Goal: Task Accomplishment & Management: Manage account settings

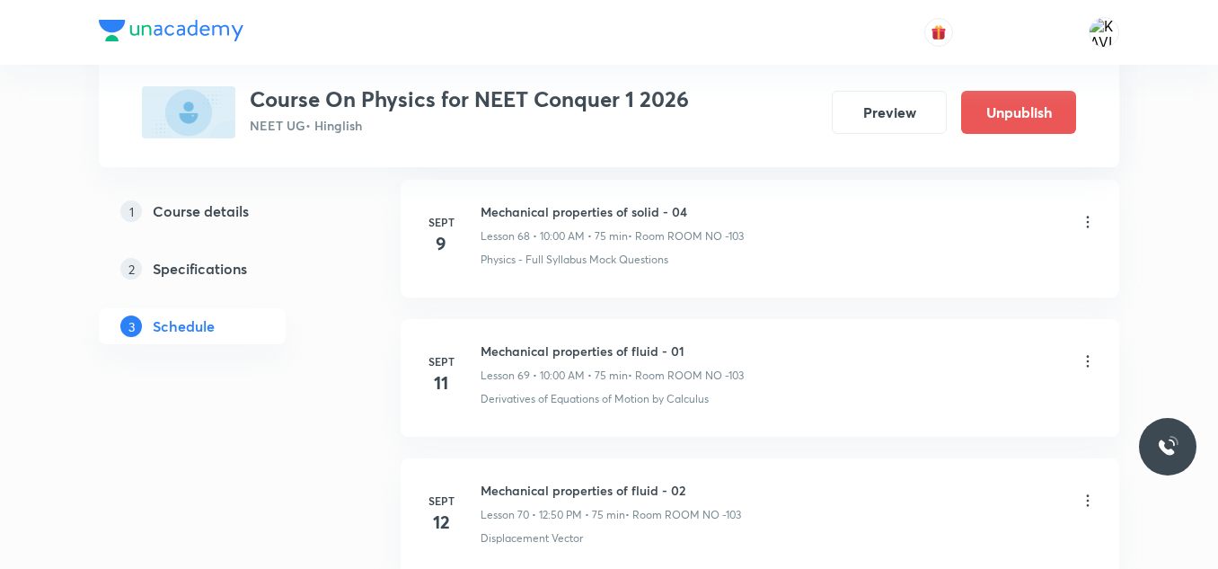
scroll to position [10321, 0]
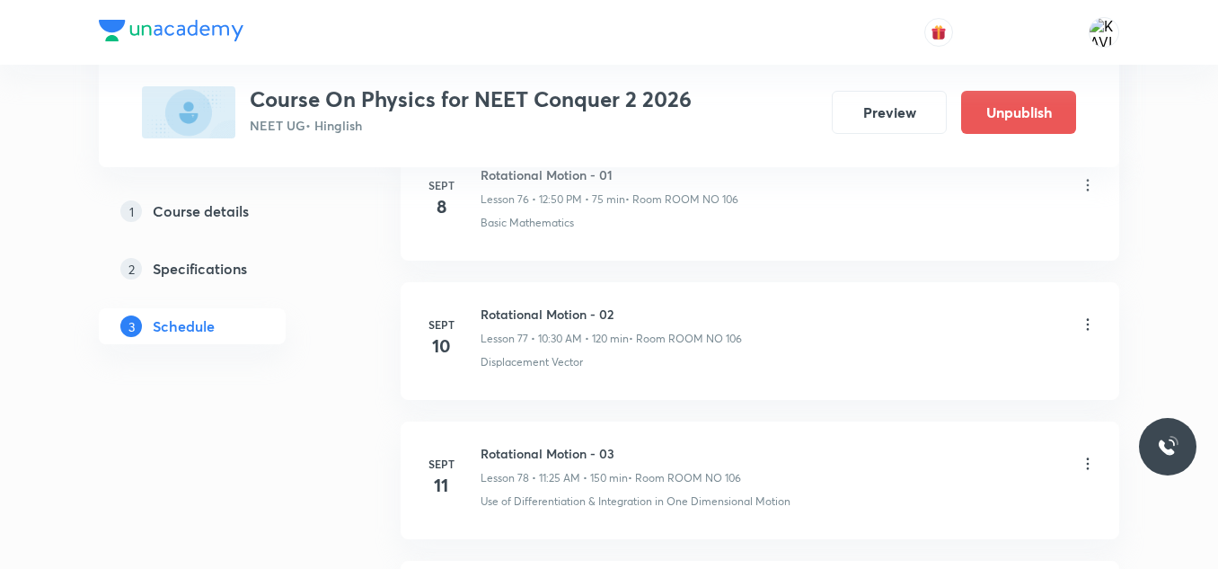
scroll to position [13401, 0]
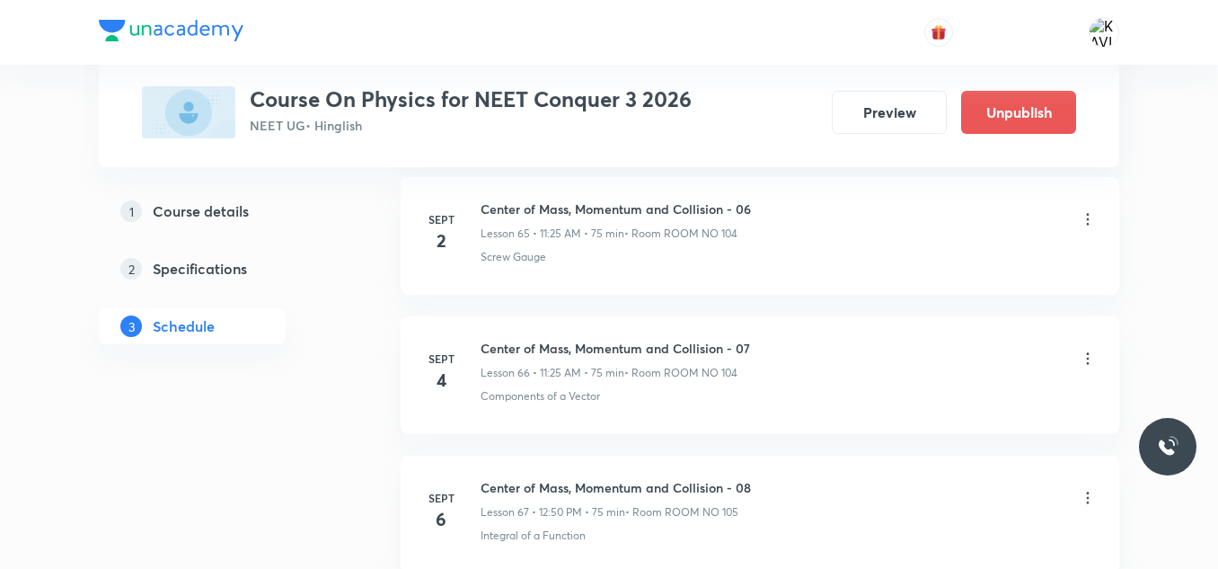
scroll to position [12845, 0]
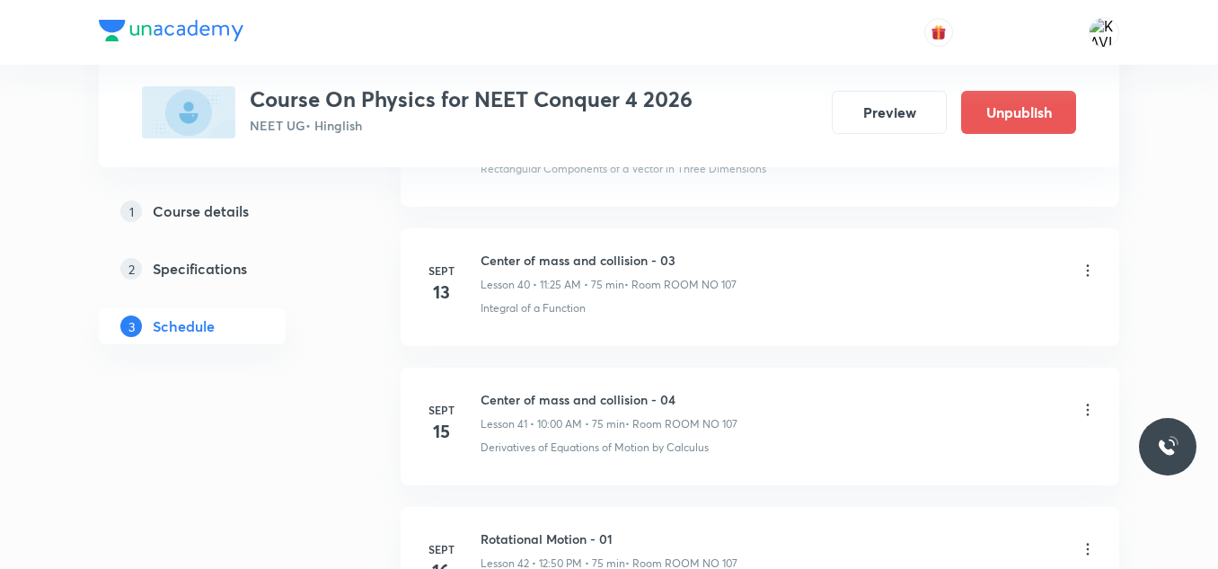
scroll to position [8250, 0]
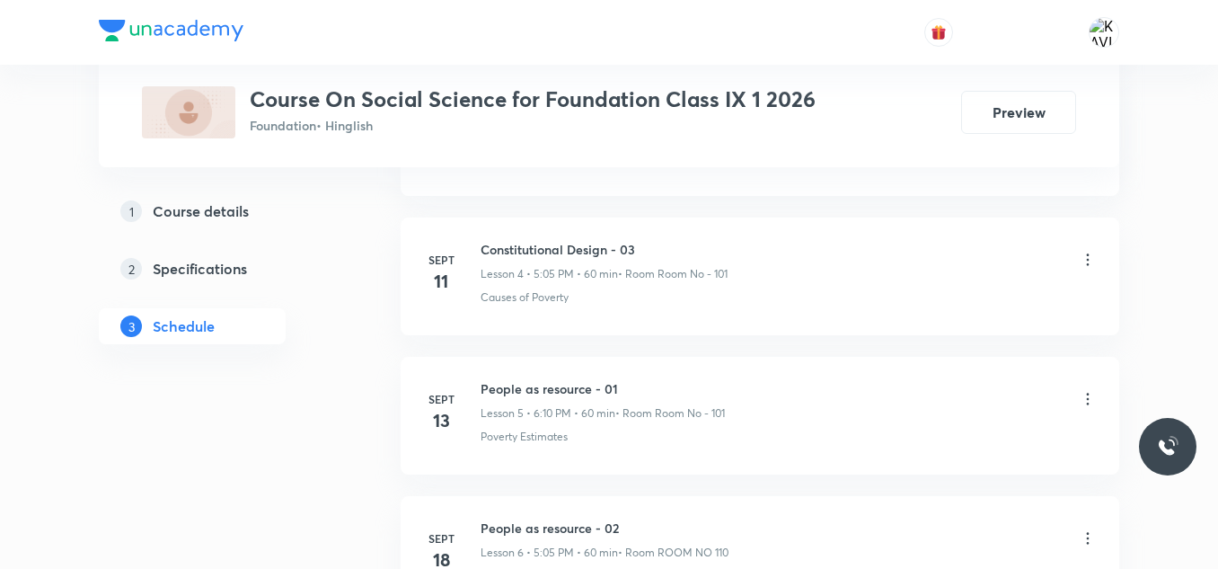
scroll to position [1985, 0]
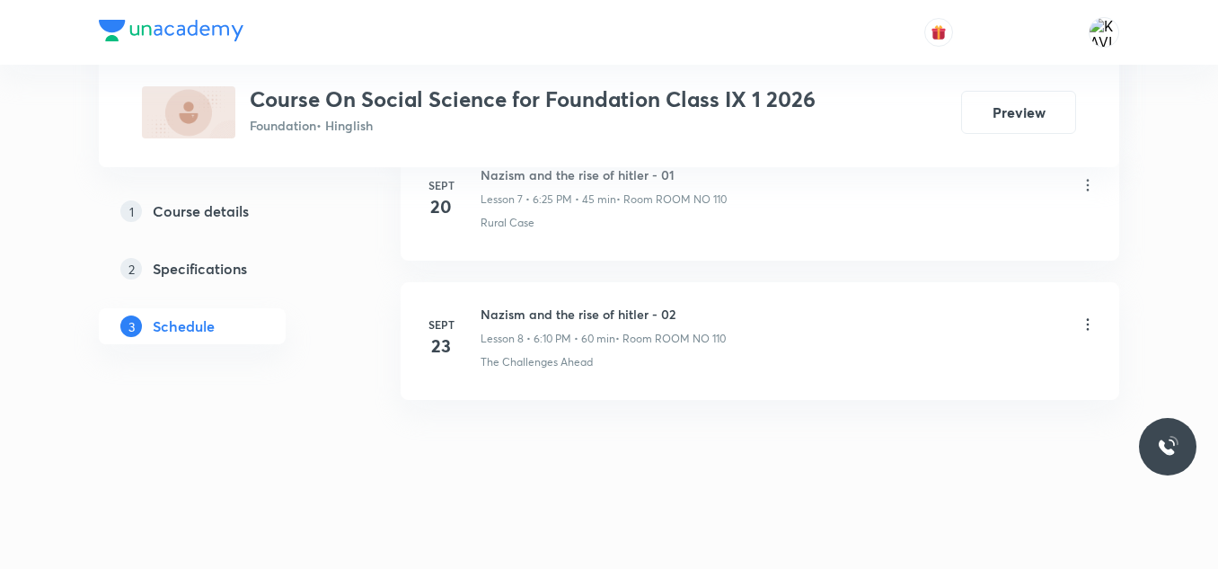
click at [662, 300] on li "[DATE] Nazism and the rise of hitler - 02 Lesson 8 • 6:10 PM • 60 min • Room RO…" at bounding box center [760, 341] width 719 height 118
copy h6 "Nazism and the rise of hitler - 02"
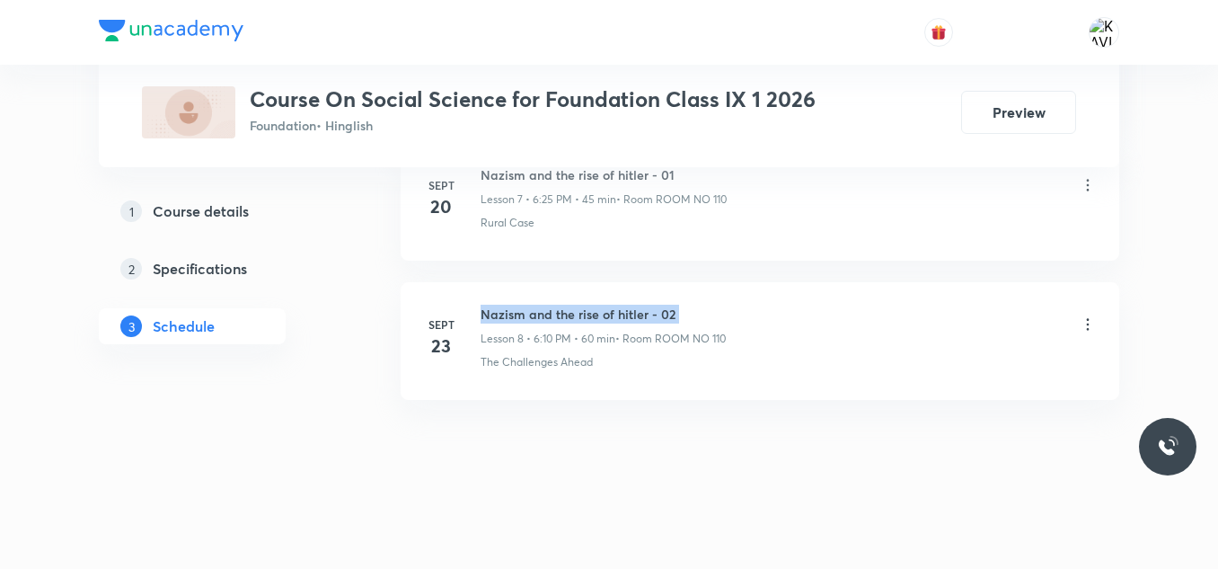
copy h6 "Nazism and the rise of hitler - 02"
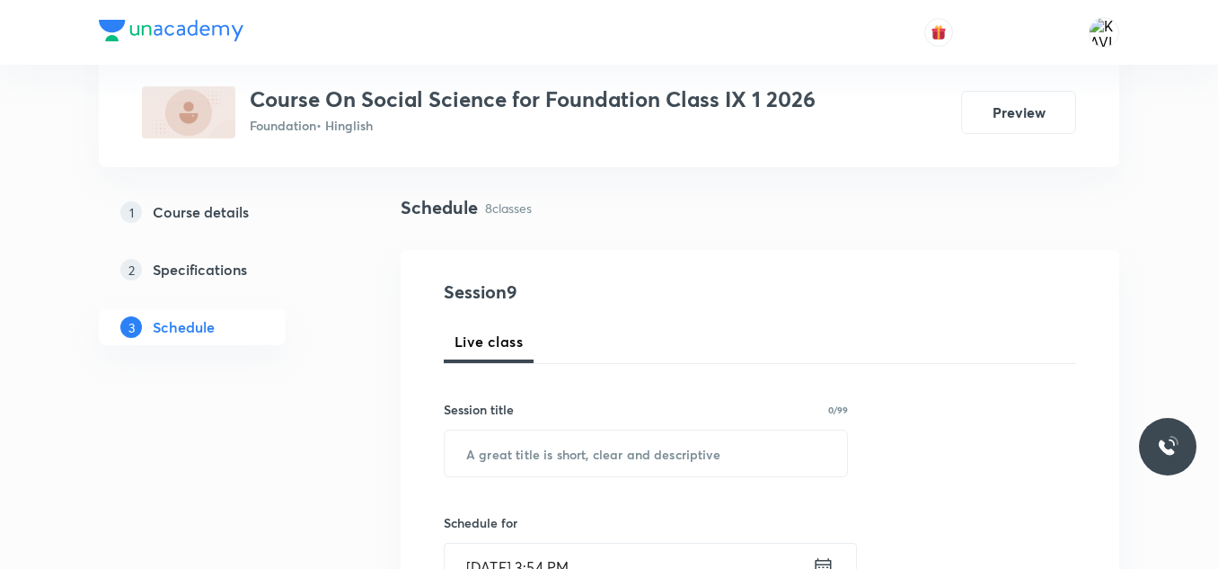
scroll to position [110, 0]
click at [507, 454] on input "text" at bounding box center [646, 452] width 402 height 46
paste input "Nazism and the rise of hitler - 02"
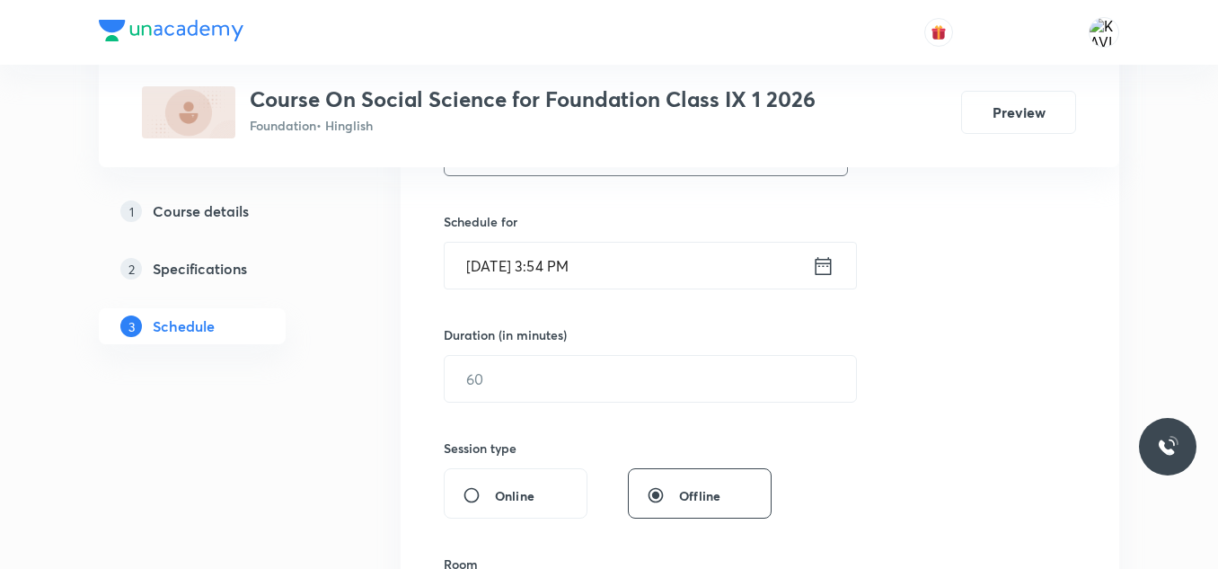
scroll to position [380, 0]
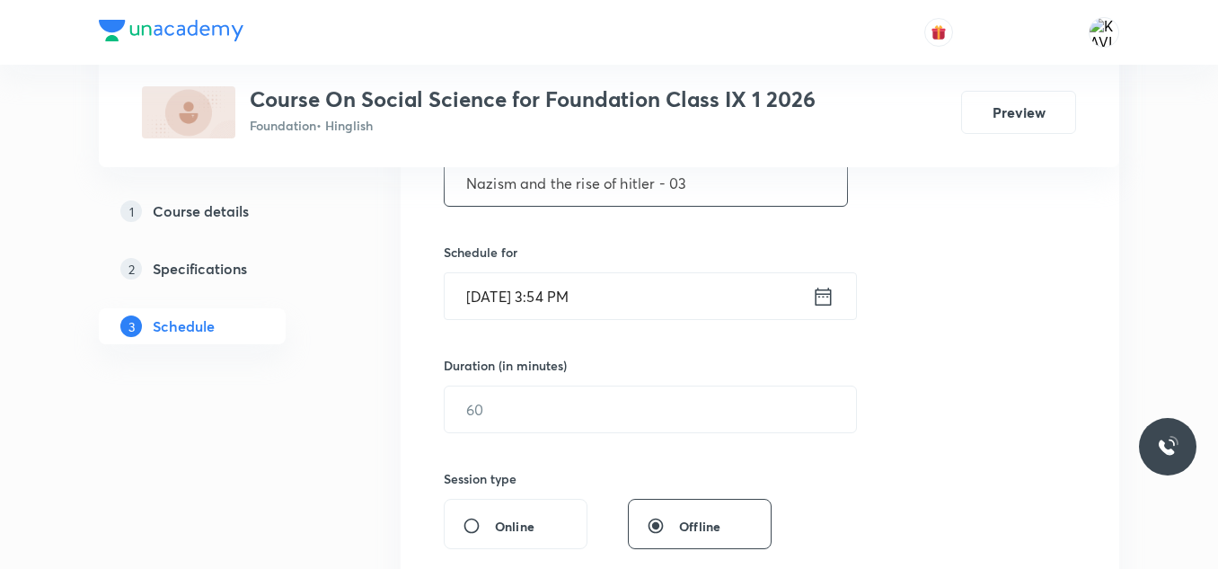
type input "Nazism and the rise of hitler - 03"
click at [829, 301] on icon at bounding box center [823, 296] width 22 height 25
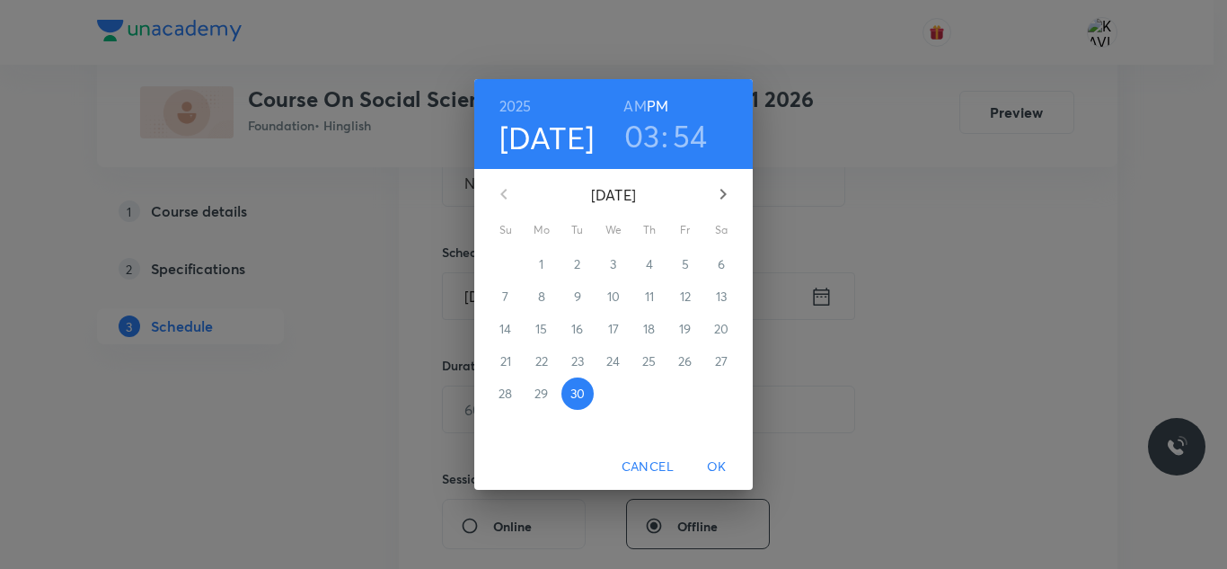
click at [656, 137] on h3 "03" at bounding box center [642, 136] width 36 height 38
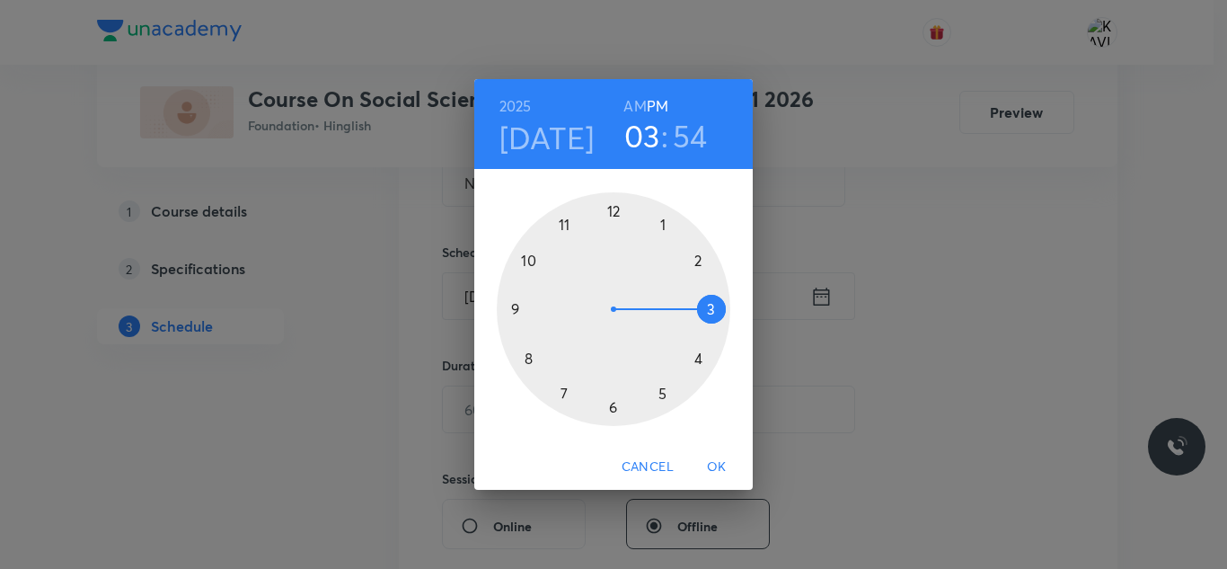
click at [666, 385] on div at bounding box center [614, 309] width 234 height 234
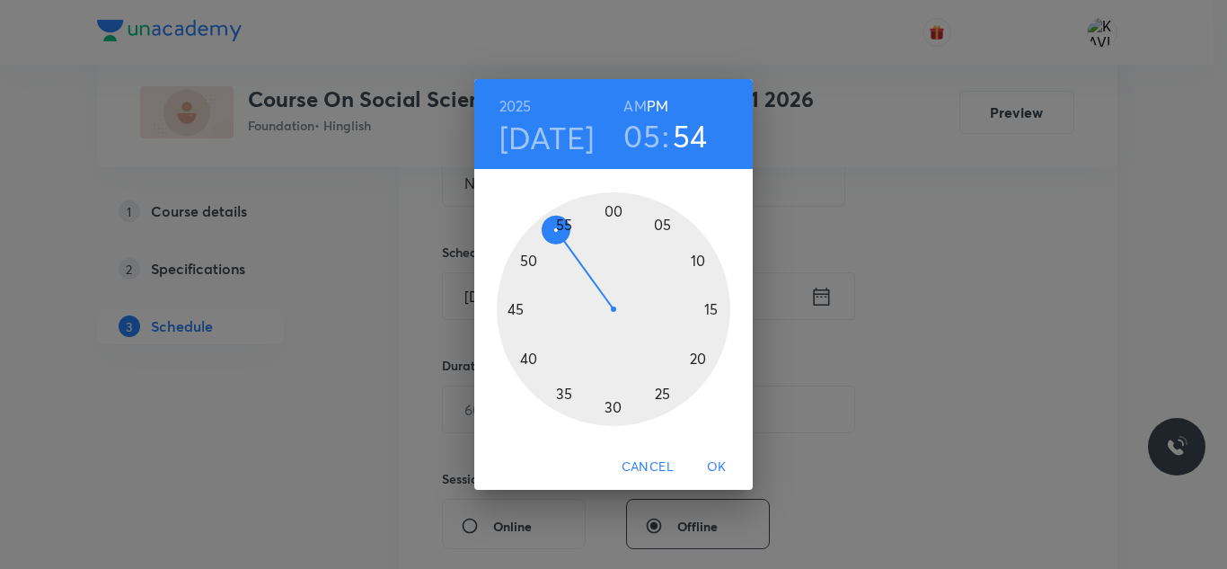
click at [666, 228] on div at bounding box center [614, 309] width 234 height 234
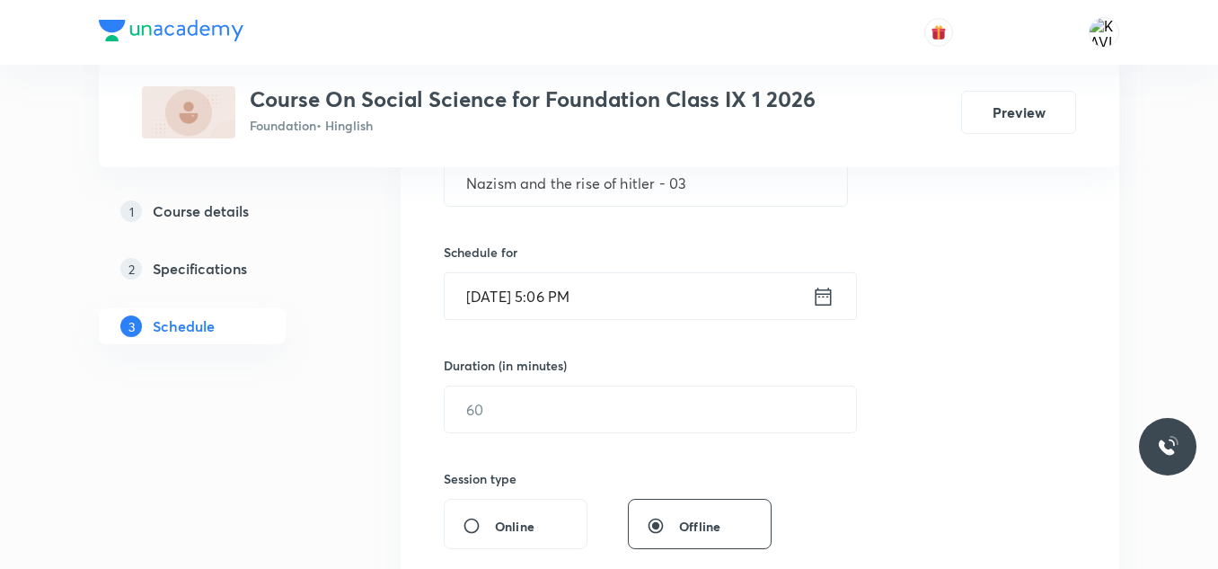
click at [819, 296] on icon at bounding box center [824, 296] width 16 height 18
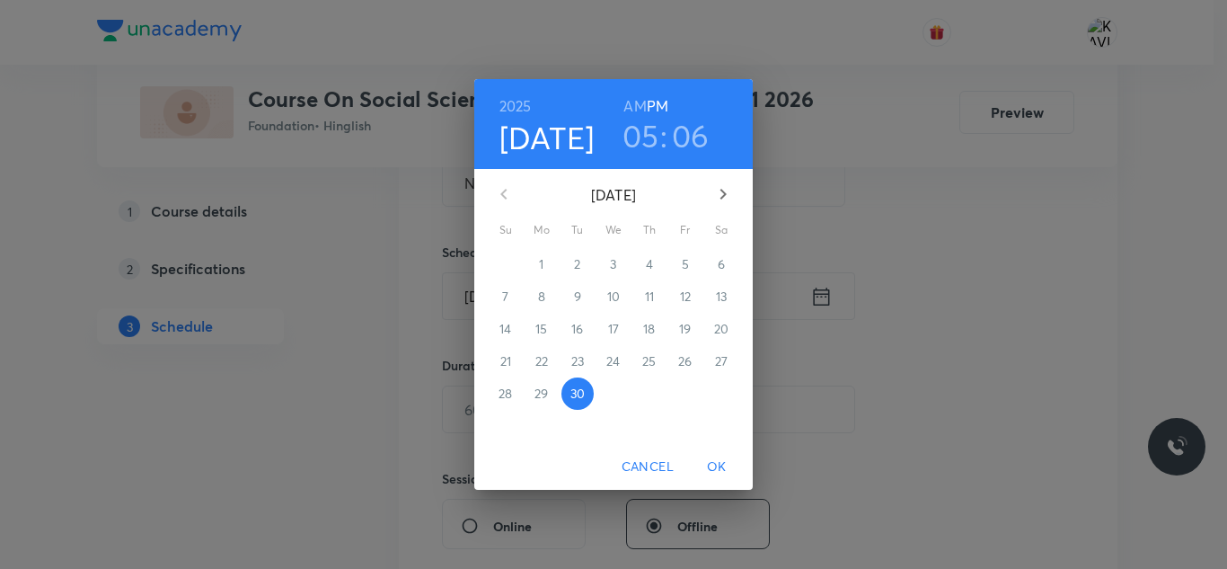
click at [688, 139] on h3 "06" at bounding box center [691, 136] width 38 height 38
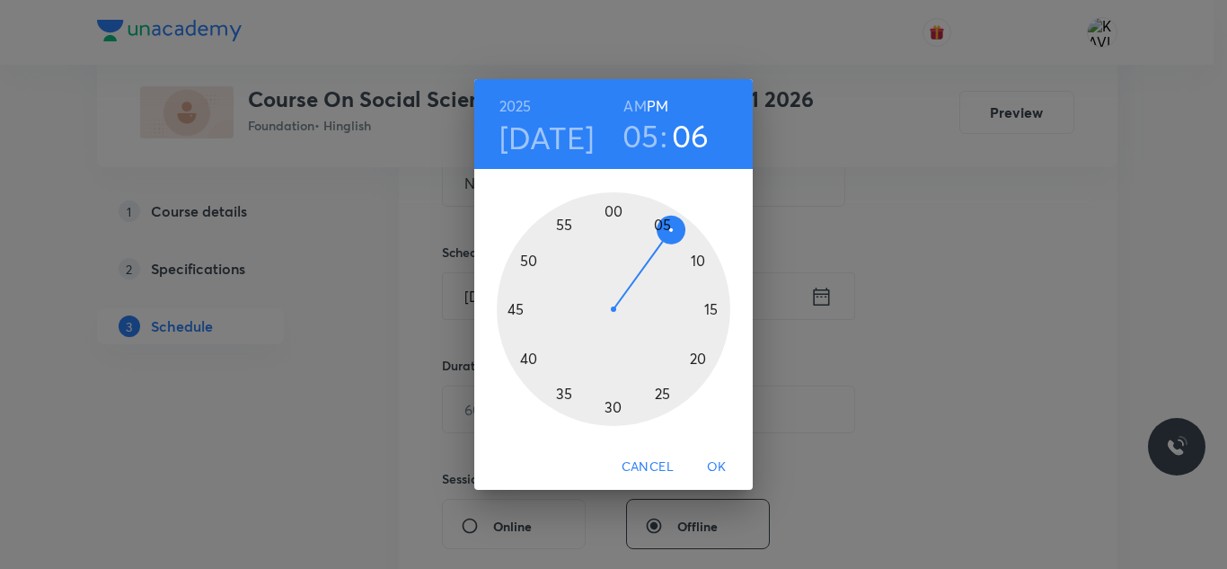
click at [666, 222] on div at bounding box center [614, 309] width 234 height 234
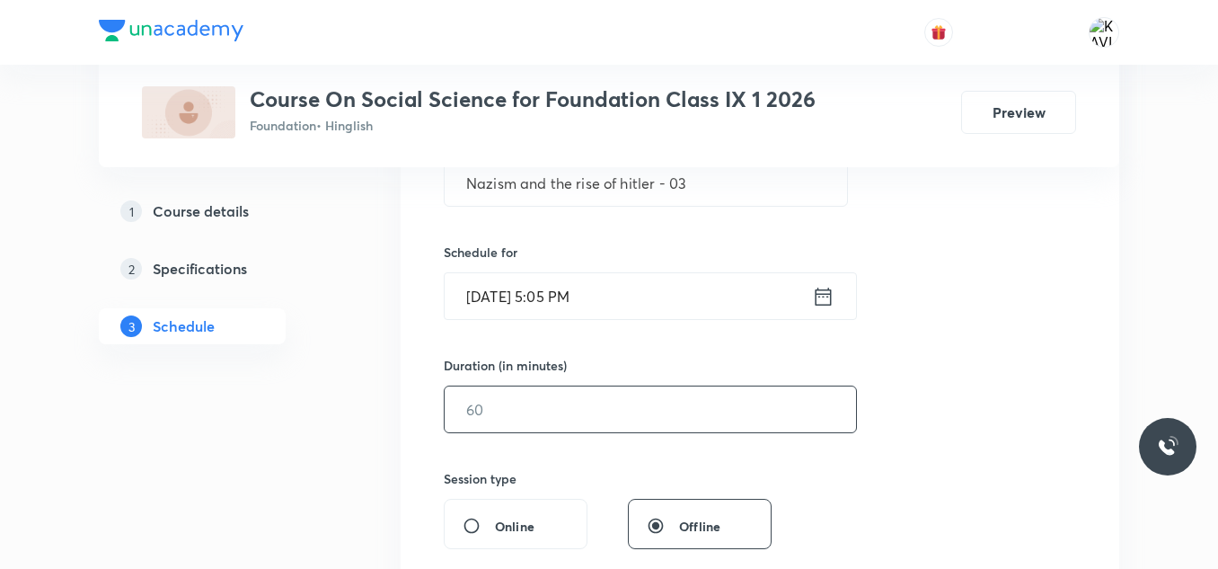
click at [579, 407] on input "text" at bounding box center [650, 409] width 411 height 46
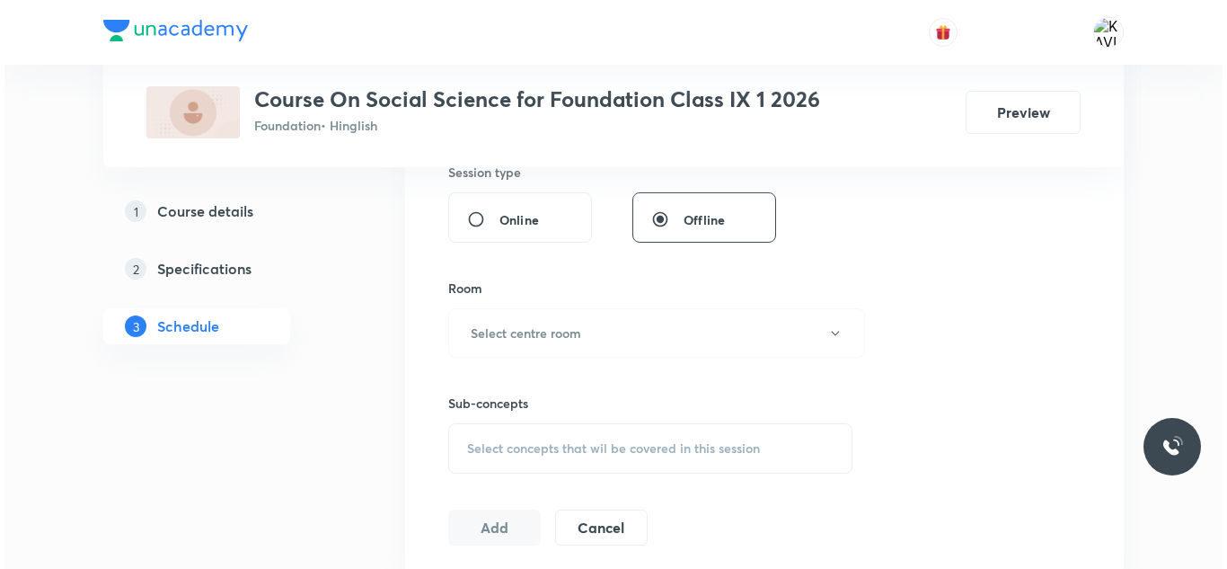
scroll to position [739, 0]
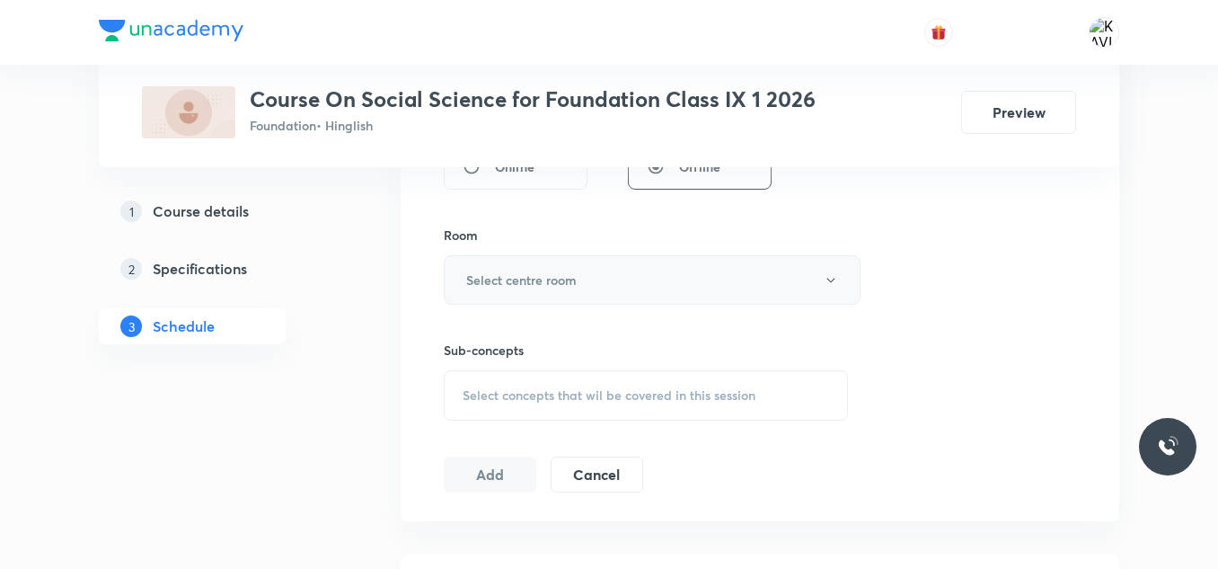
type input "60"
click at [633, 274] on button "Select centre room" at bounding box center [652, 279] width 417 height 49
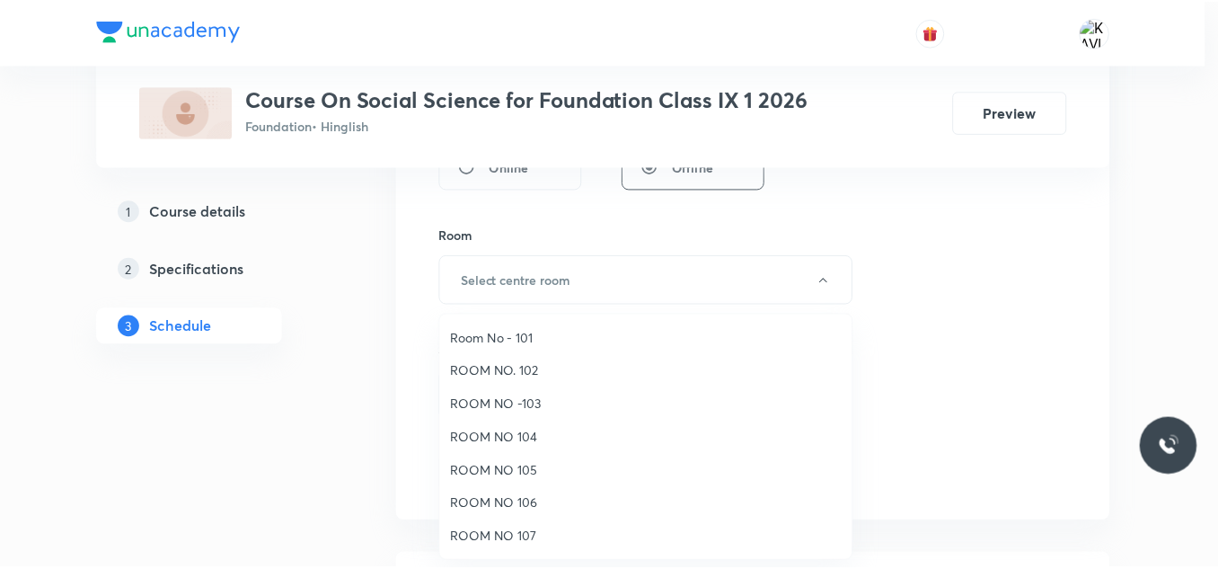
scroll to position [90, 0]
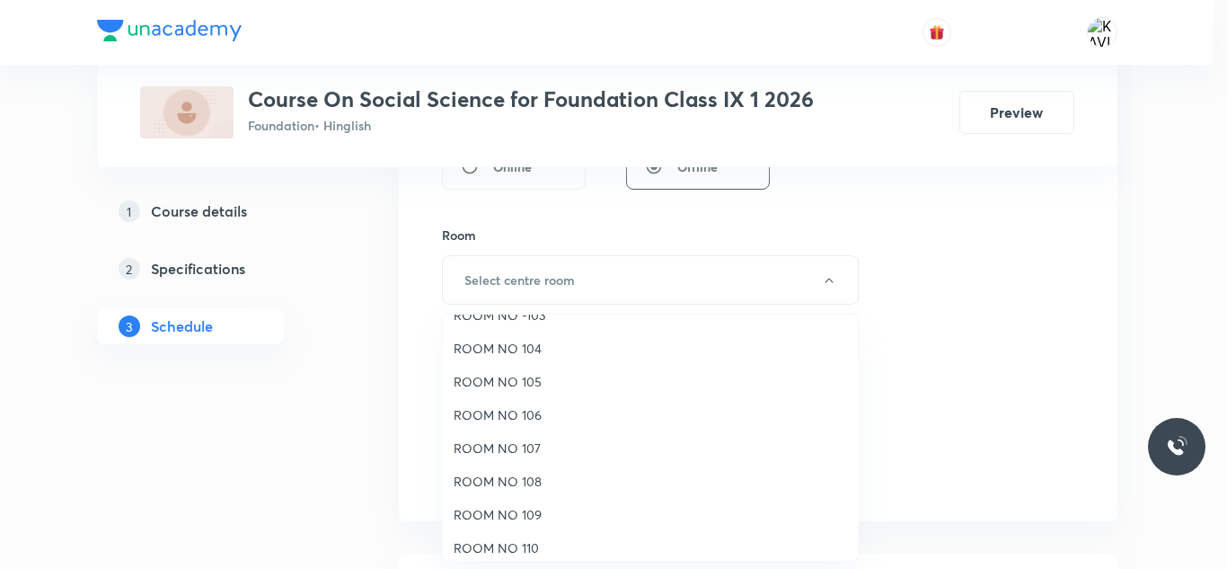
click at [524, 543] on span "ROOM NO 110" at bounding box center [650, 547] width 393 height 19
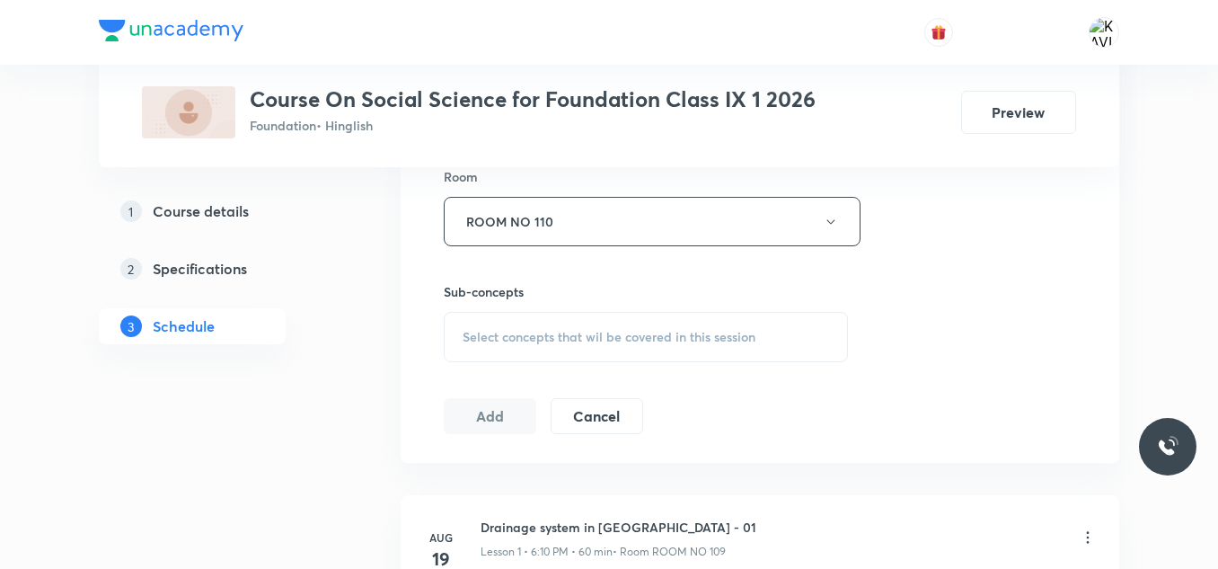
scroll to position [829, 0]
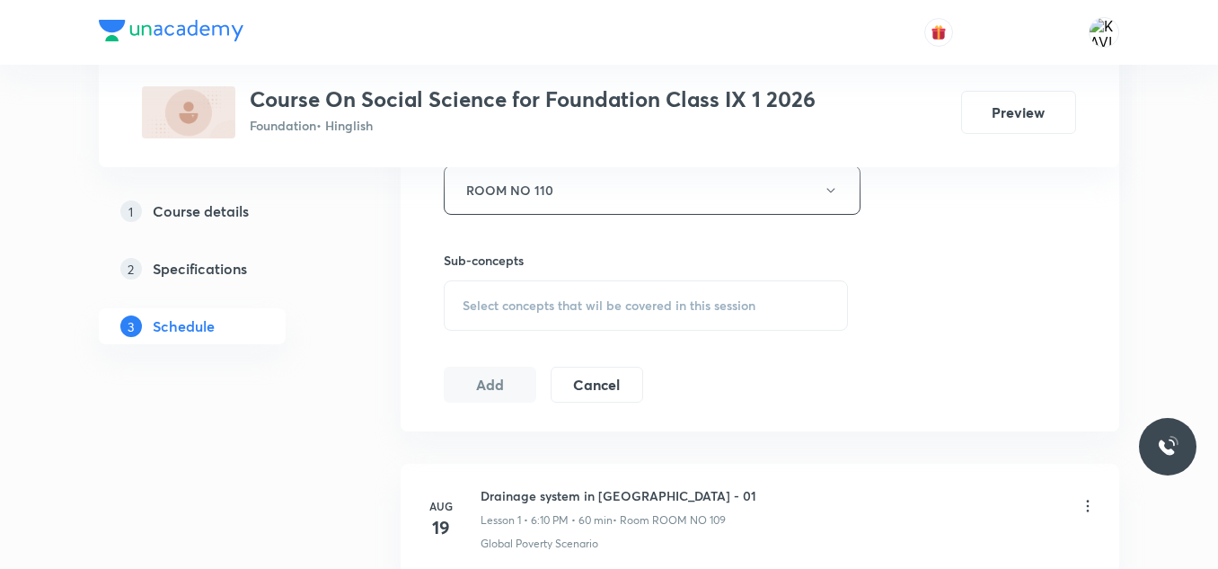
click at [578, 308] on span "Select concepts that wil be covered in this session" at bounding box center [609, 305] width 293 height 14
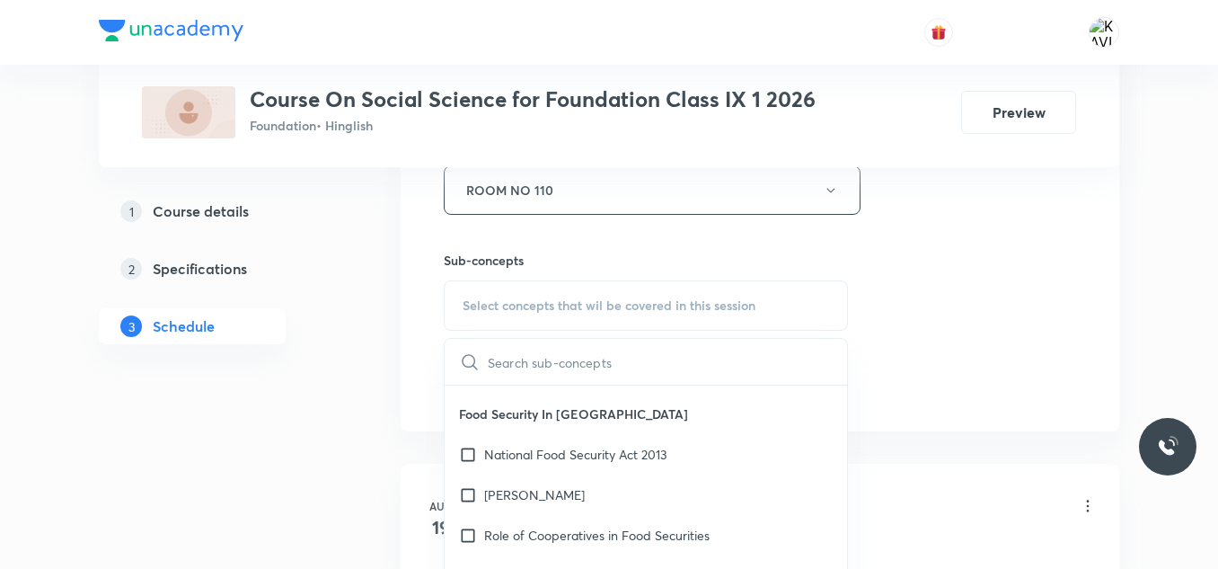
scroll to position [539, 0]
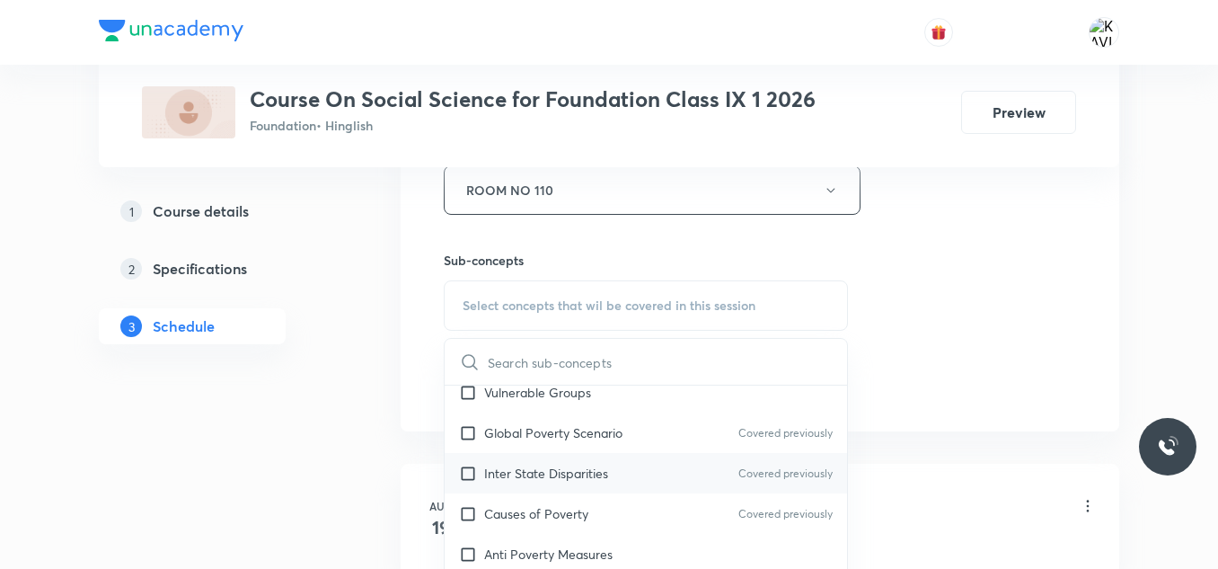
click at [544, 453] on div "Inter State Disparities Covered previously" at bounding box center [646, 473] width 402 height 40
checkbox input "true"
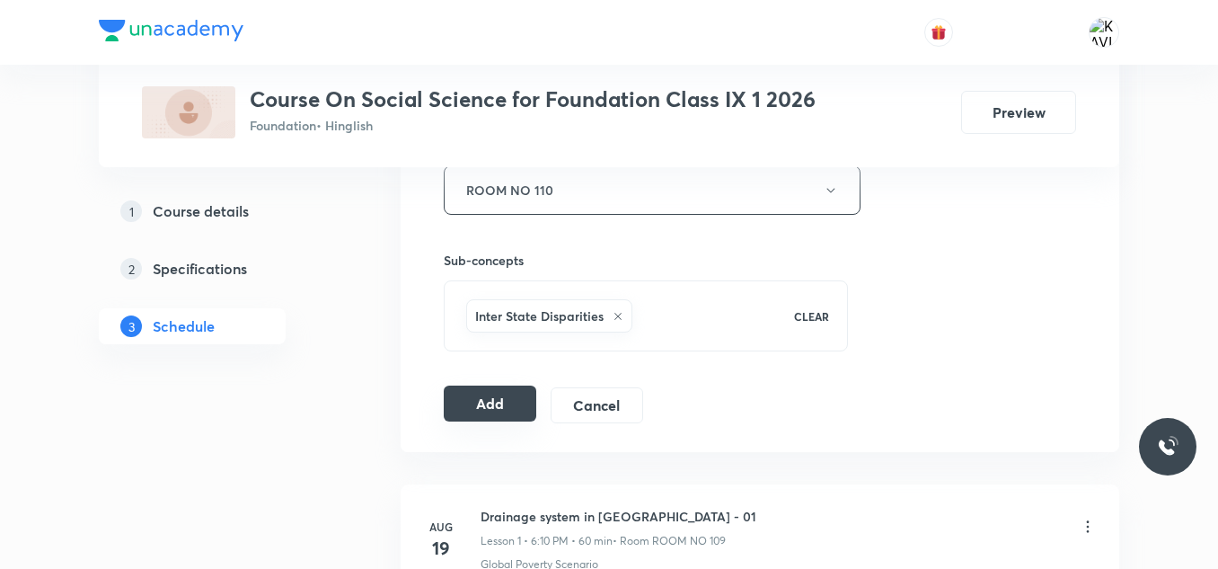
click at [499, 403] on button "Add" at bounding box center [490, 403] width 93 height 36
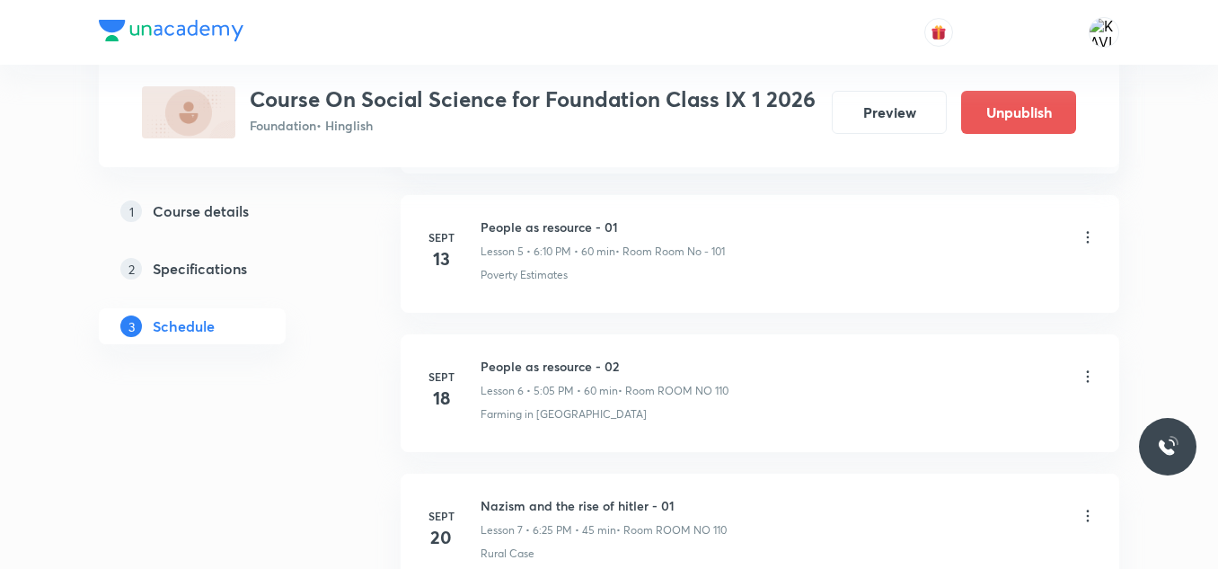
scroll to position [1299, 0]
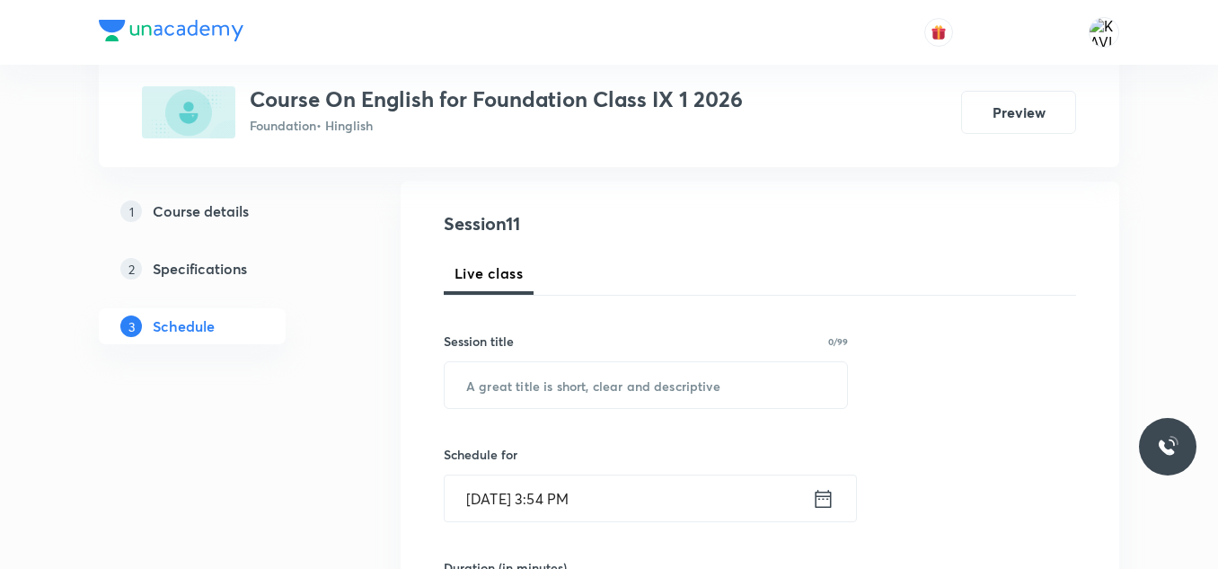
scroll to position [180, 0]
click at [511, 398] on input "text" at bounding box center [646, 383] width 402 height 46
paste input "Indirect Speech"
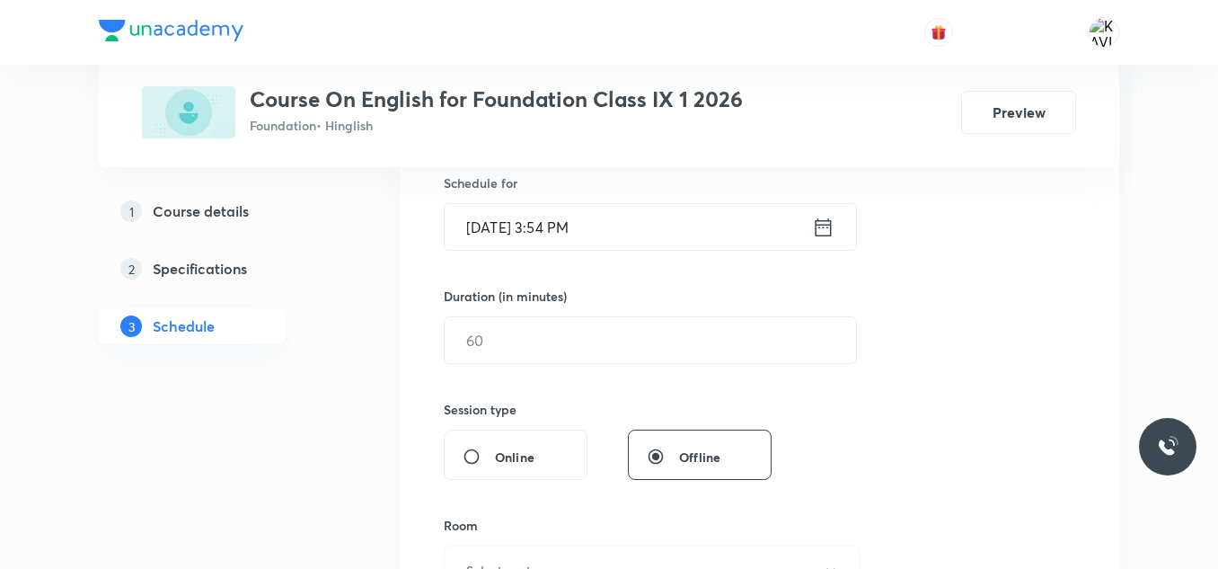
scroll to position [359, 0]
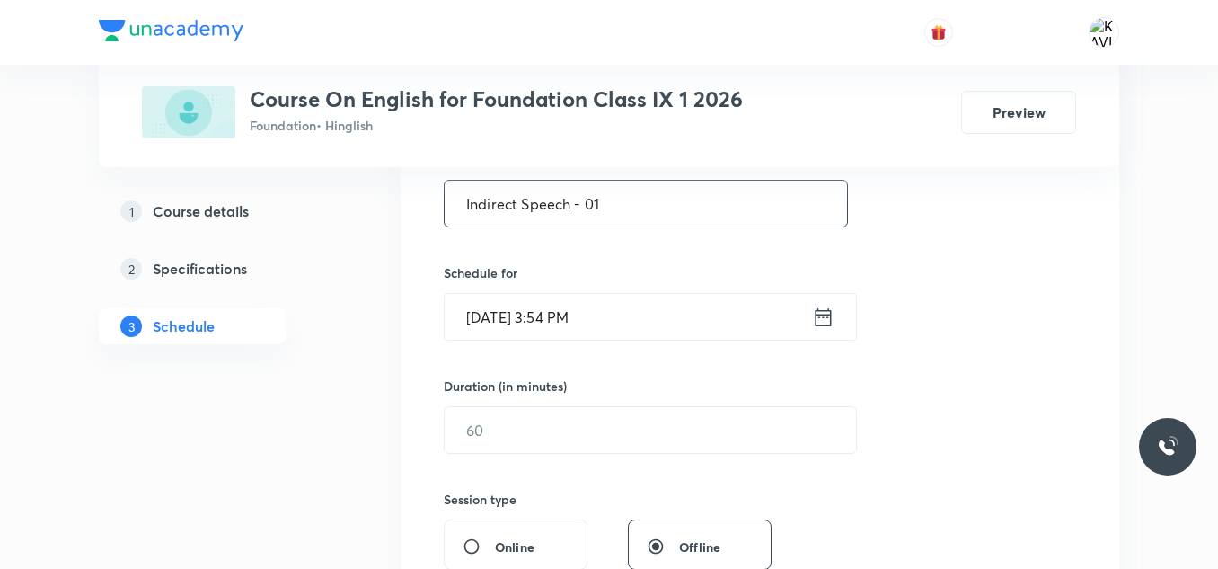
type input "Indirect Speech - 01"
click at [824, 313] on icon at bounding box center [823, 316] width 22 height 25
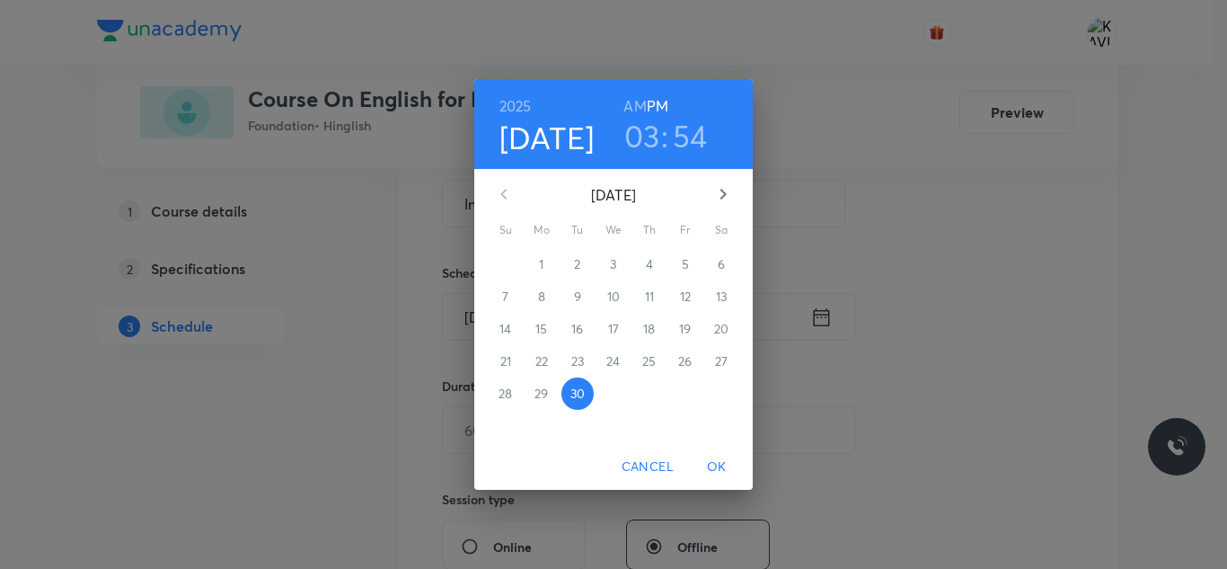
click at [651, 144] on h3 "03" at bounding box center [642, 136] width 36 height 38
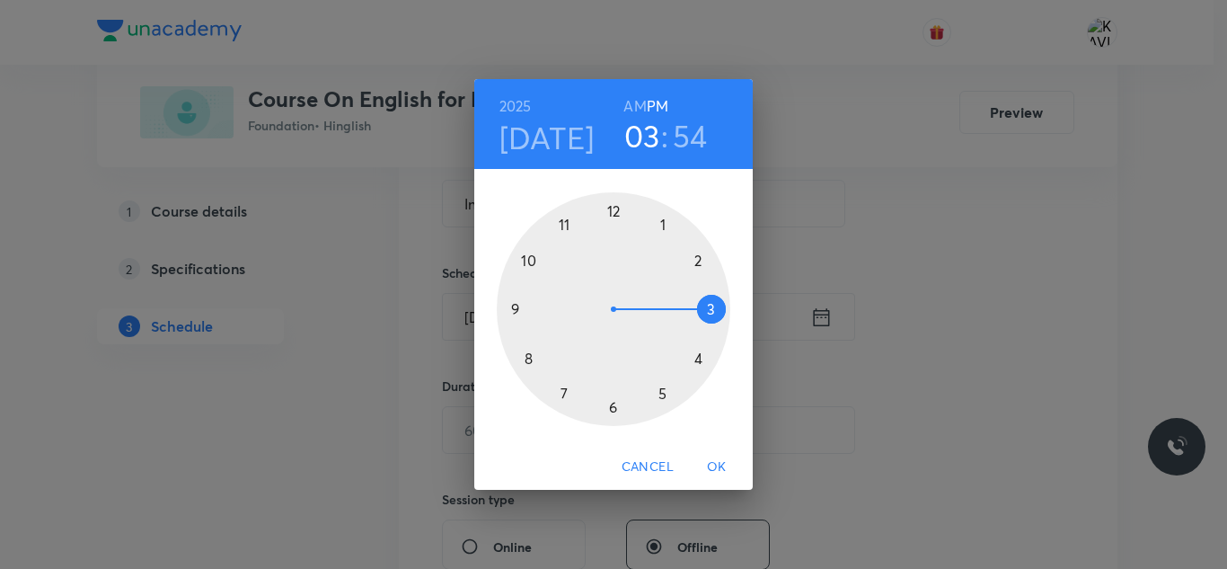
click at [616, 411] on div at bounding box center [614, 309] width 234 height 234
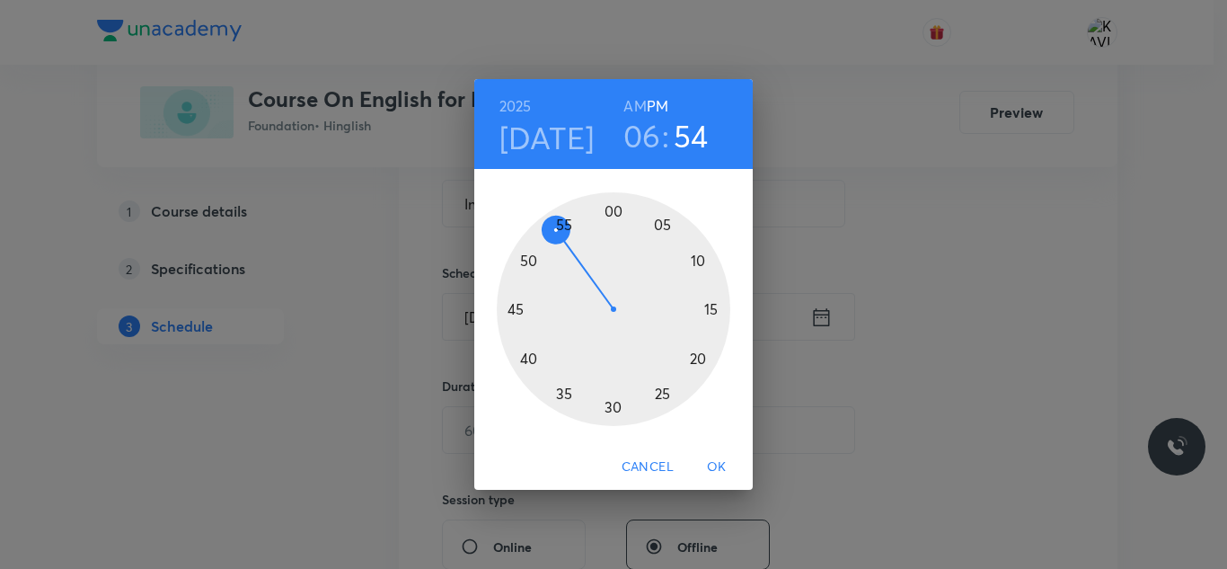
click at [696, 260] on div at bounding box center [614, 309] width 234 height 234
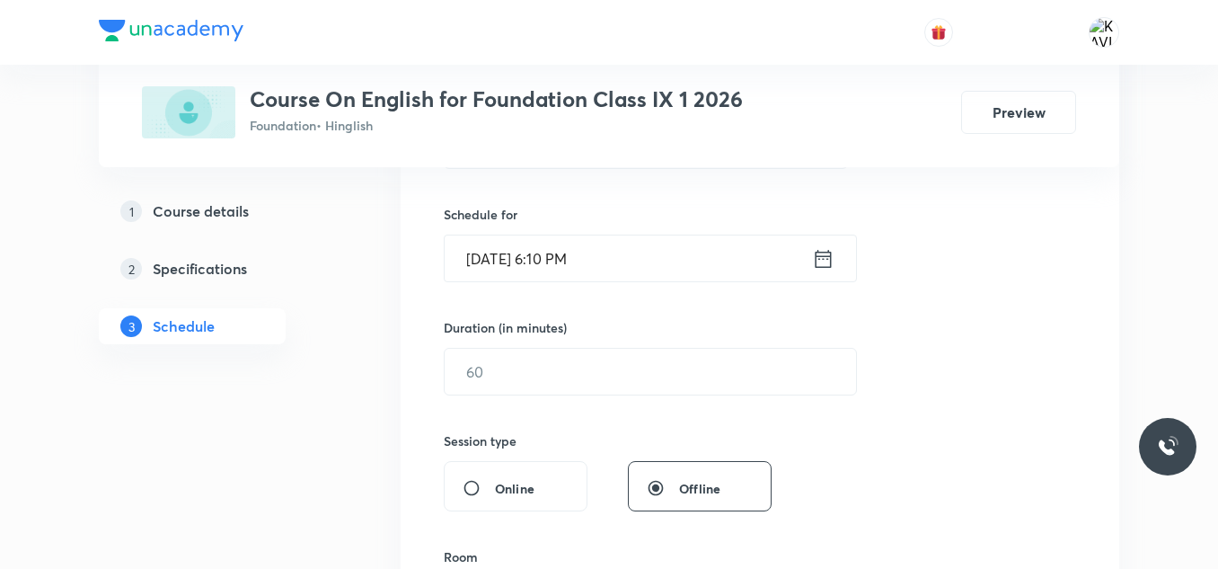
scroll to position [449, 0]
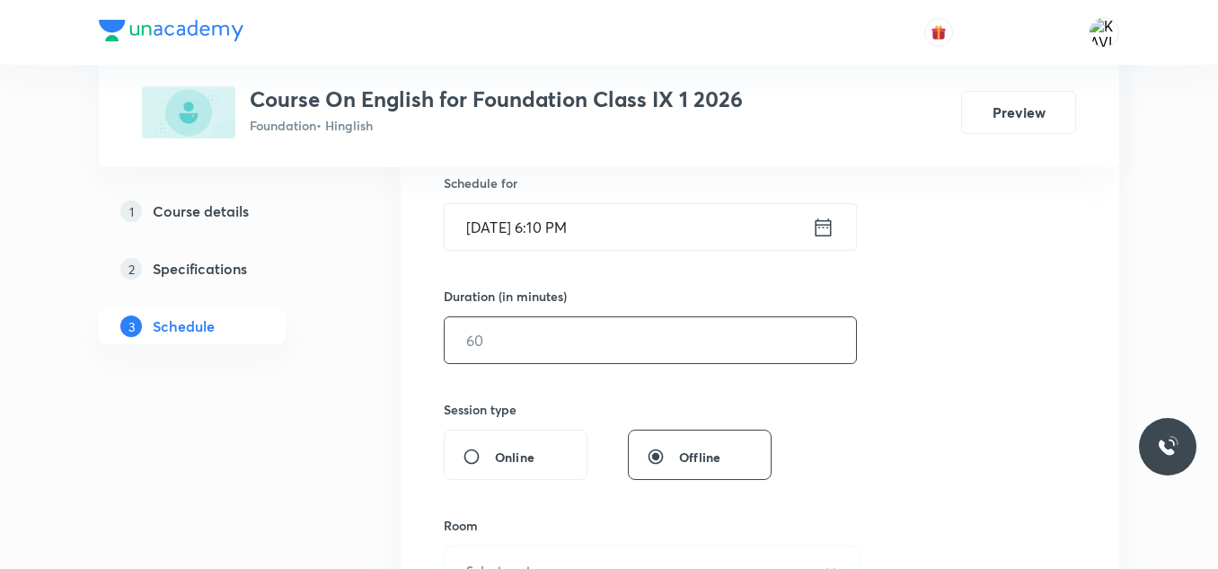
click at [581, 350] on input "text" at bounding box center [650, 340] width 411 height 46
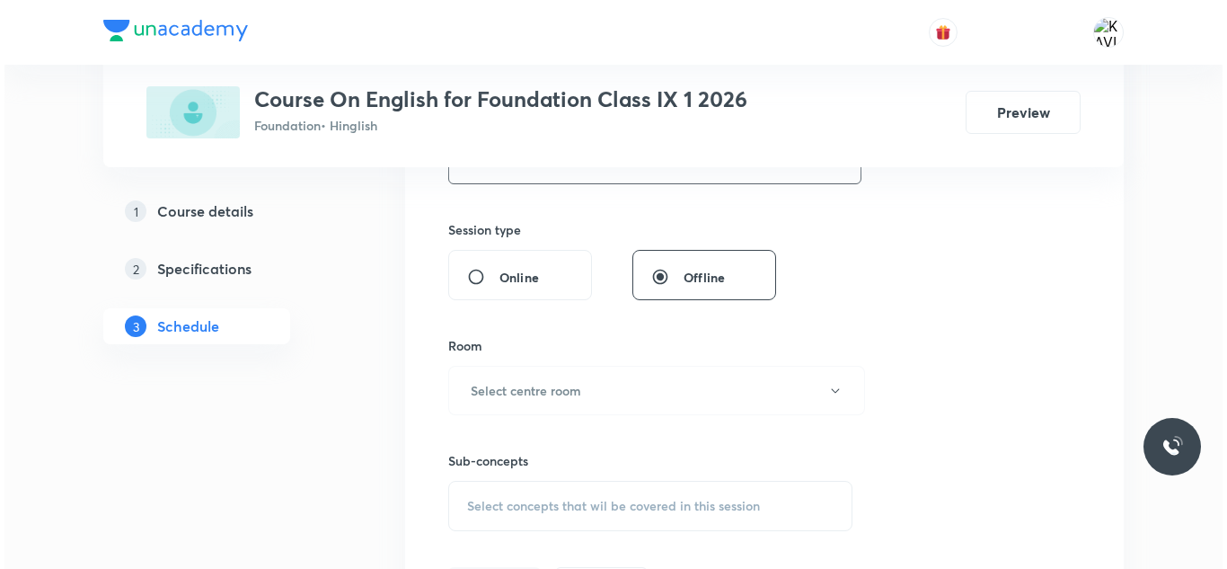
scroll to position [719, 0]
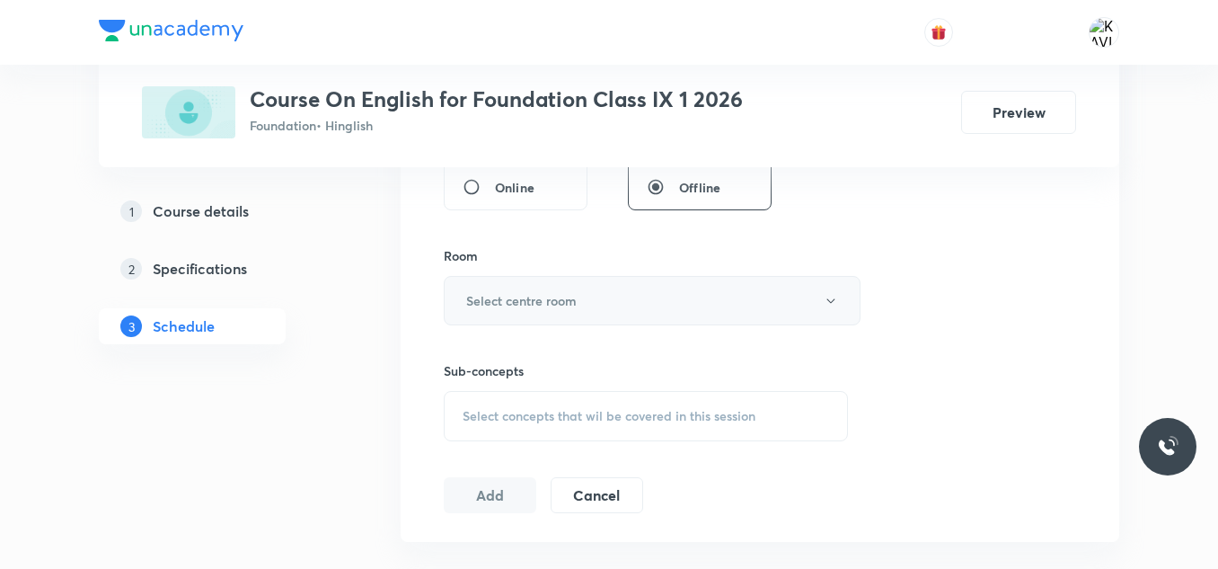
type input "60"
click at [515, 302] on h6 "Select centre room" at bounding box center [521, 300] width 110 height 19
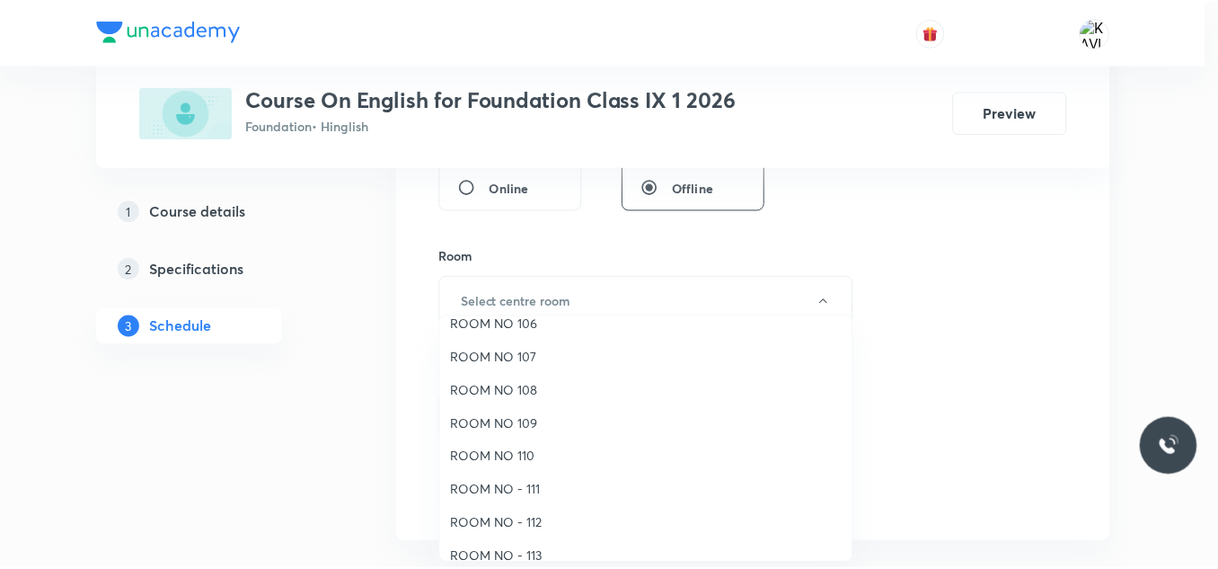
scroll to position [200, 0]
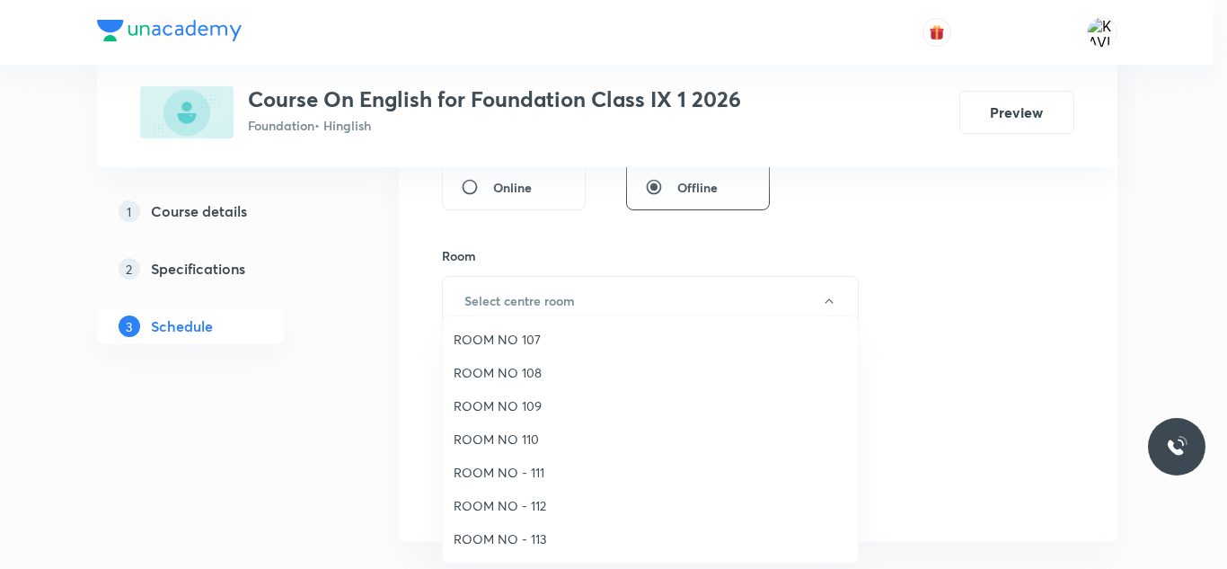
click at [519, 438] on span "ROOM NO 110" at bounding box center [650, 438] width 393 height 19
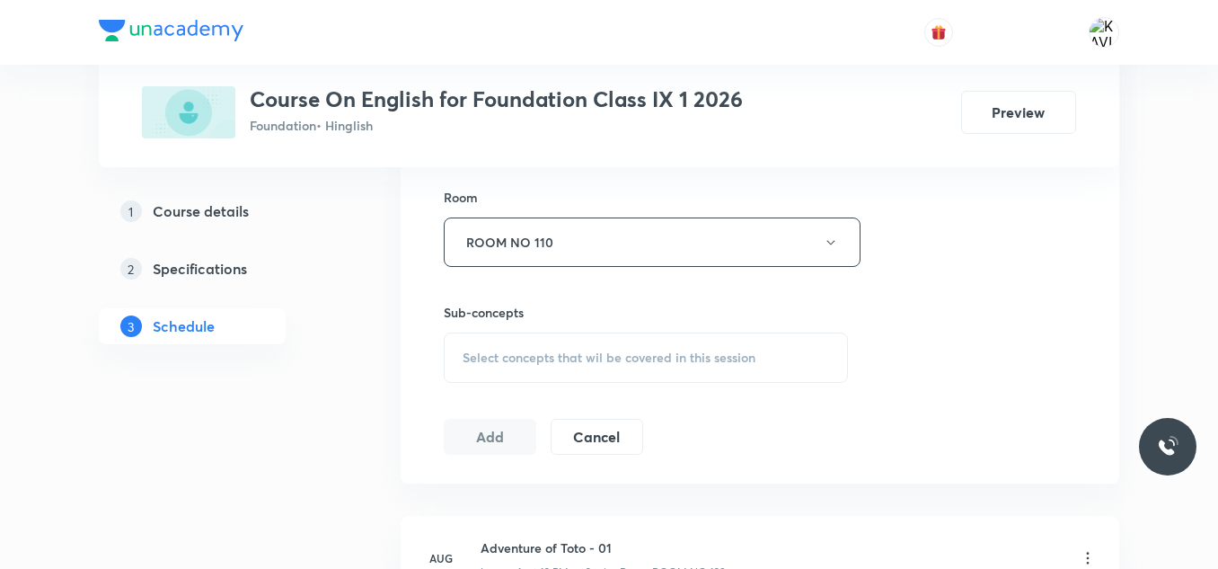
scroll to position [808, 0]
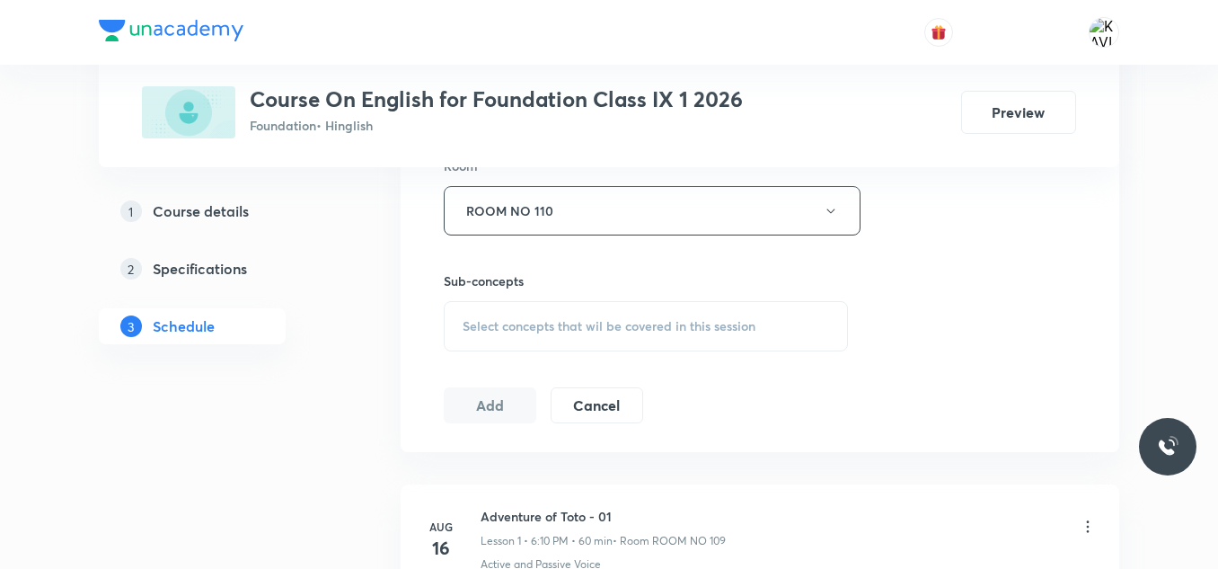
click at [574, 333] on span "Select concepts that wil be covered in this session" at bounding box center [609, 326] width 293 height 14
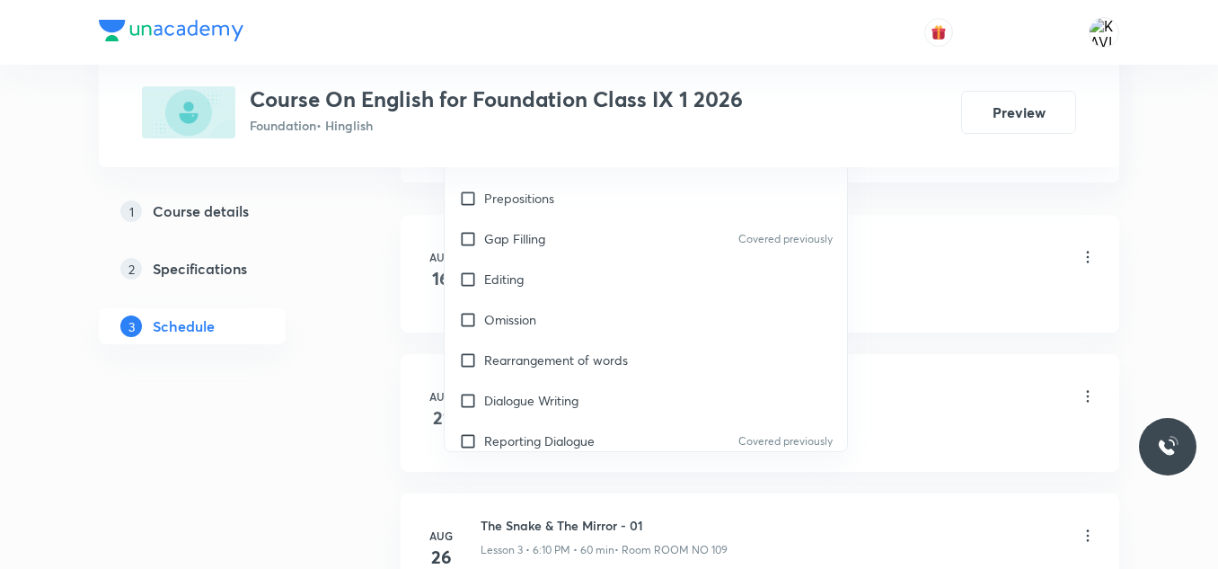
scroll to position [449, 0]
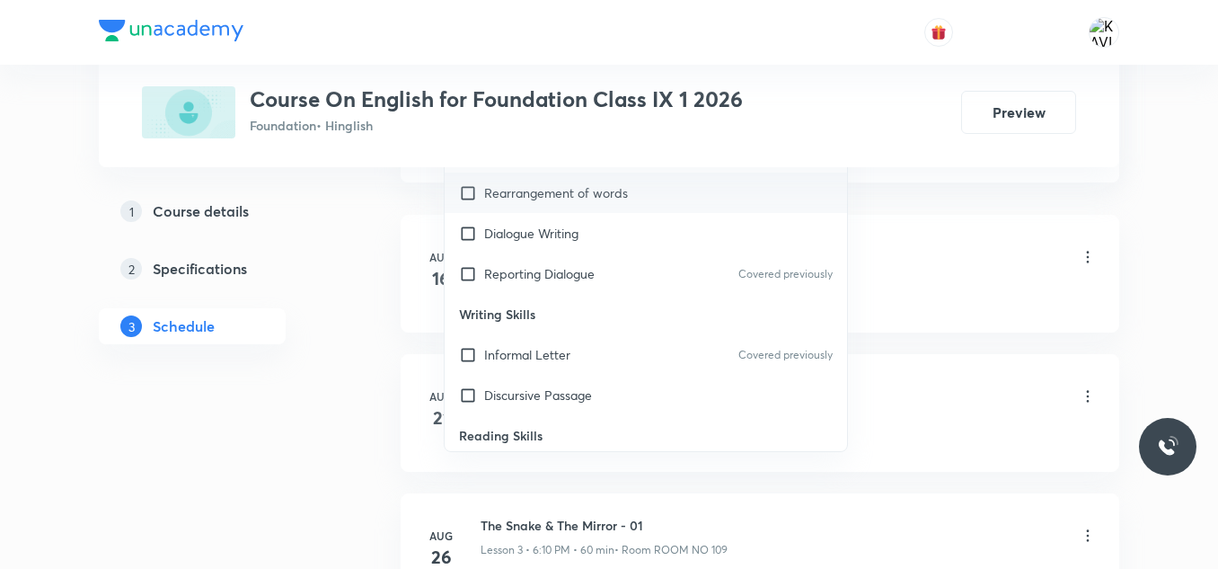
drag, startPoint x: 652, startPoint y: 243, endPoint x: 763, endPoint y: 216, distance: 114.8
click at [656, 243] on div "Dialogue Writing" at bounding box center [646, 233] width 402 height 40
checkbox input "true"
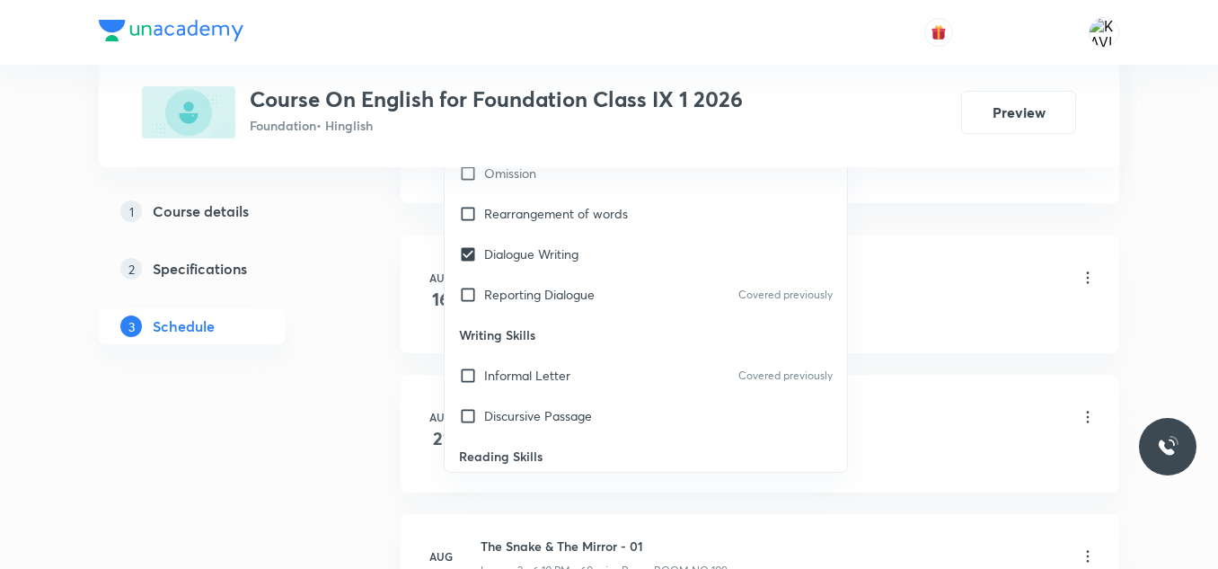
click at [929, 216] on div "Schedule 10 classes Session 11 Live class Session title 20/99 Indirect Speech -…" at bounding box center [760, 484] width 719 height 2517
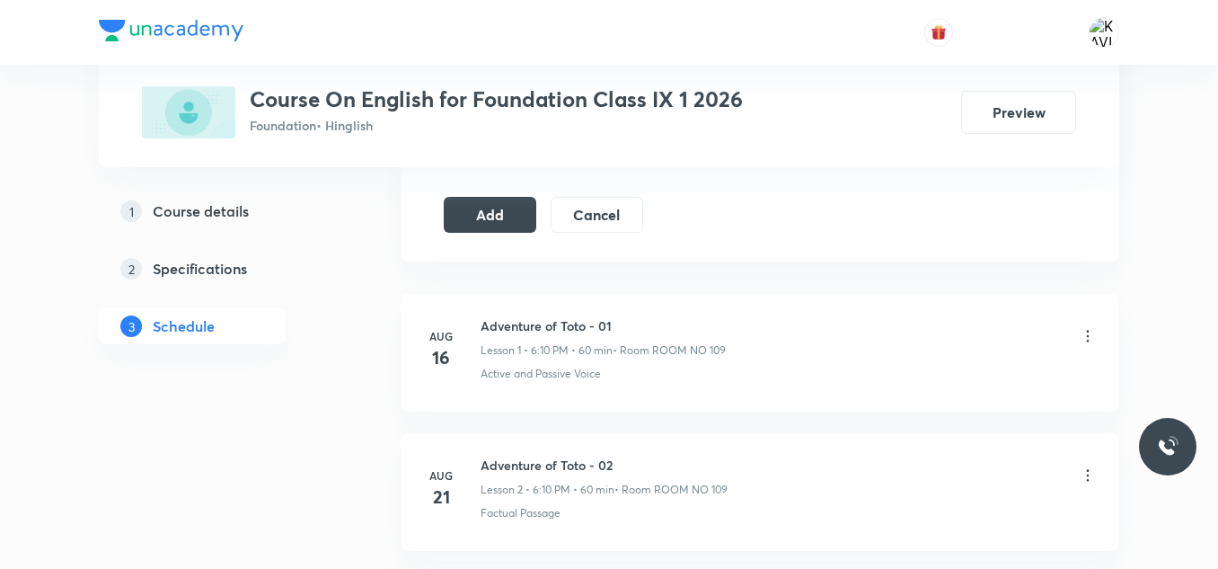
scroll to position [988, 0]
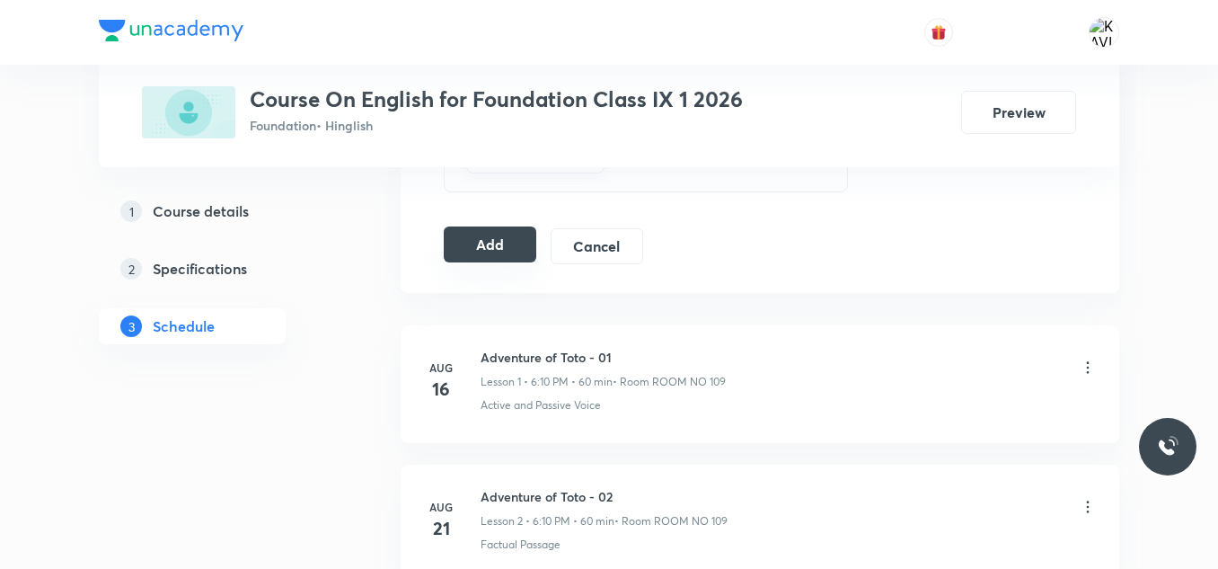
click at [499, 249] on button "Add" at bounding box center [490, 244] width 93 height 36
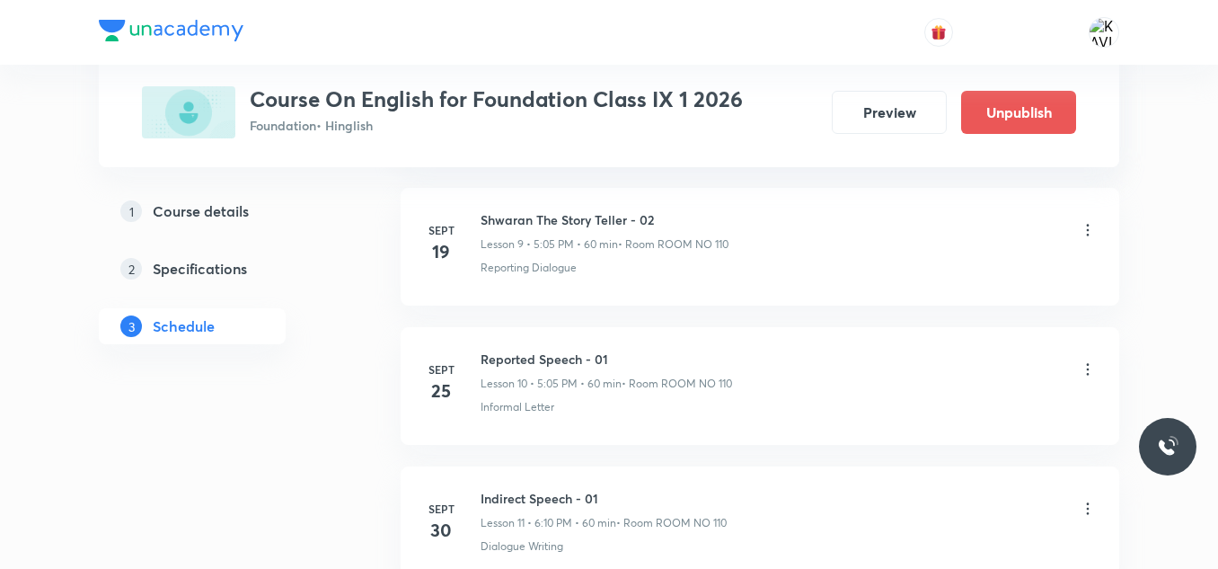
scroll to position [1577, 0]
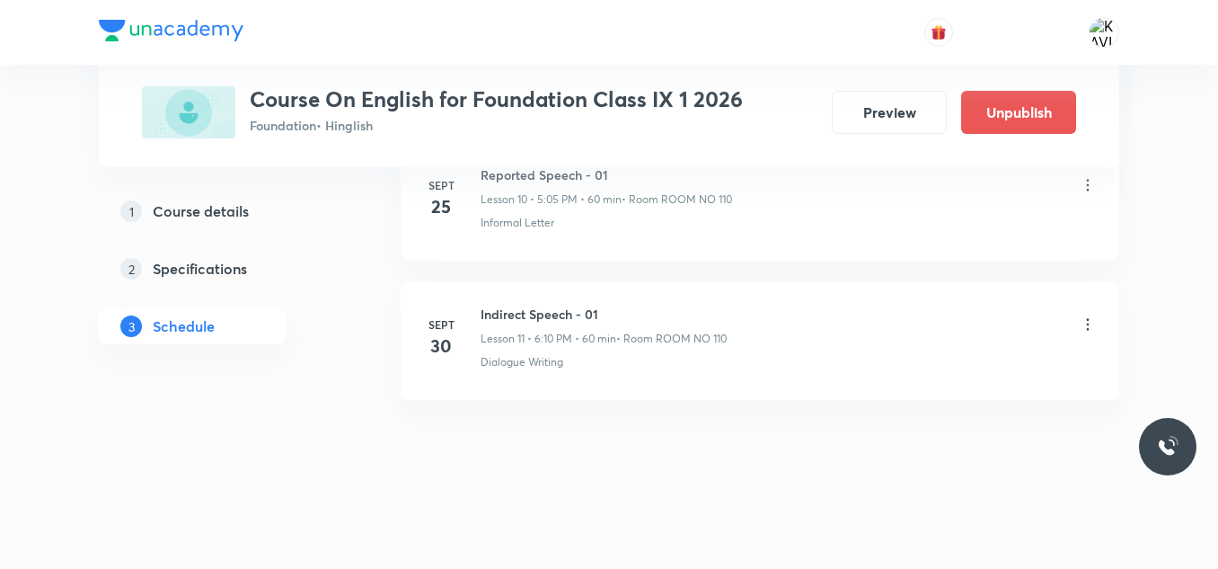
click at [543, 308] on h6 "Indirect Speech - 01" at bounding box center [604, 313] width 246 height 19
copy h6 "Indirect Speech - 01"
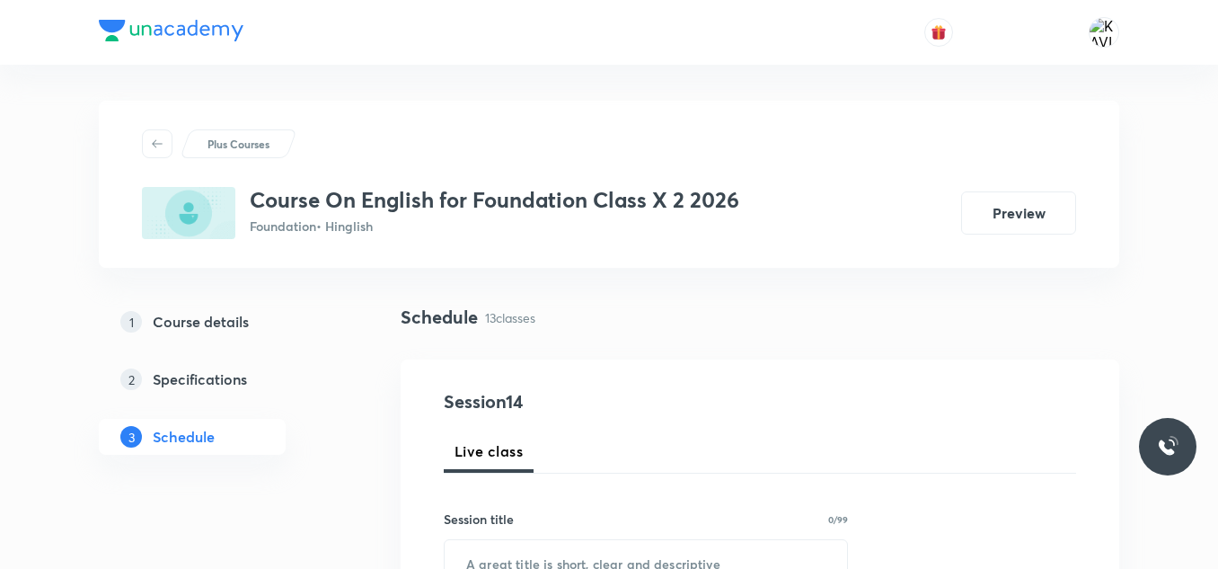
scroll to position [180, 0]
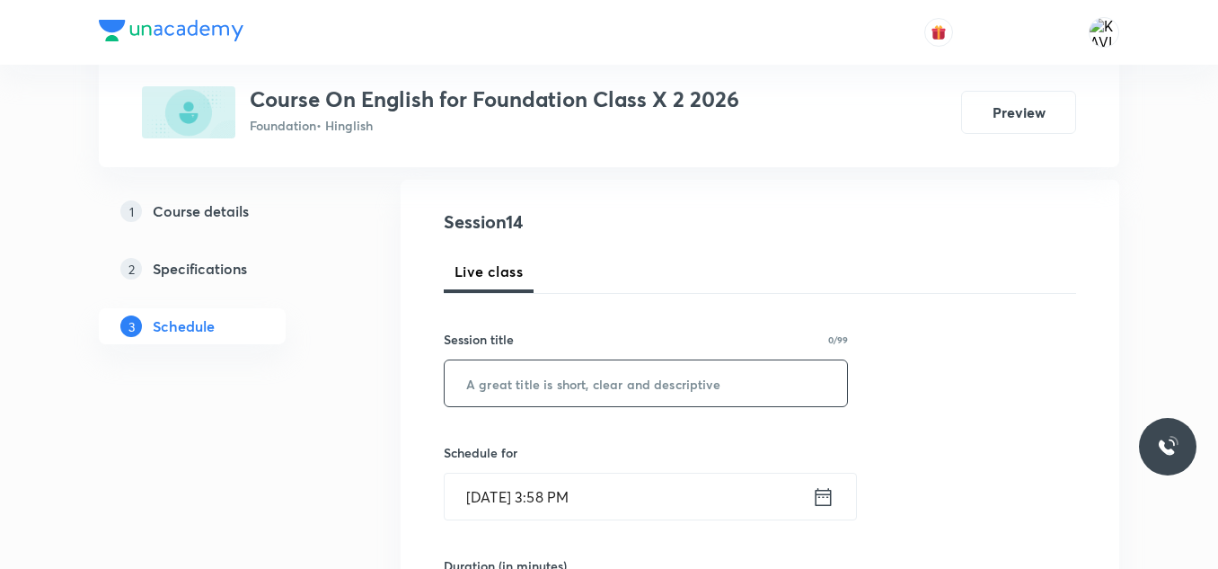
click at [483, 387] on input "text" at bounding box center [646, 383] width 402 height 46
paste input "Indirect Speech - 01"
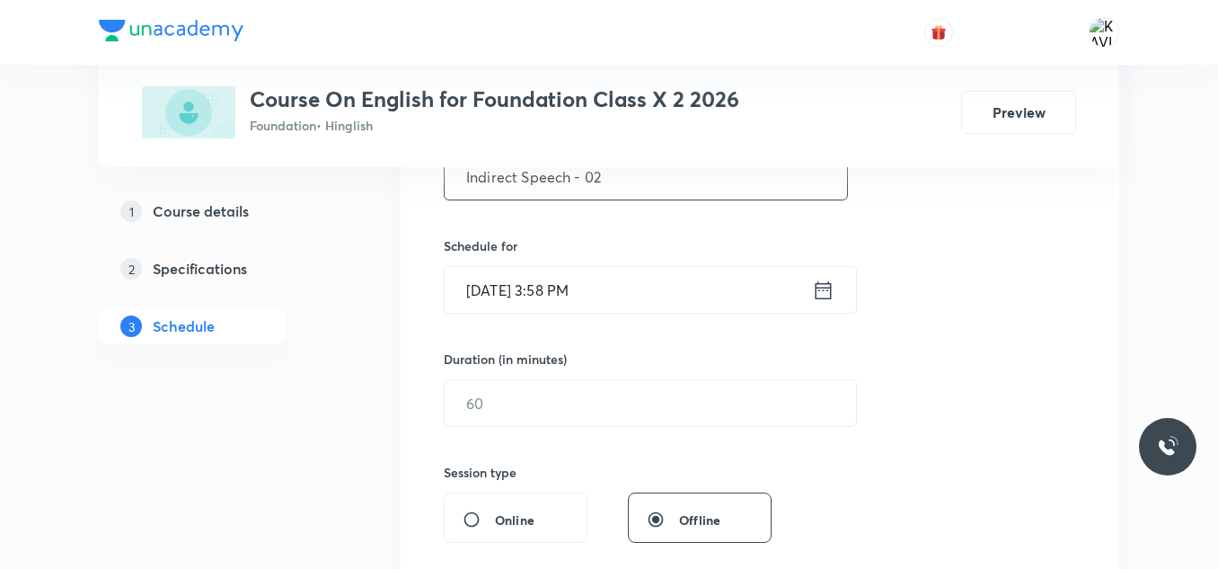
scroll to position [449, 0]
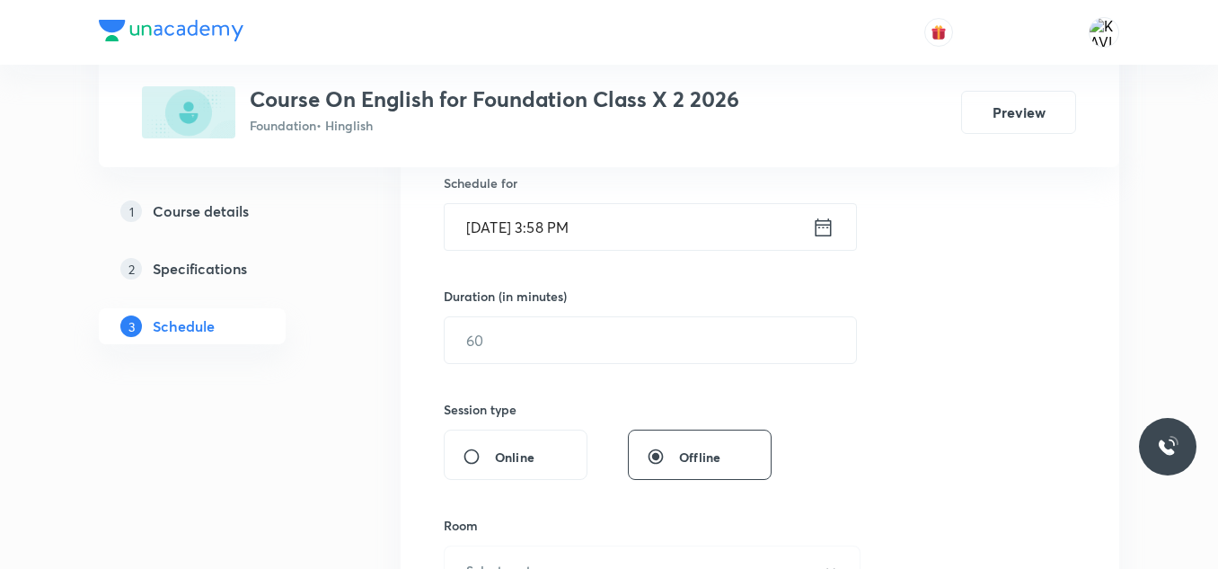
type input "Indirect Speech - 02"
click at [825, 235] on icon at bounding box center [824, 226] width 16 height 18
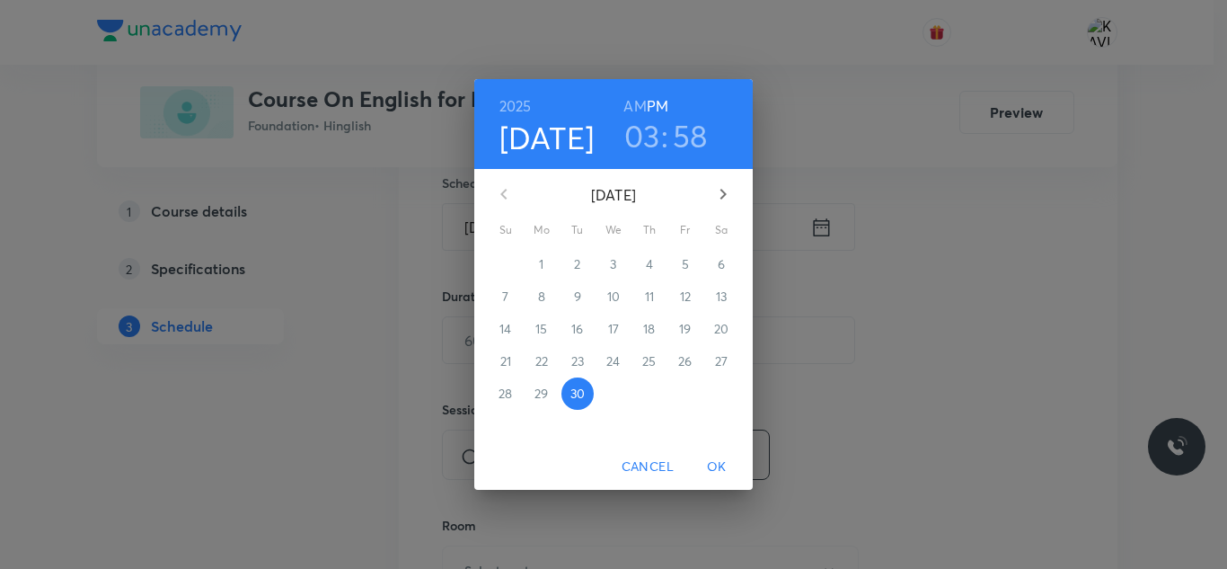
click at [660, 128] on div "03 : 58" at bounding box center [665, 136] width 125 height 38
click at [653, 119] on h3 "03" at bounding box center [642, 136] width 36 height 38
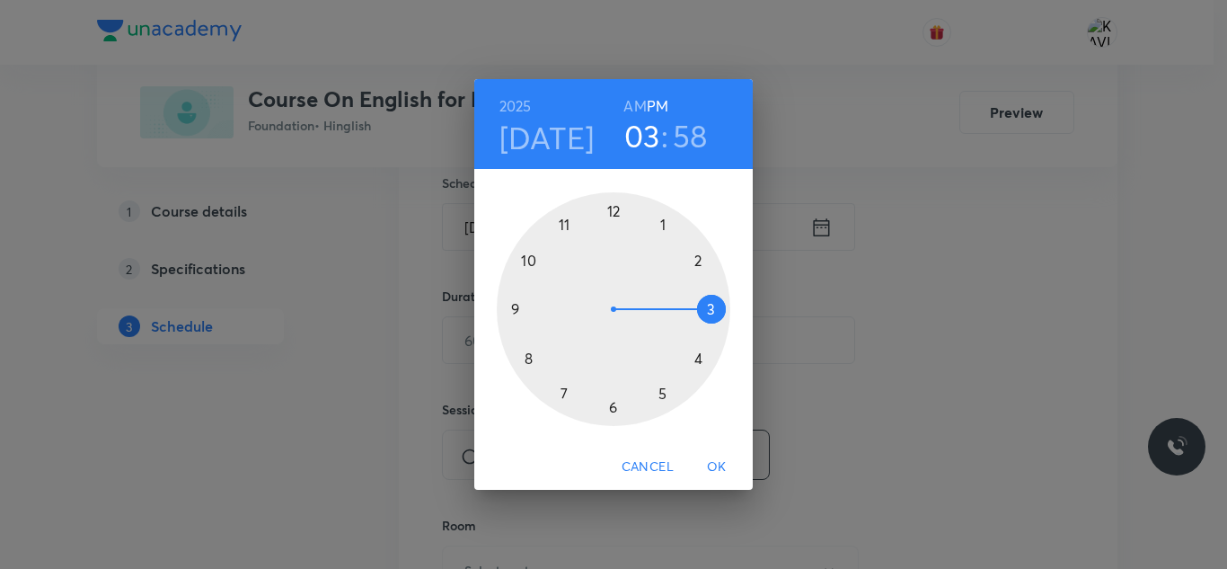
click at [666, 396] on div at bounding box center [614, 309] width 234 height 234
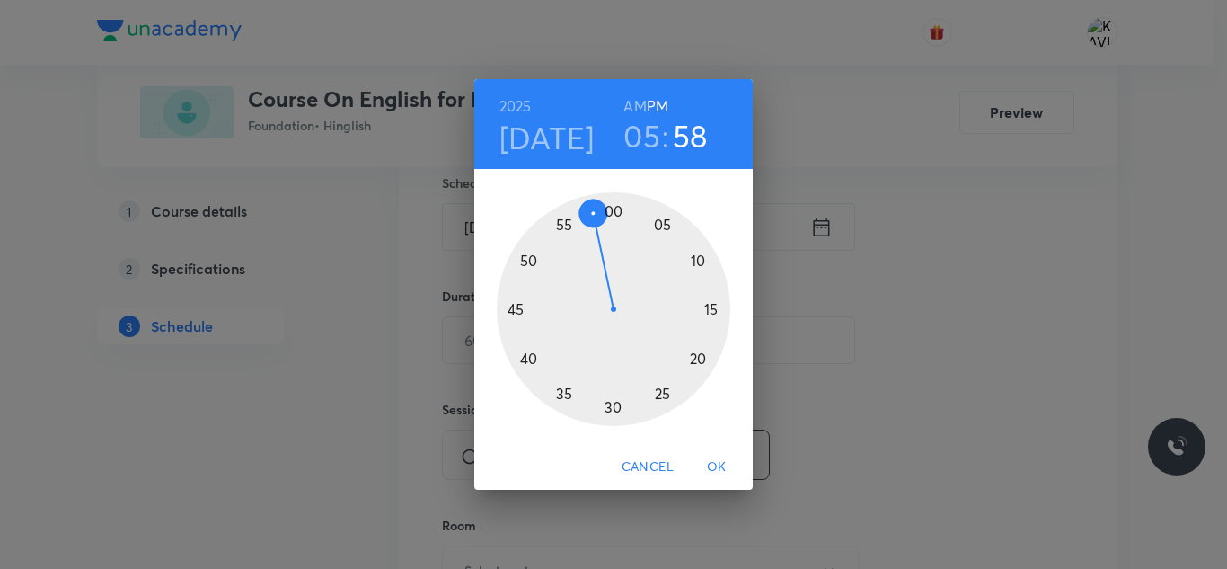
click at [666, 222] on div at bounding box center [614, 309] width 234 height 234
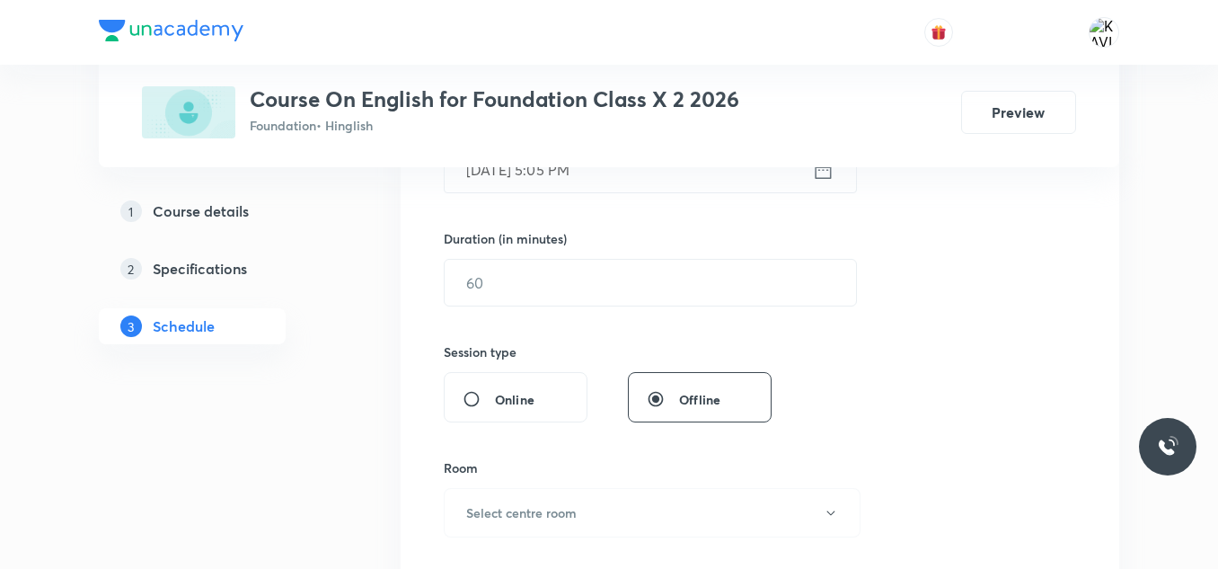
scroll to position [539, 0]
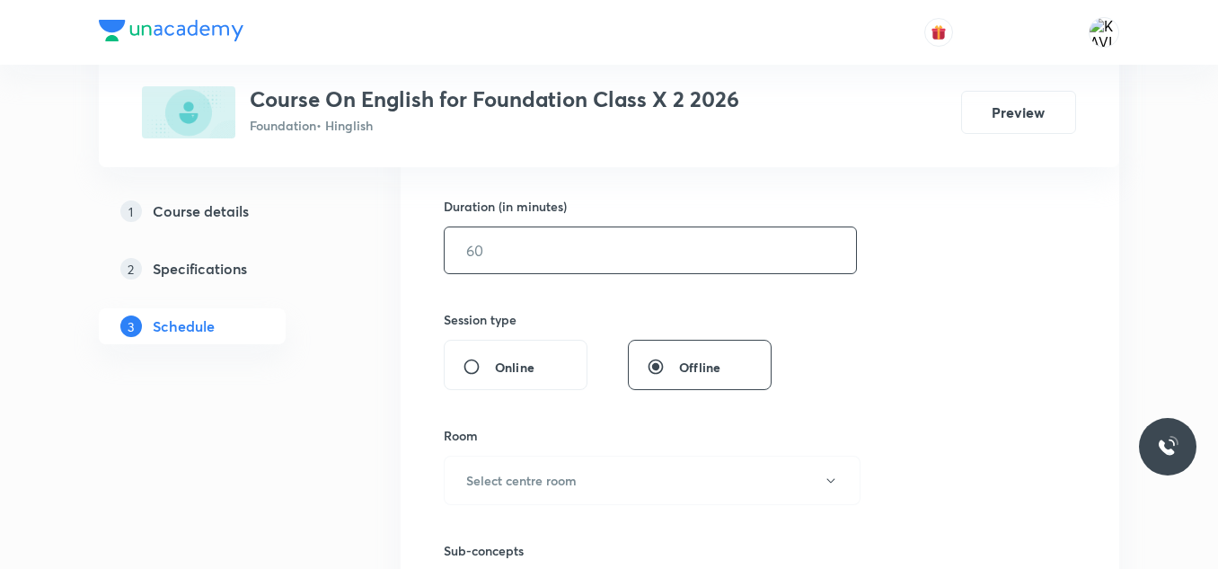
click at [536, 258] on input "text" at bounding box center [650, 250] width 411 height 46
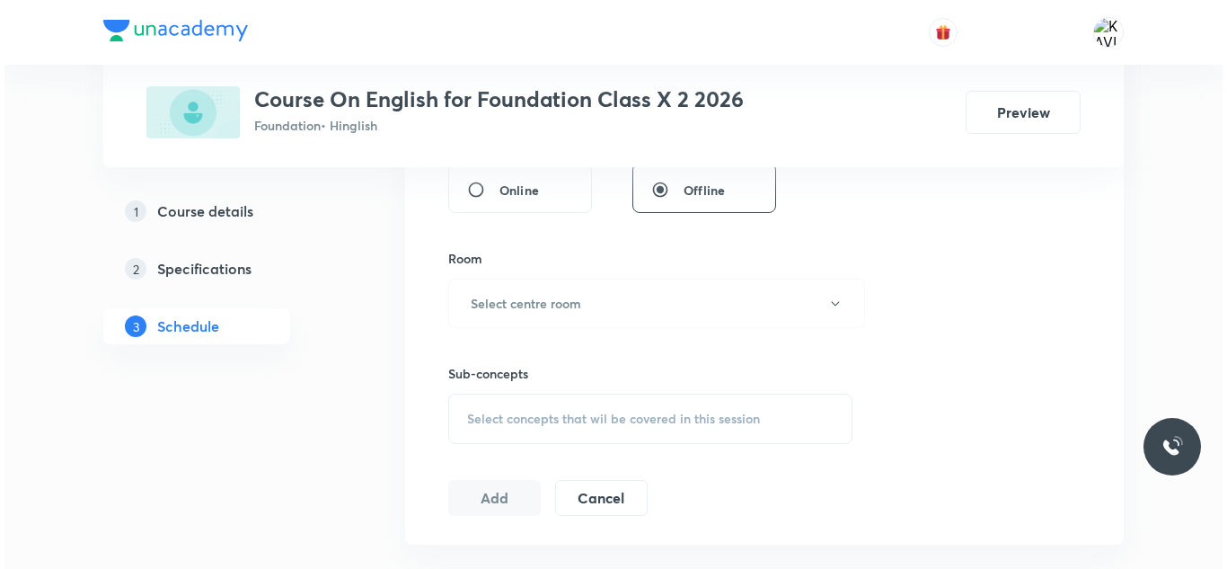
scroll to position [719, 0]
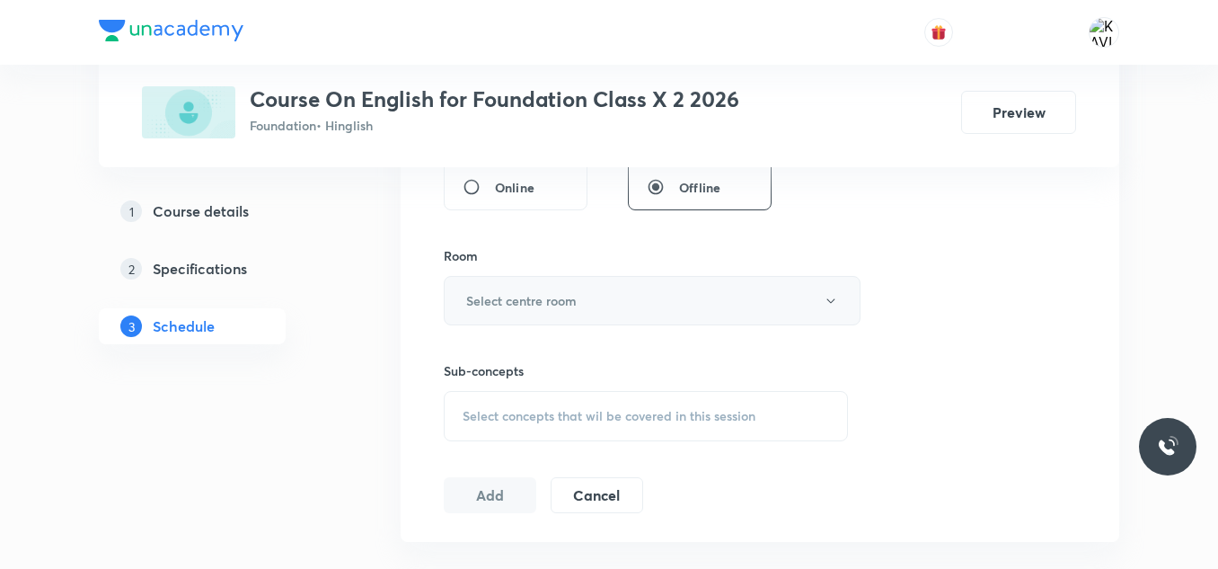
type input "60"
click at [554, 306] on h6 "Select centre room" at bounding box center [521, 300] width 110 height 19
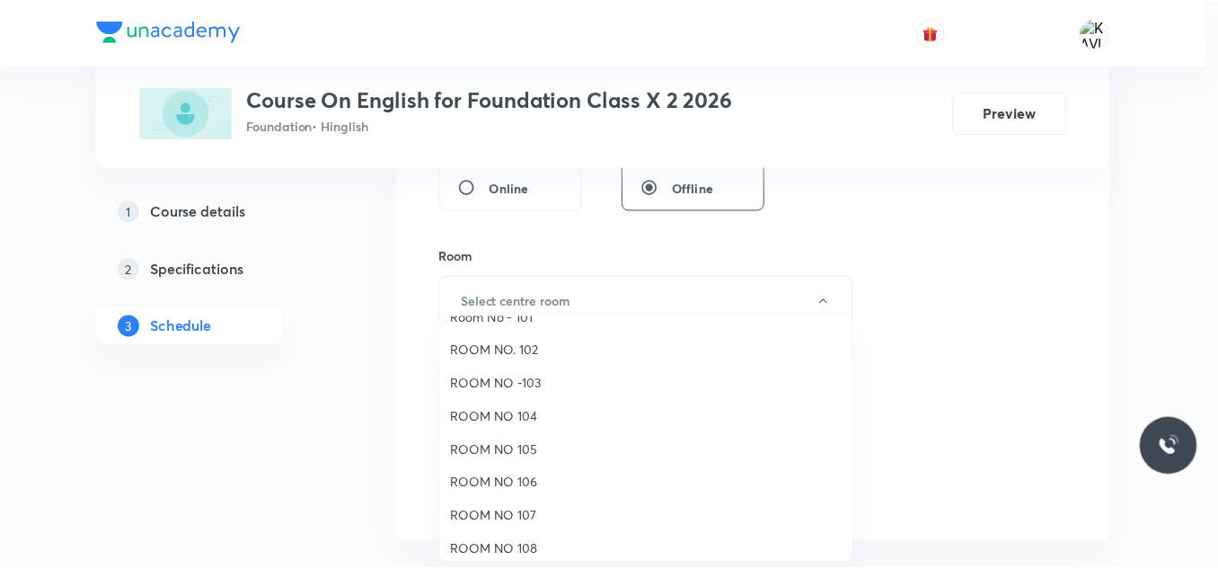
scroll to position [90, 0]
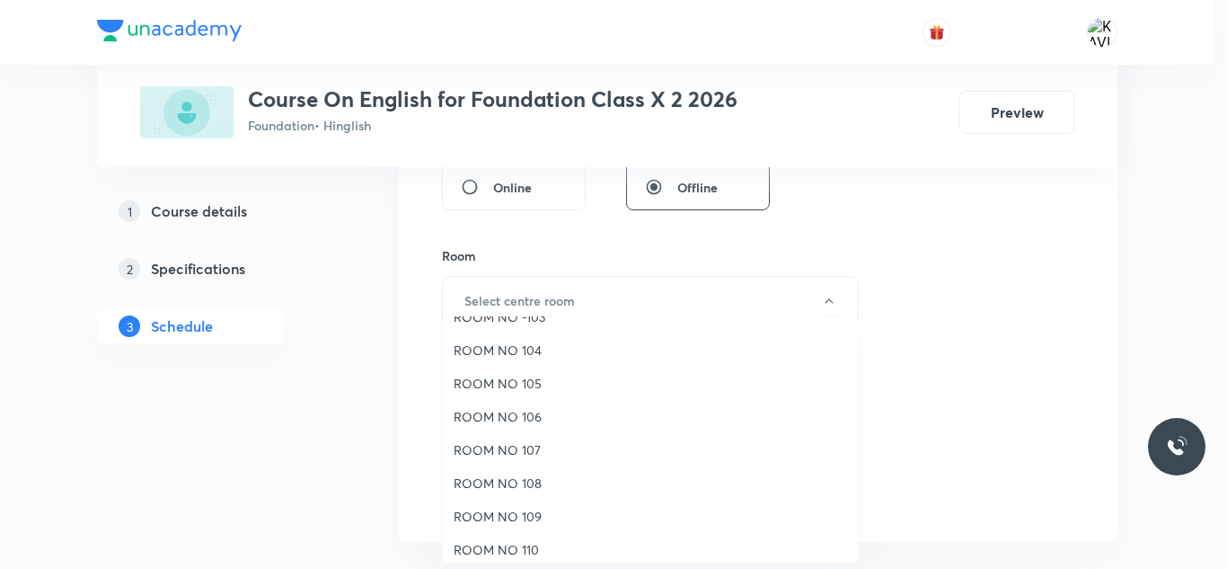
click at [533, 482] on span "ROOM NO 108" at bounding box center [650, 482] width 393 height 19
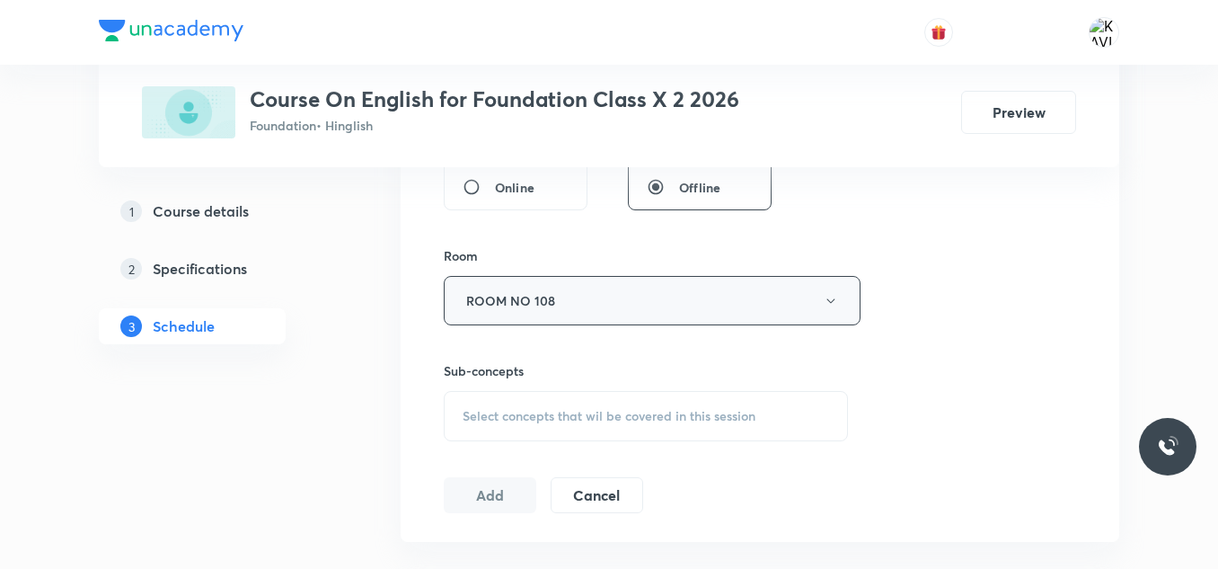
scroll to position [808, 0]
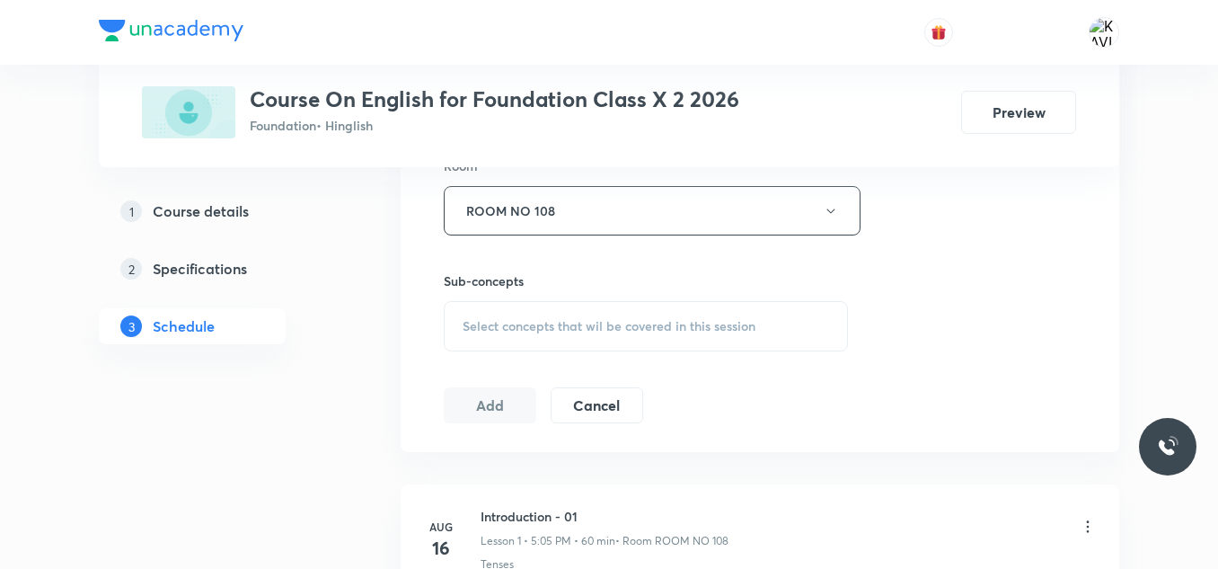
click at [546, 339] on div "Select concepts that wil be covered in this session" at bounding box center [646, 326] width 404 height 50
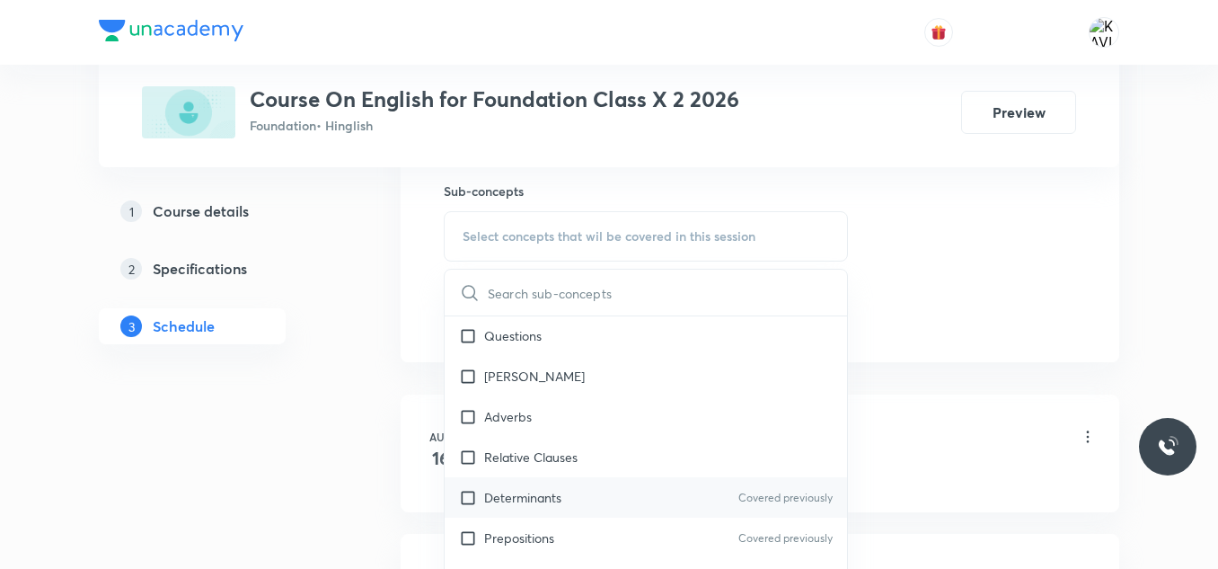
scroll to position [359, 0]
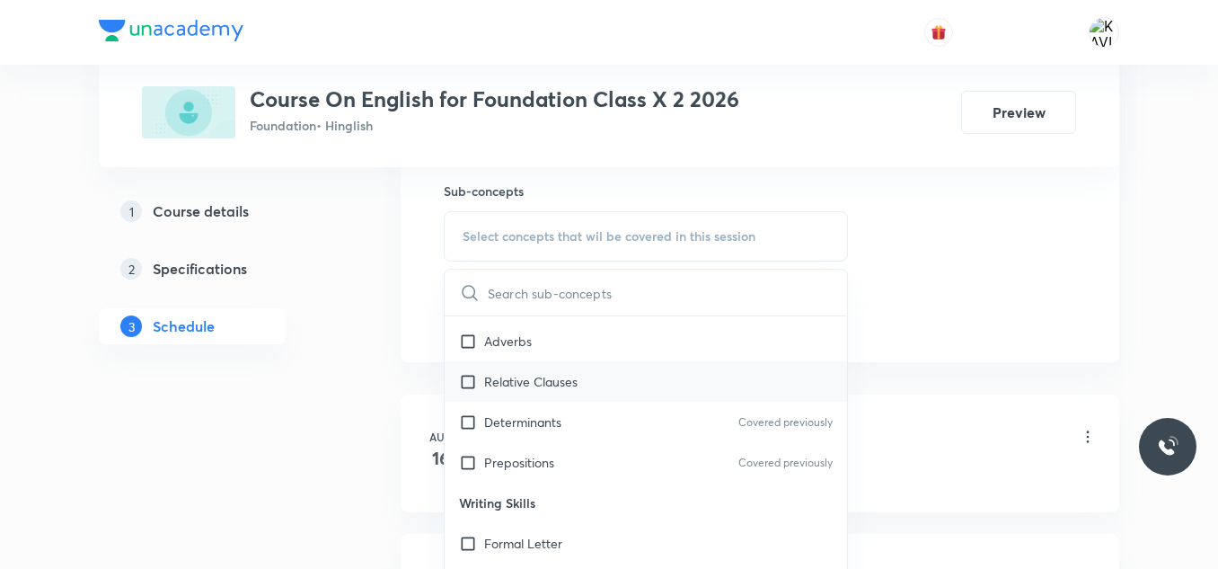
drag, startPoint x: 582, startPoint y: 379, endPoint x: 805, endPoint y: 319, distance: 230.7
click at [590, 378] on div "Relative Clauses" at bounding box center [646, 381] width 402 height 40
checkbox input "true"
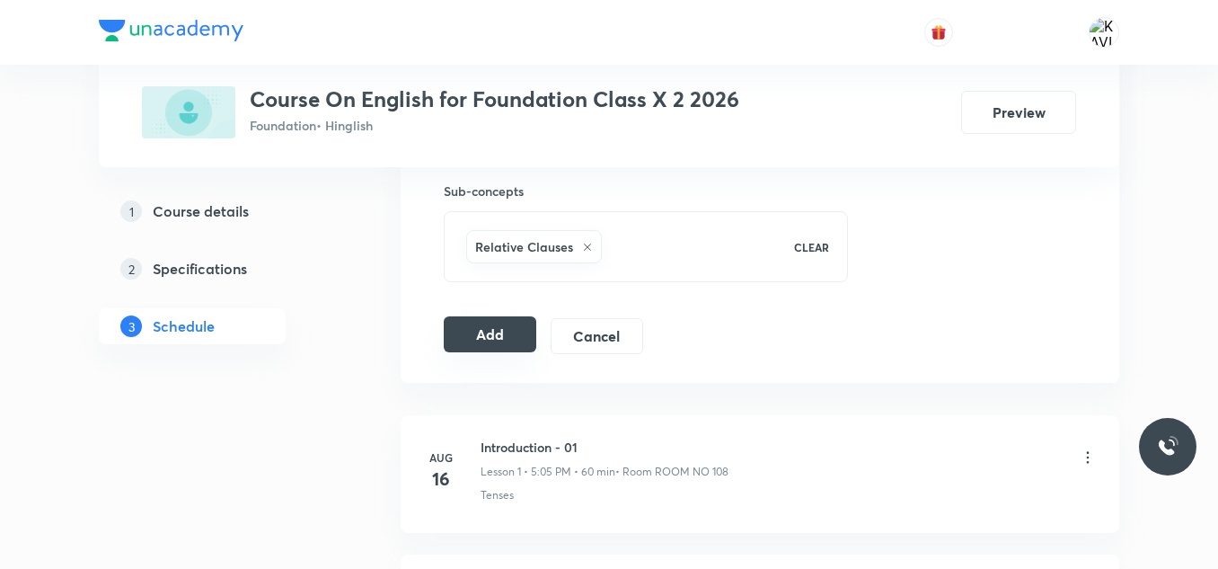
click at [458, 339] on button "Add" at bounding box center [490, 334] width 93 height 36
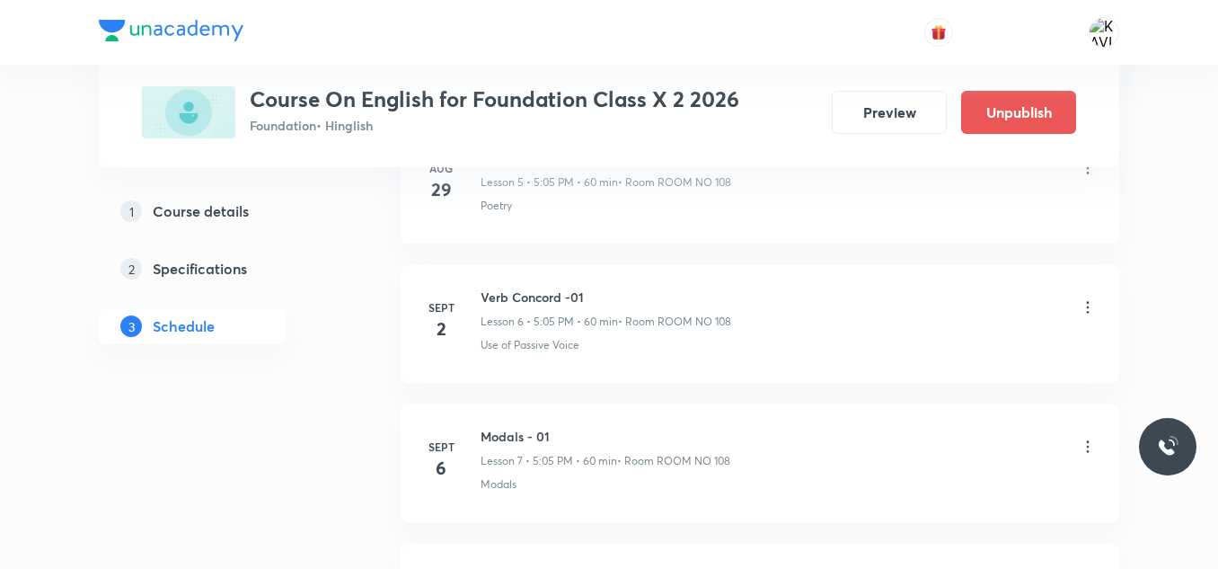
scroll to position [1995, 0]
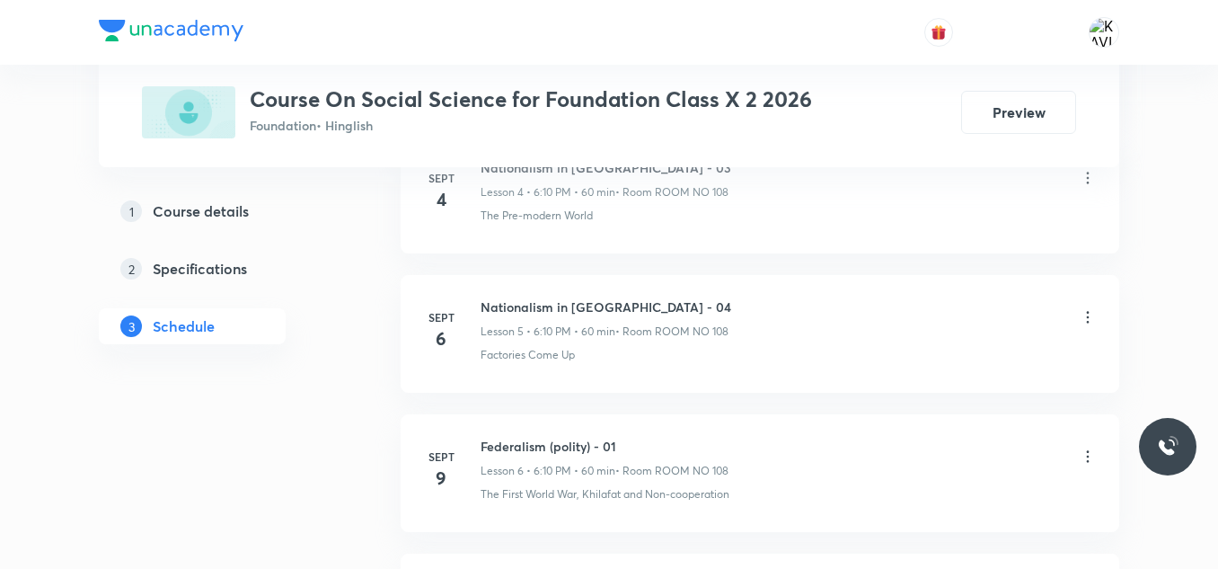
scroll to position [2264, 0]
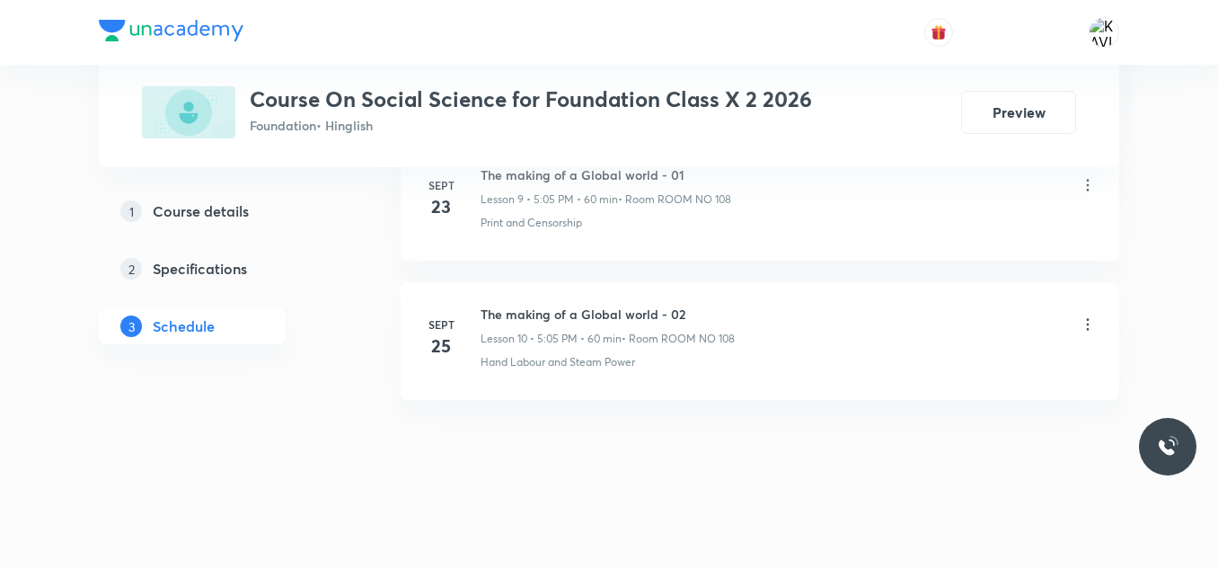
click at [635, 313] on h6 "The making of a Global world - 02" at bounding box center [608, 313] width 254 height 19
click at [641, 310] on h6 "The making of a Global world - 02" at bounding box center [608, 313] width 254 height 19
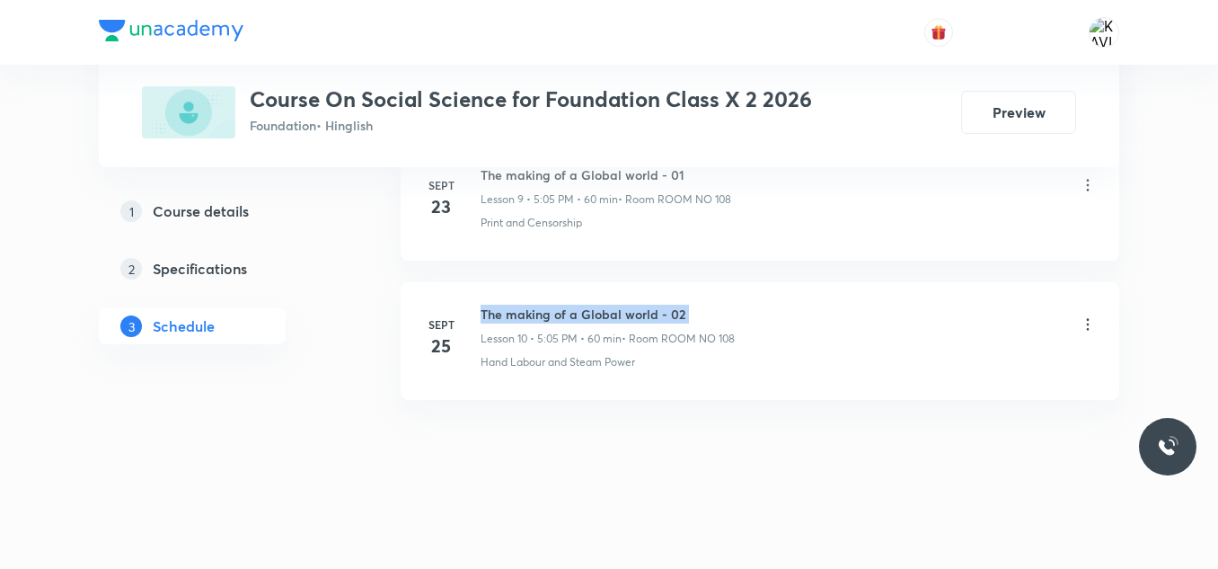
click at [641, 310] on h6 "The making of a Global world - 02" at bounding box center [608, 313] width 254 height 19
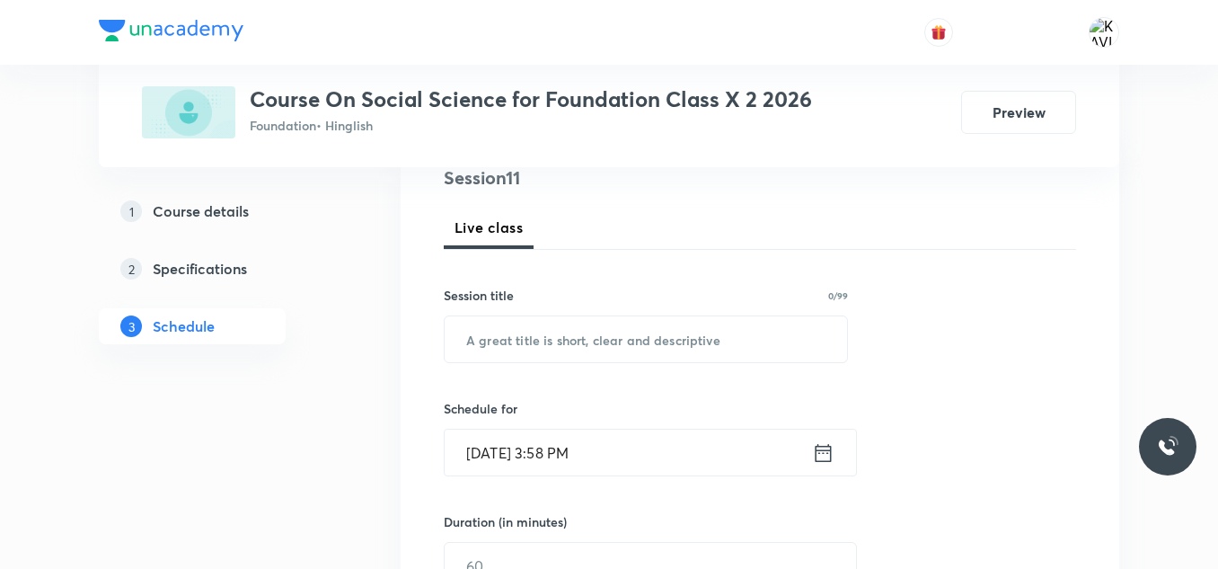
scroll to position [233, 0]
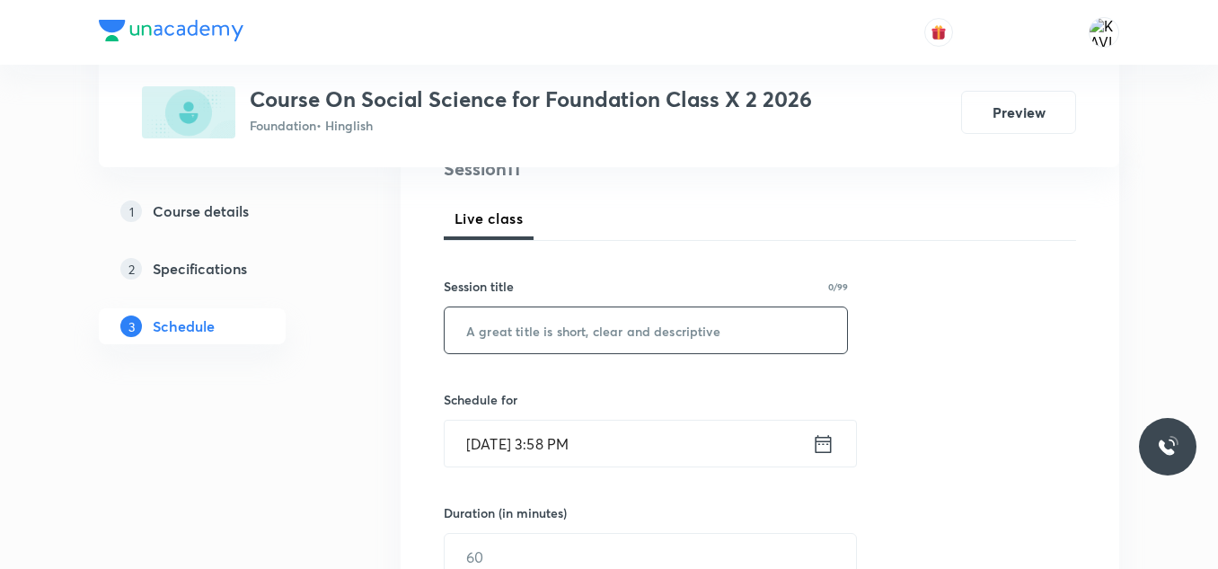
click at [567, 327] on input "text" at bounding box center [646, 330] width 402 height 46
paste input "The making of a Global world - 02"
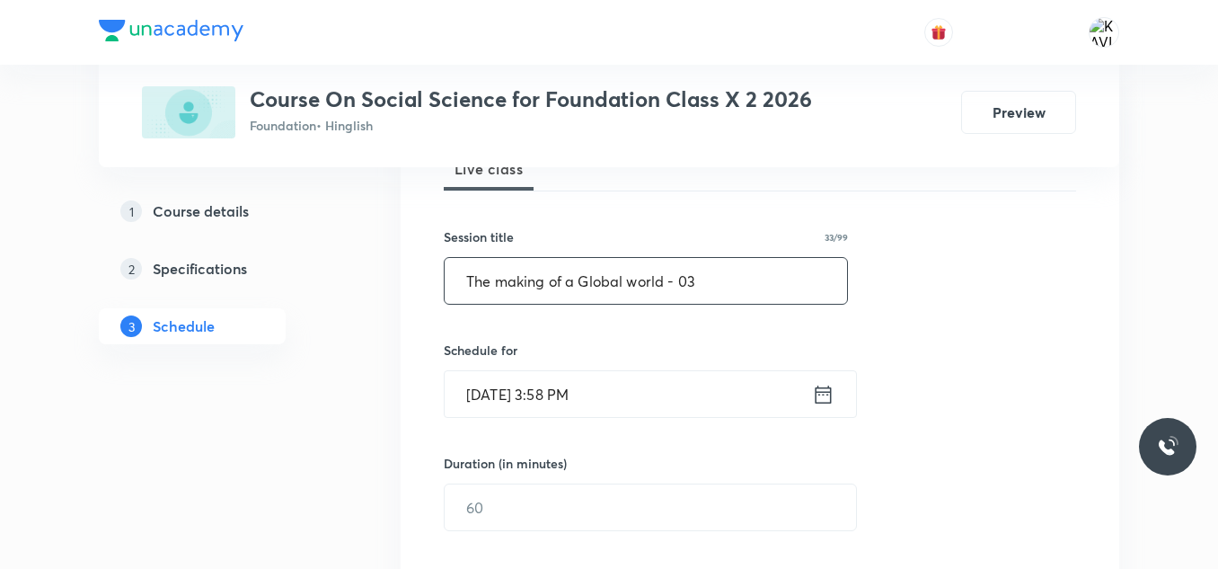
scroll to position [322, 0]
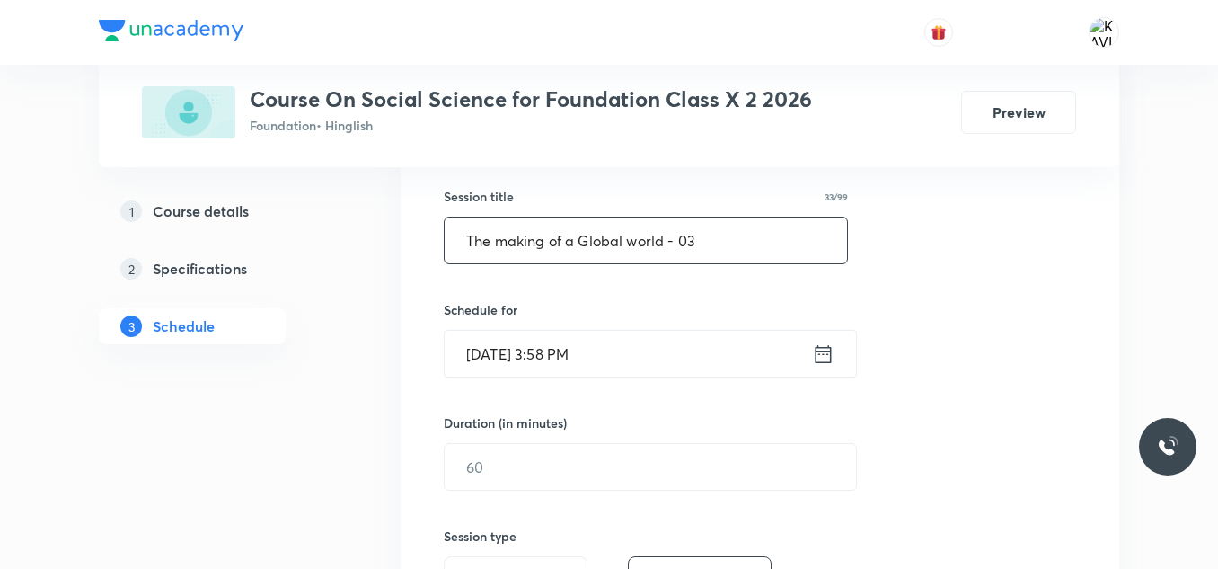
type input "The making of a Global world - 03"
click at [825, 353] on icon at bounding box center [823, 353] width 22 height 25
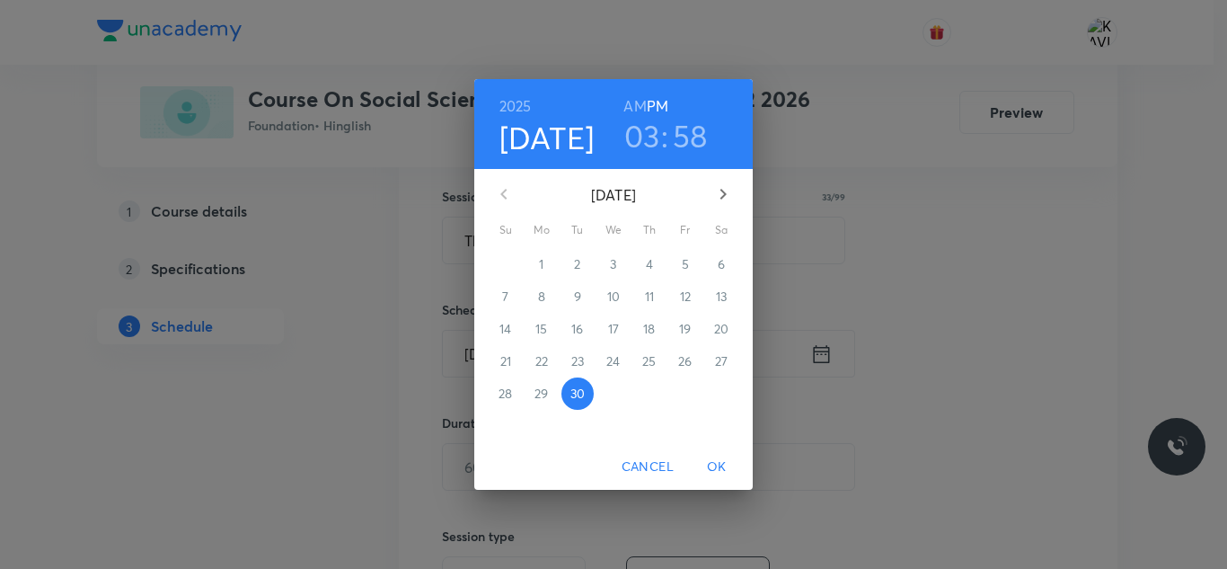
click at [654, 153] on h3 "03" at bounding box center [642, 136] width 36 height 38
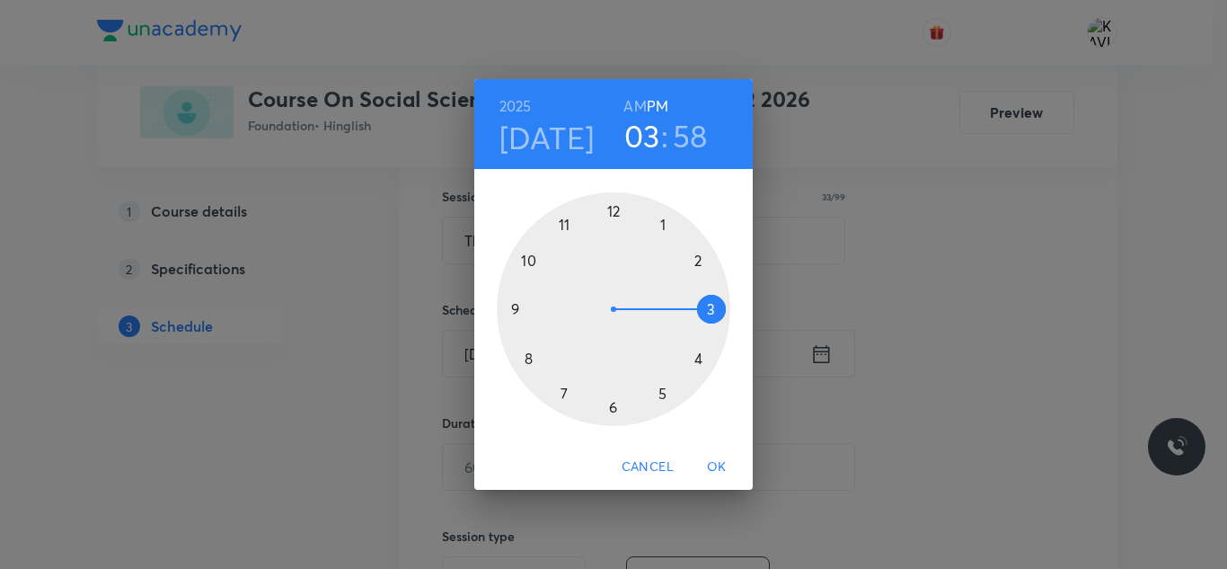
click at [616, 408] on div at bounding box center [614, 309] width 234 height 234
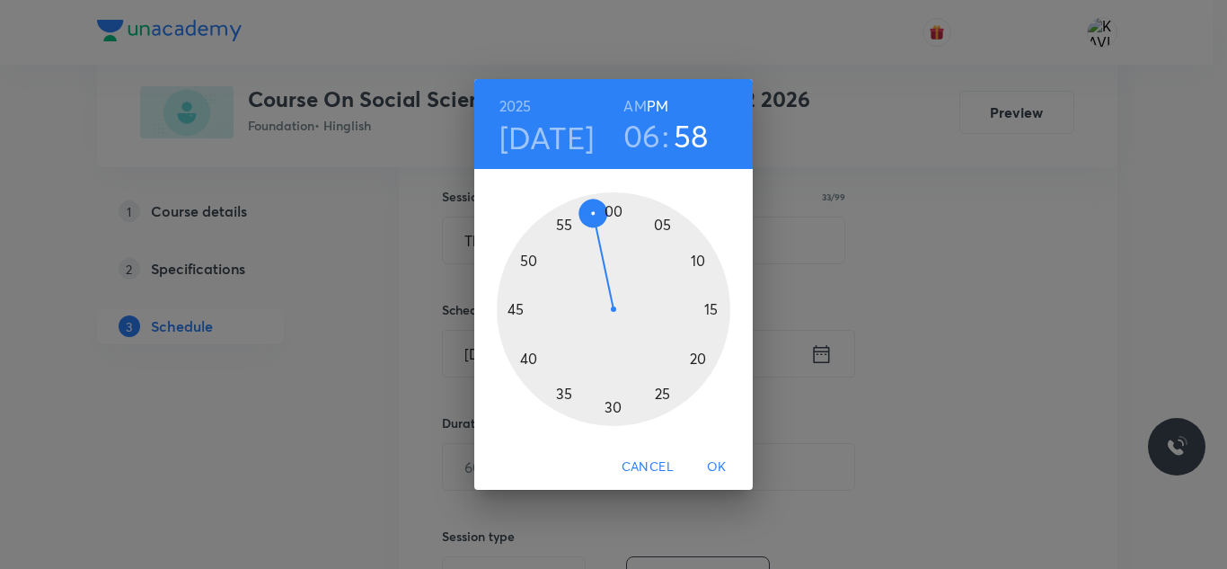
click at [701, 260] on div at bounding box center [614, 309] width 234 height 234
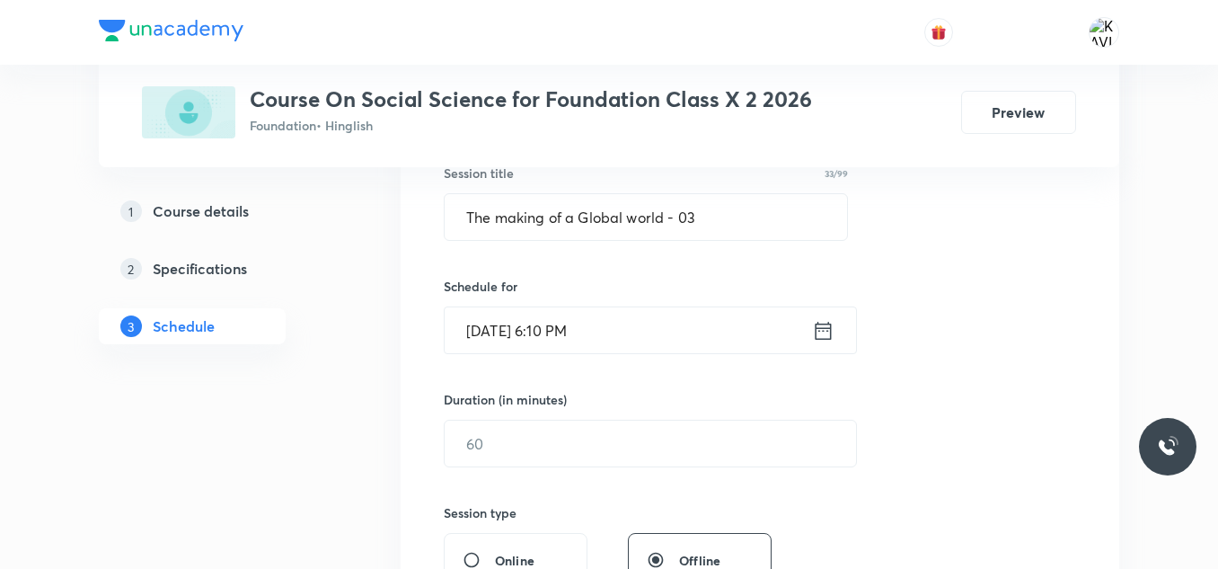
scroll to position [412, 0]
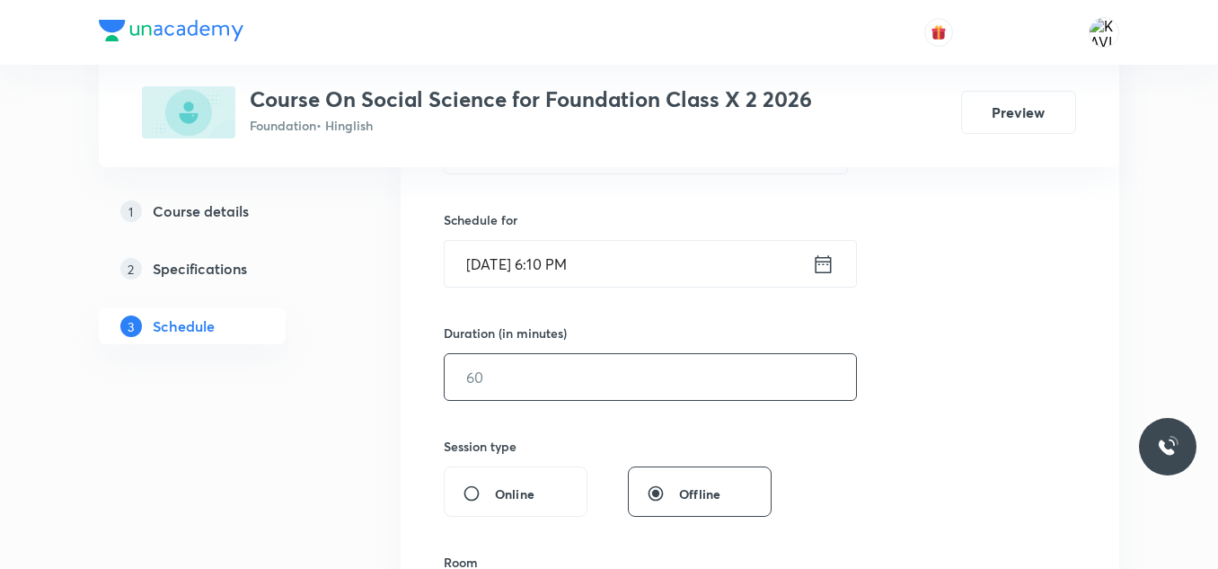
click at [608, 380] on input "text" at bounding box center [650, 377] width 411 height 46
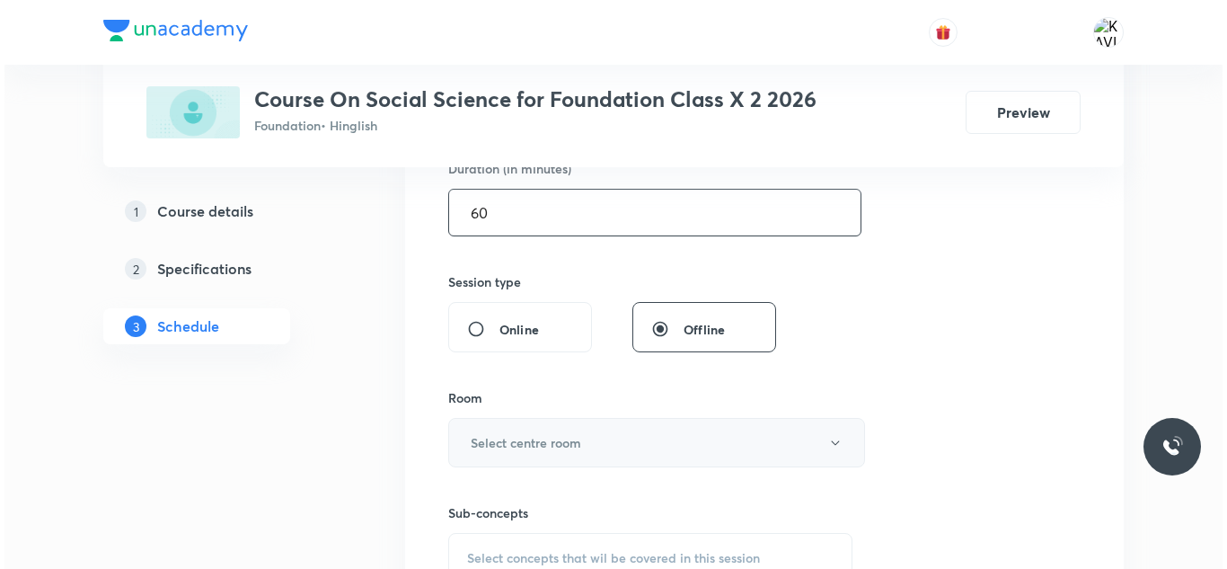
scroll to position [592, 0]
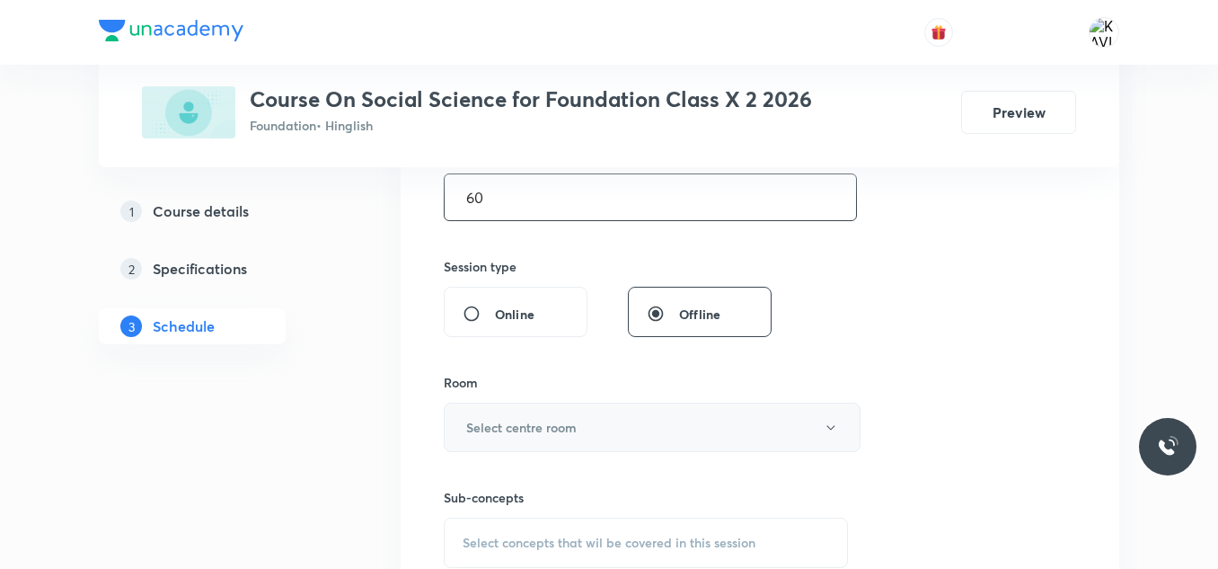
type input "60"
click at [580, 416] on button "Select centre room" at bounding box center [652, 426] width 417 height 49
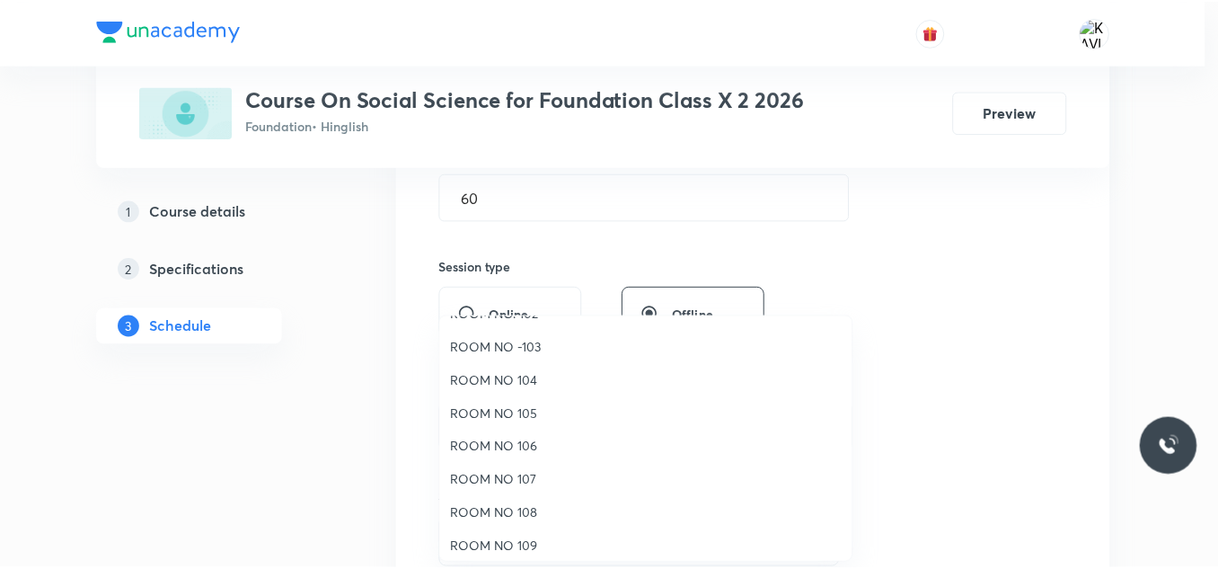
scroll to position [90, 0]
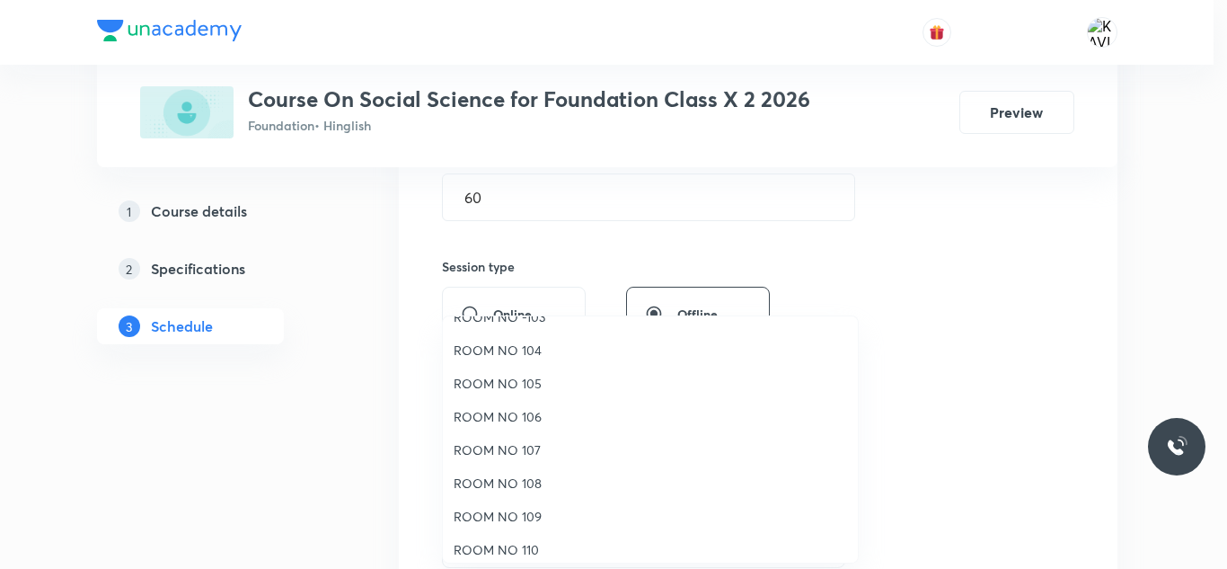
drag, startPoint x: 543, startPoint y: 482, endPoint x: 773, endPoint y: 421, distance: 238.8
click at [547, 479] on span "ROOM NO 108" at bounding box center [650, 482] width 393 height 19
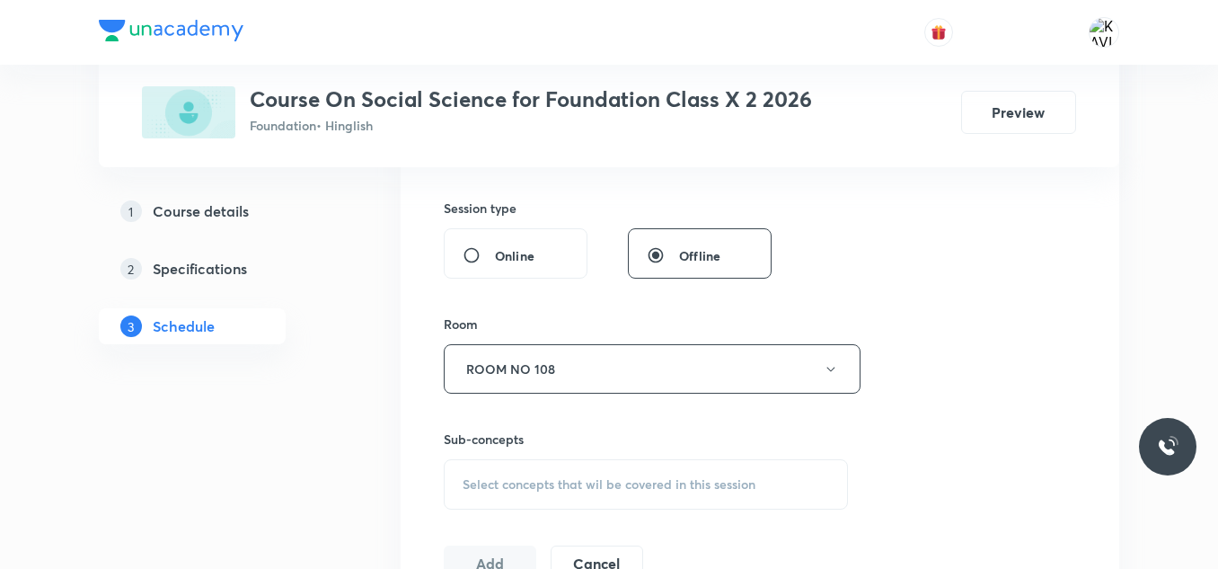
scroll to position [682, 0]
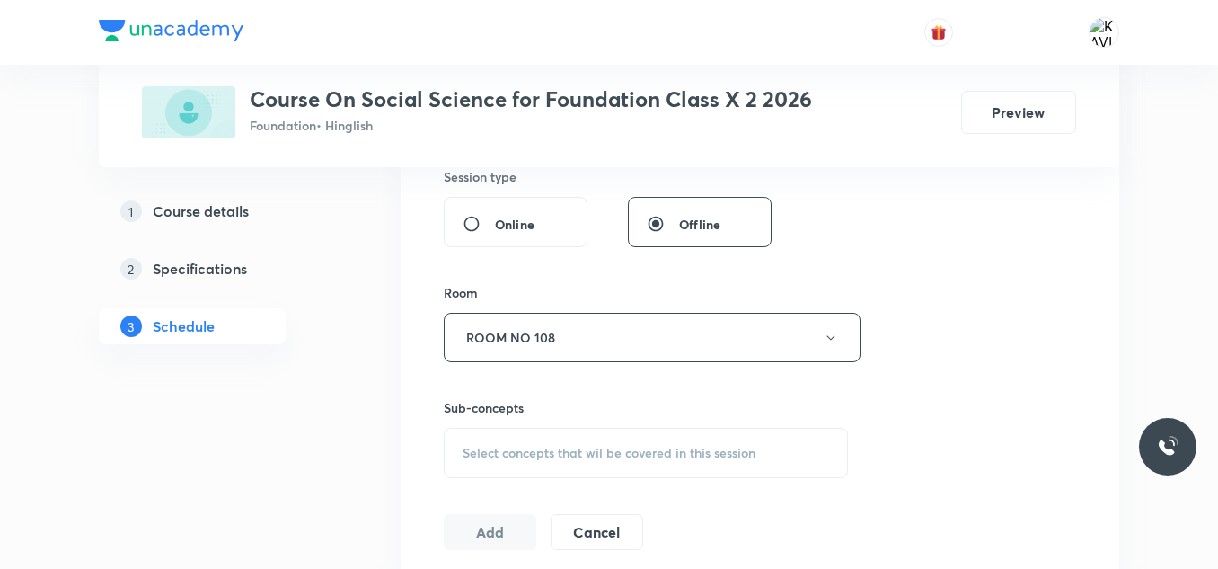
click at [625, 436] on div "Select concepts that wil be covered in this session" at bounding box center [646, 453] width 404 height 50
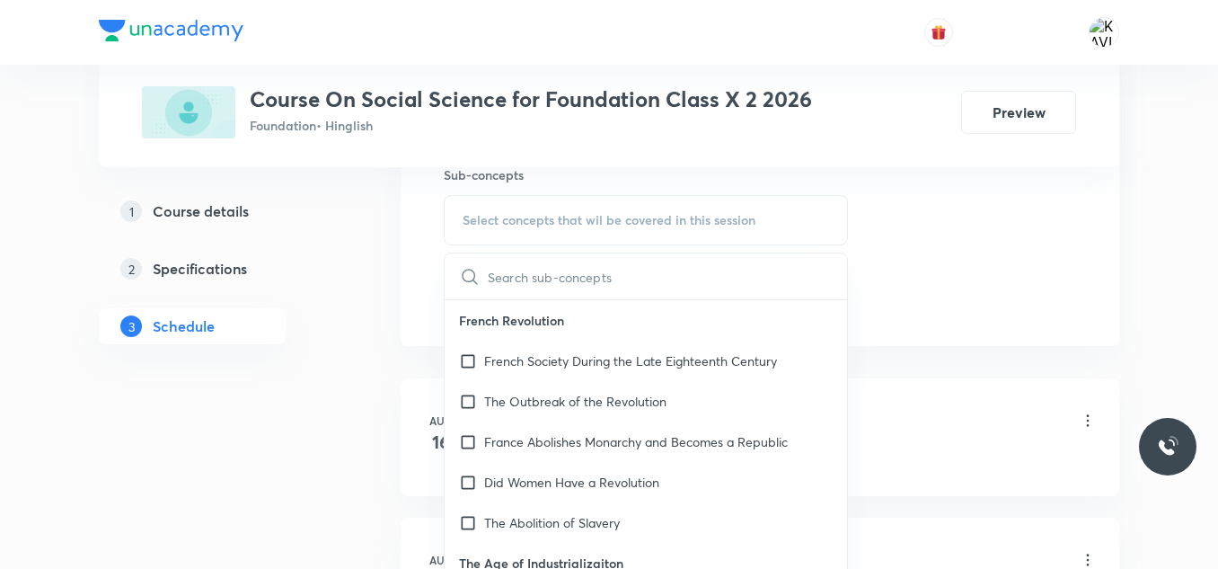
scroll to position [1041, 0]
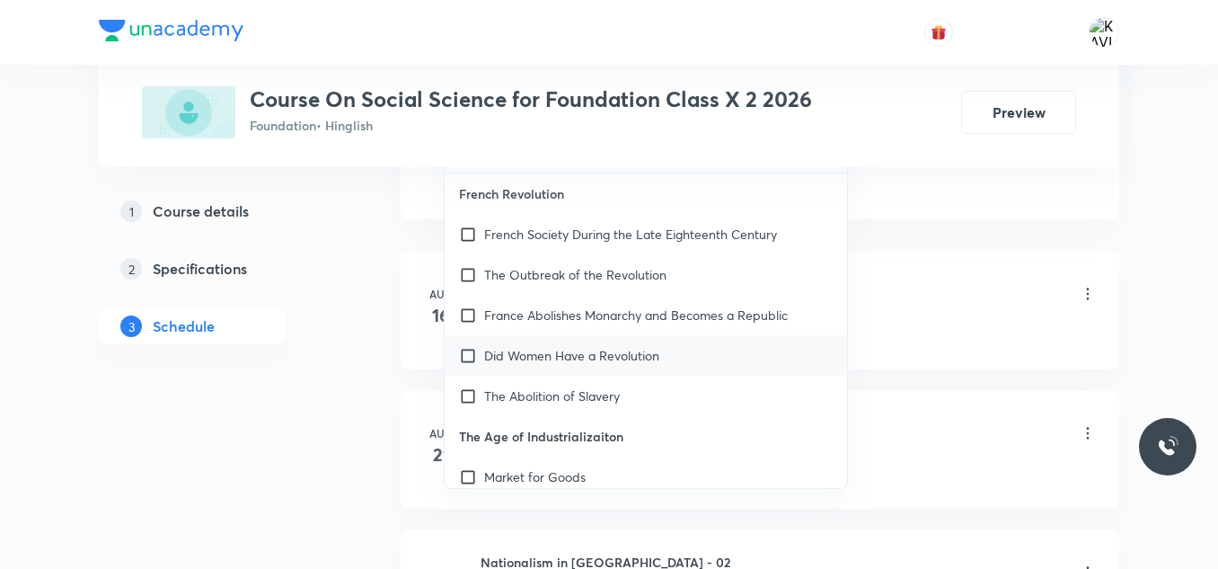
click at [626, 361] on p "Did Women Have a Revolution" at bounding box center [571, 355] width 175 height 19
checkbox input "true"
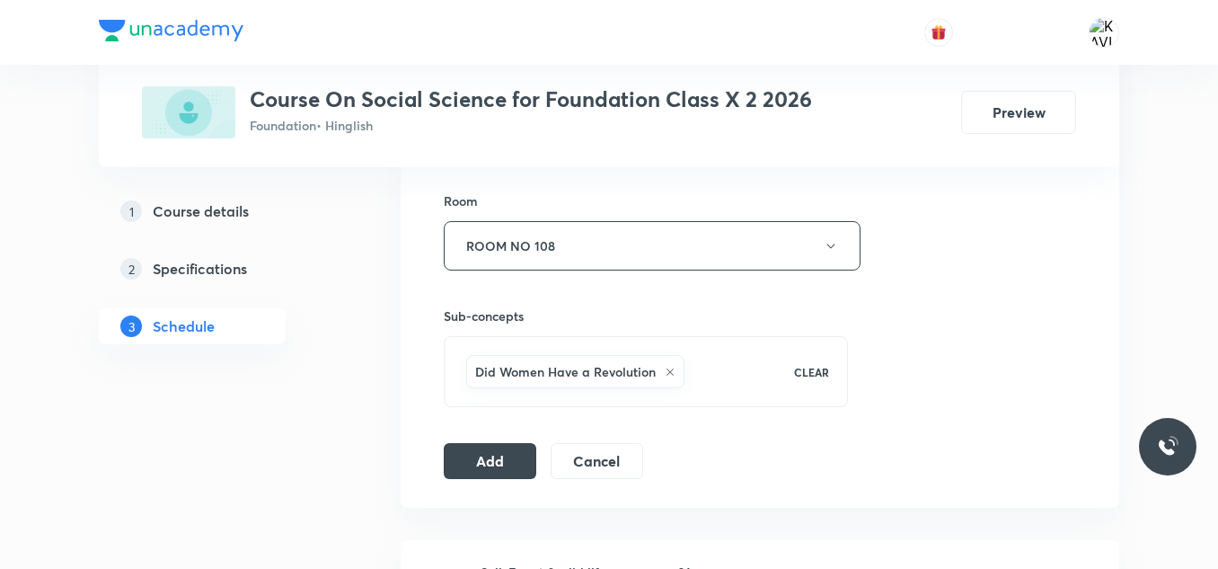
scroll to position [772, 0]
click at [489, 472] on button "Add" at bounding box center [490, 461] width 93 height 36
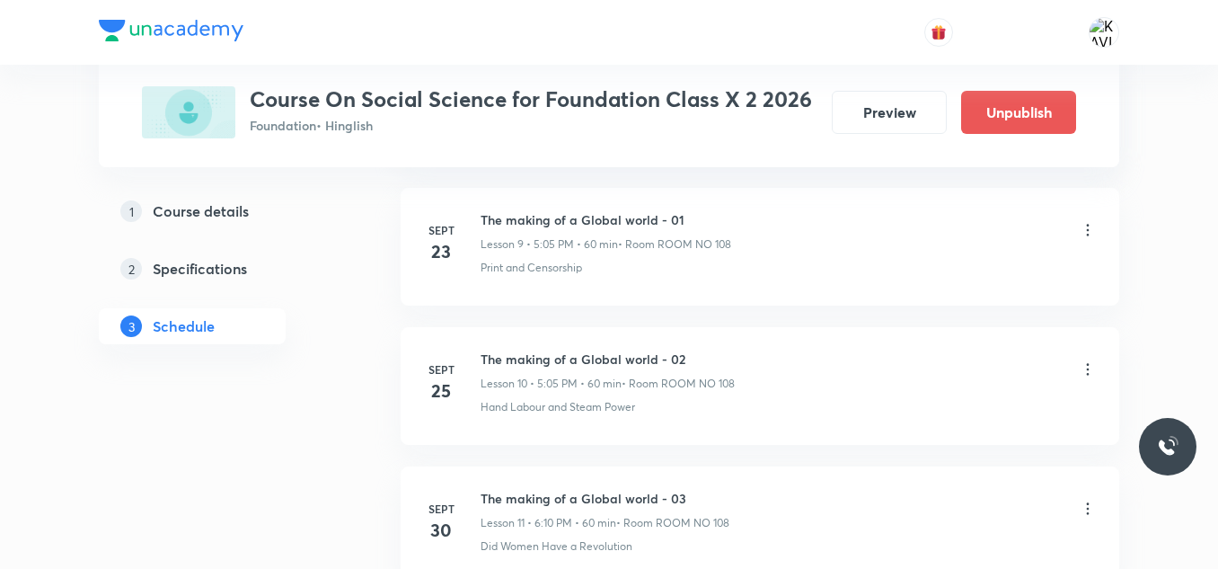
scroll to position [1577, 0]
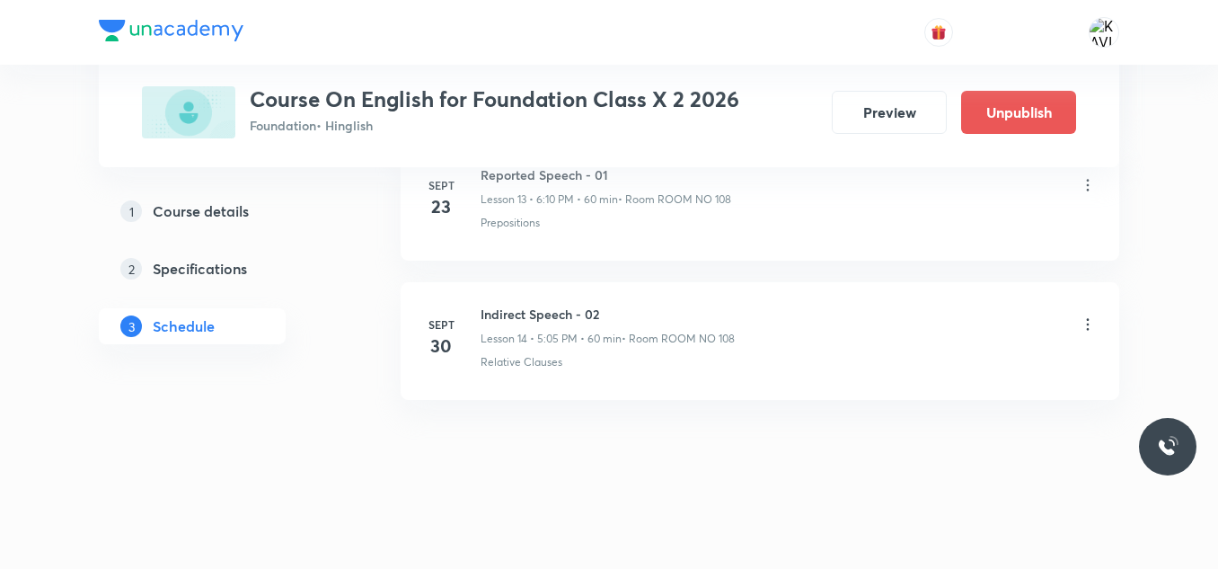
click at [1089, 324] on icon at bounding box center [1088, 324] width 3 height 12
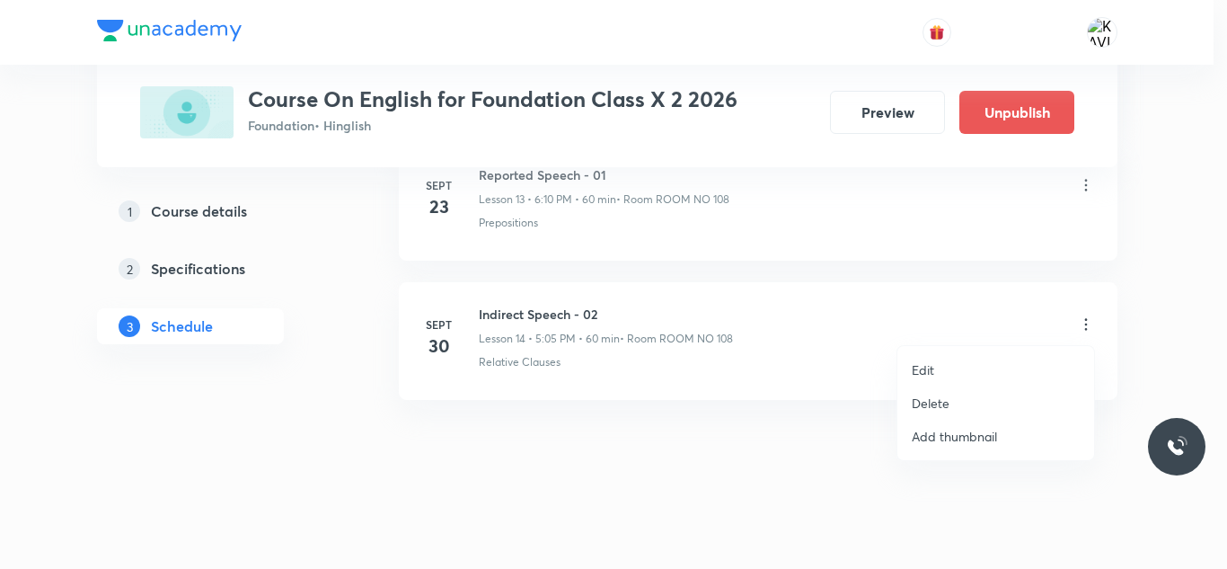
click at [908, 369] on li "Edit" at bounding box center [995, 369] width 197 height 33
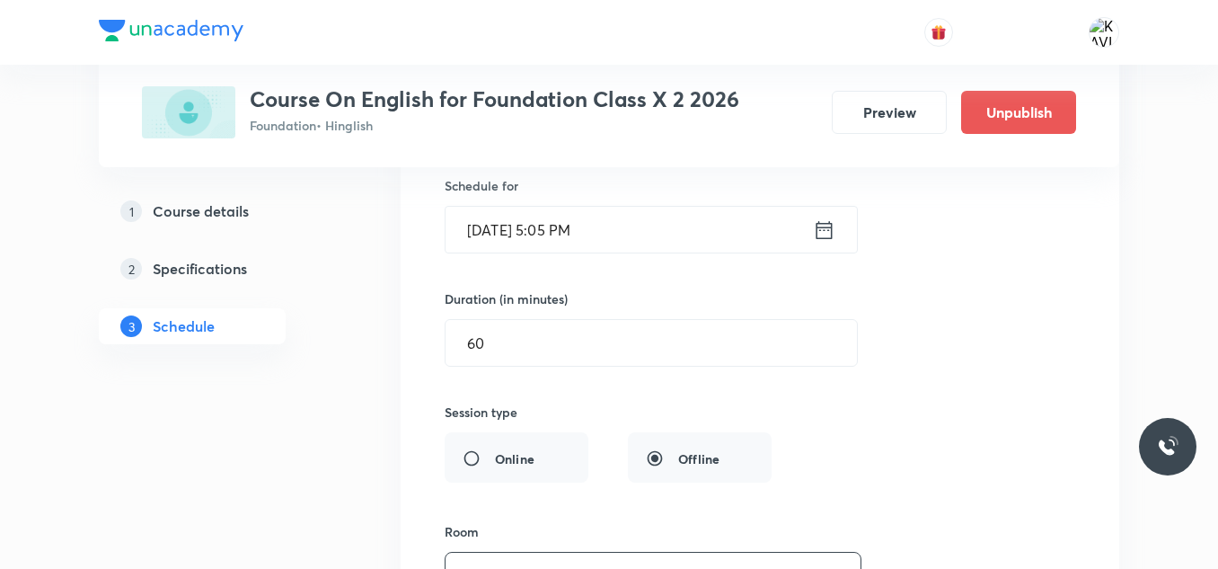
scroll to position [2147, 0]
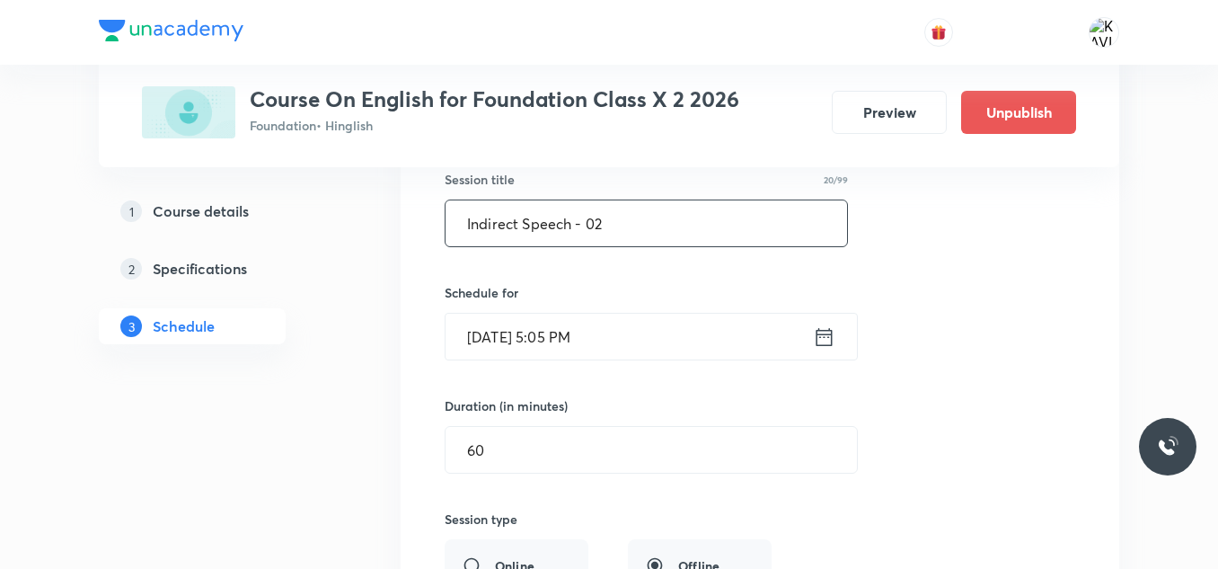
click at [618, 221] on input "Indirect Speech - 02" at bounding box center [647, 223] width 402 height 46
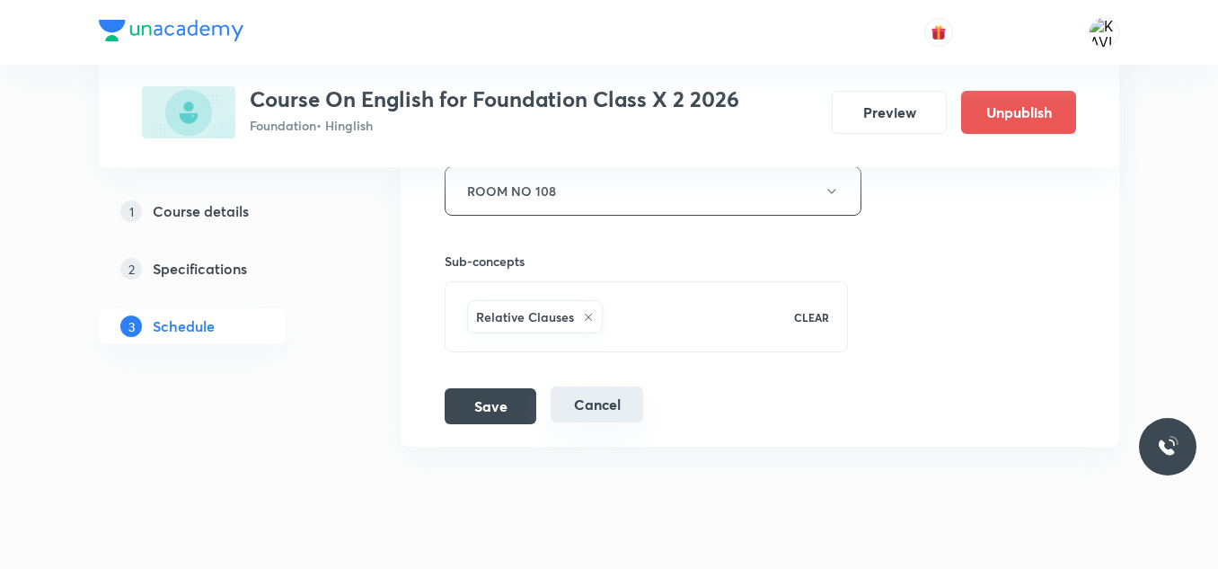
scroll to position [2686, 0]
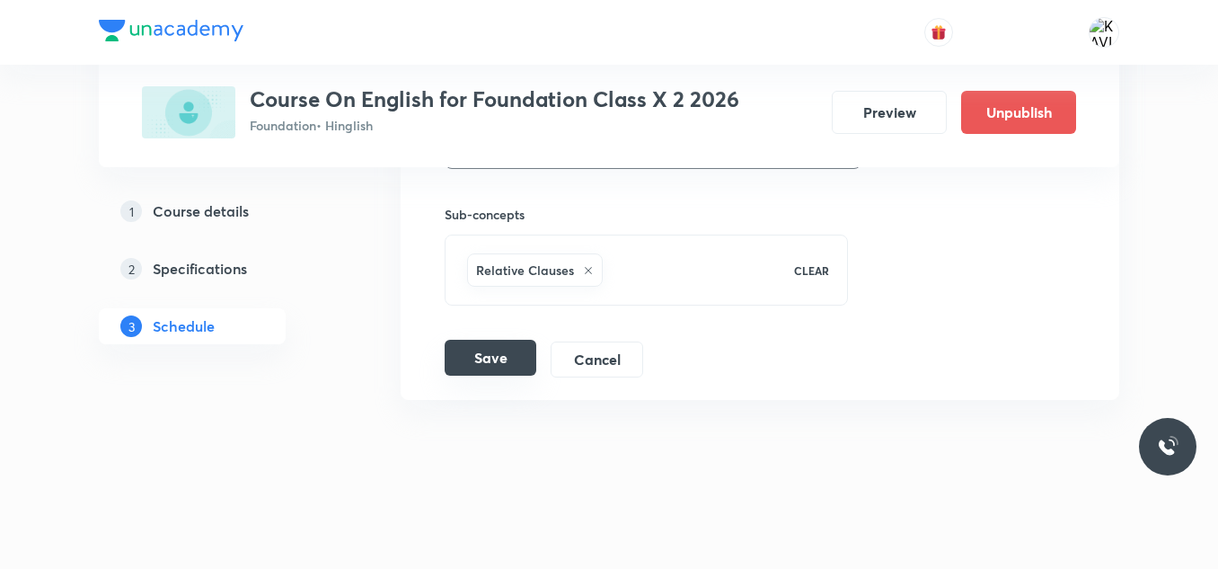
type input "Indirect Speech - 01"
click at [513, 346] on button "Save" at bounding box center [491, 358] width 92 height 36
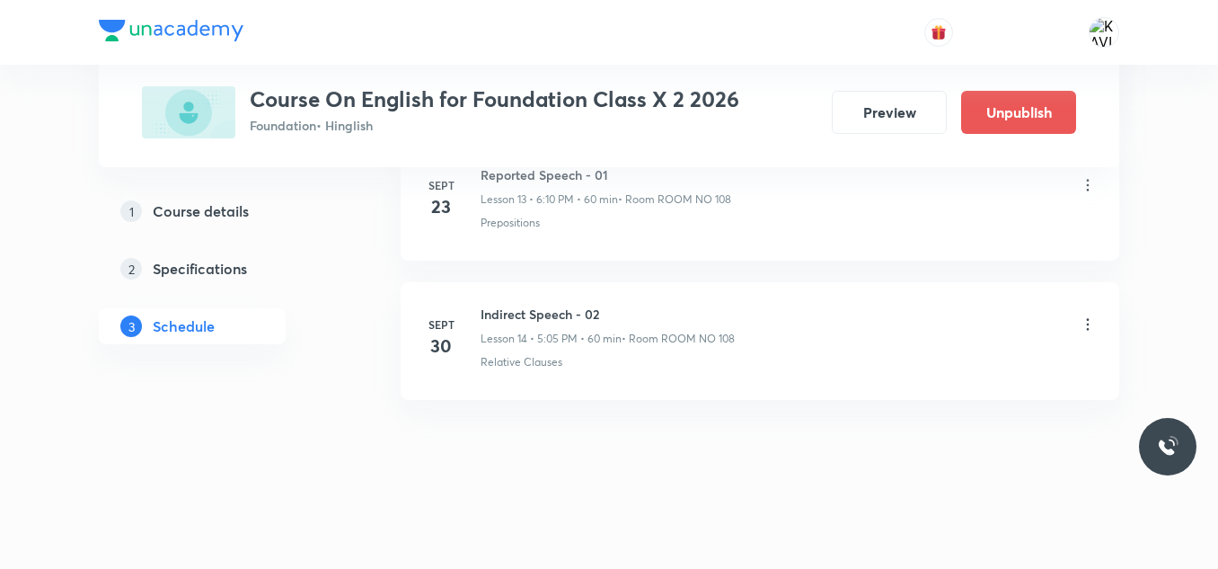
scroll to position [1995, 0]
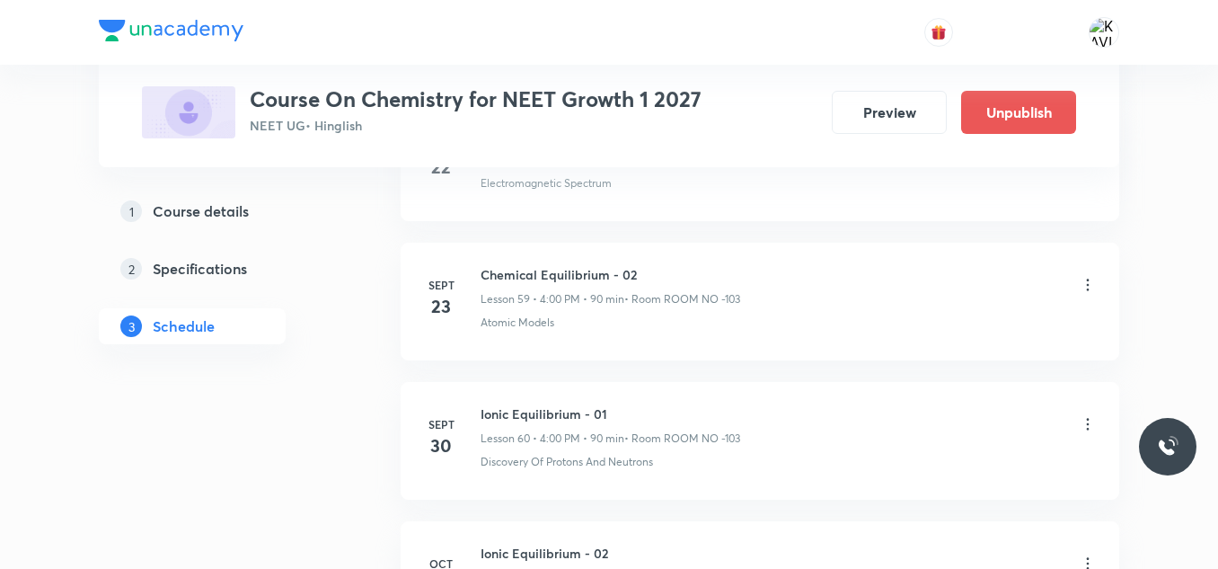
scroll to position [9124, 0]
click at [527, 270] on h6 "Chemical Equilibrium - 02" at bounding box center [611, 275] width 260 height 19
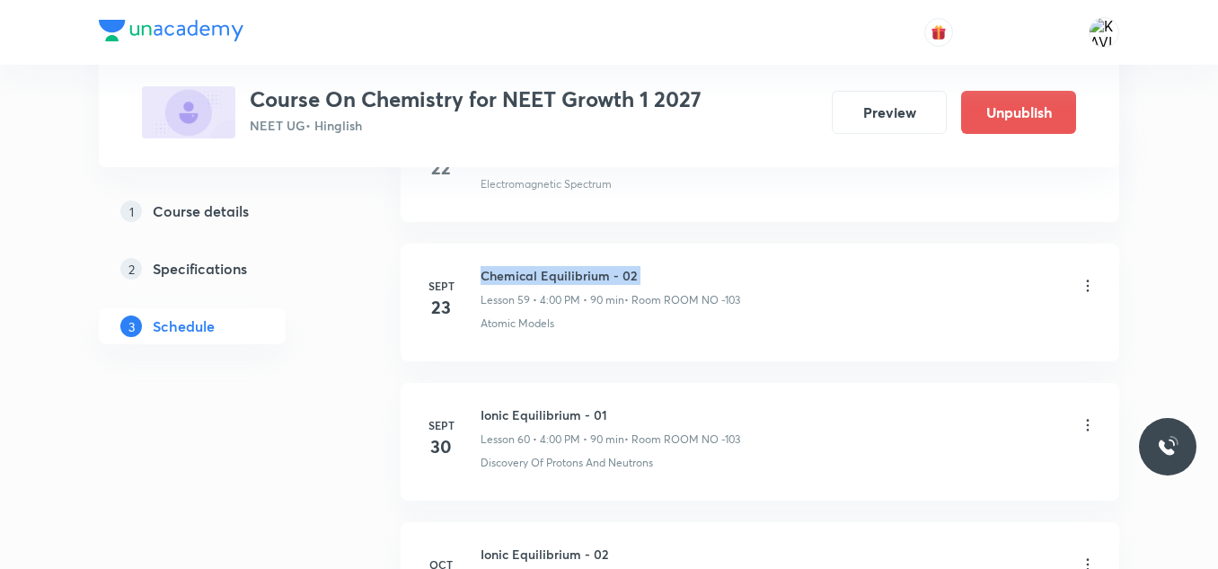
copy h6 "Chemical Equilibrium - 02"
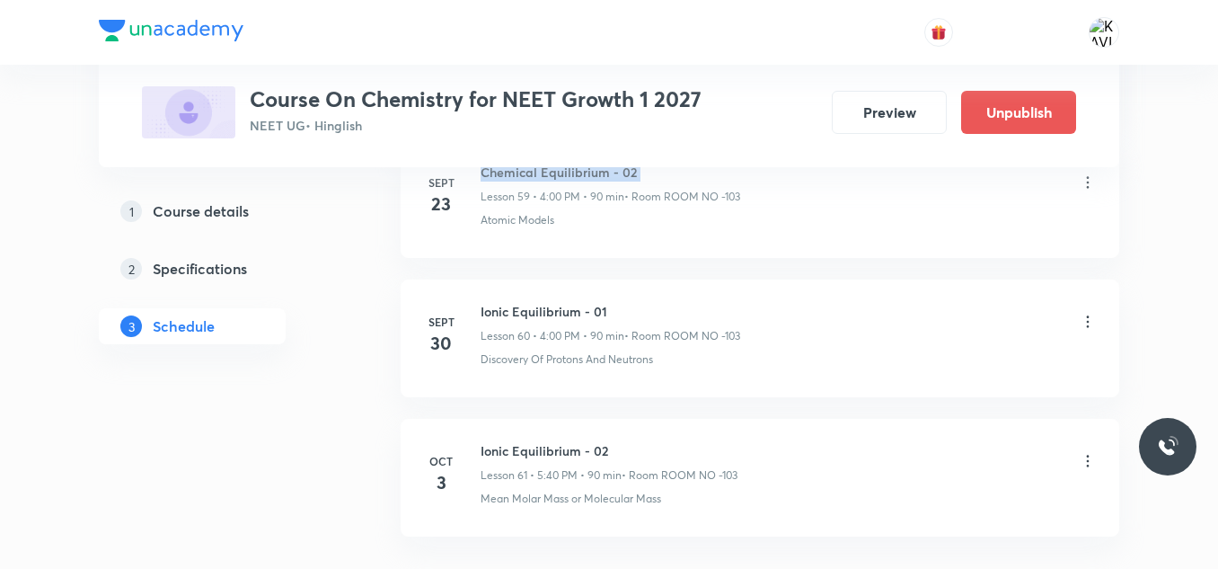
scroll to position [9233, 0]
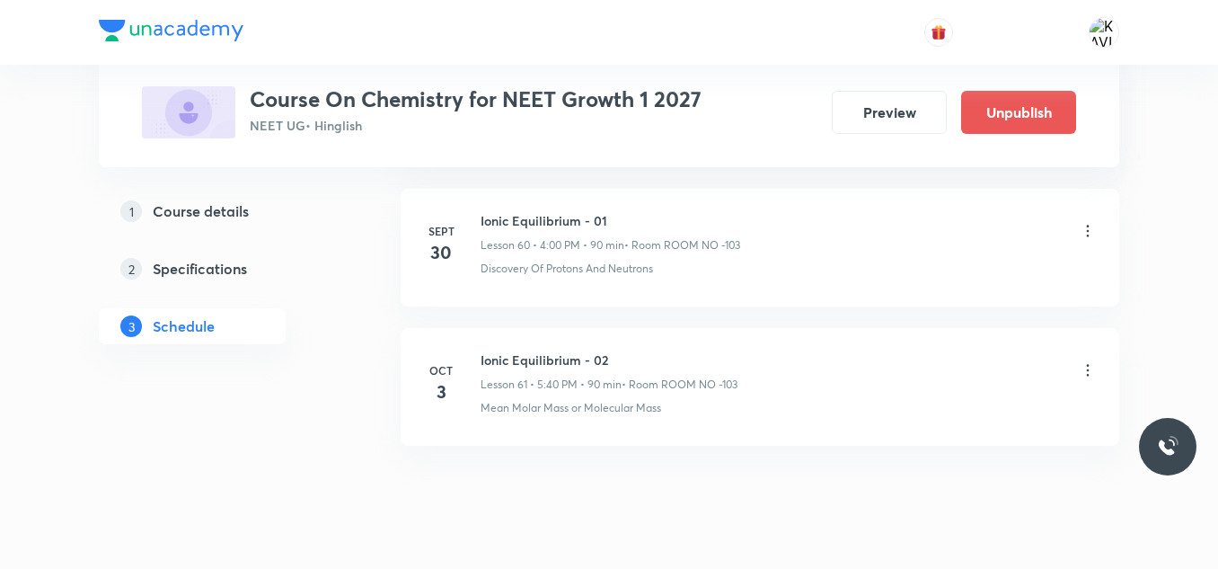
scroll to position [9319, 0]
click at [1090, 230] on icon at bounding box center [1088, 230] width 18 height 18
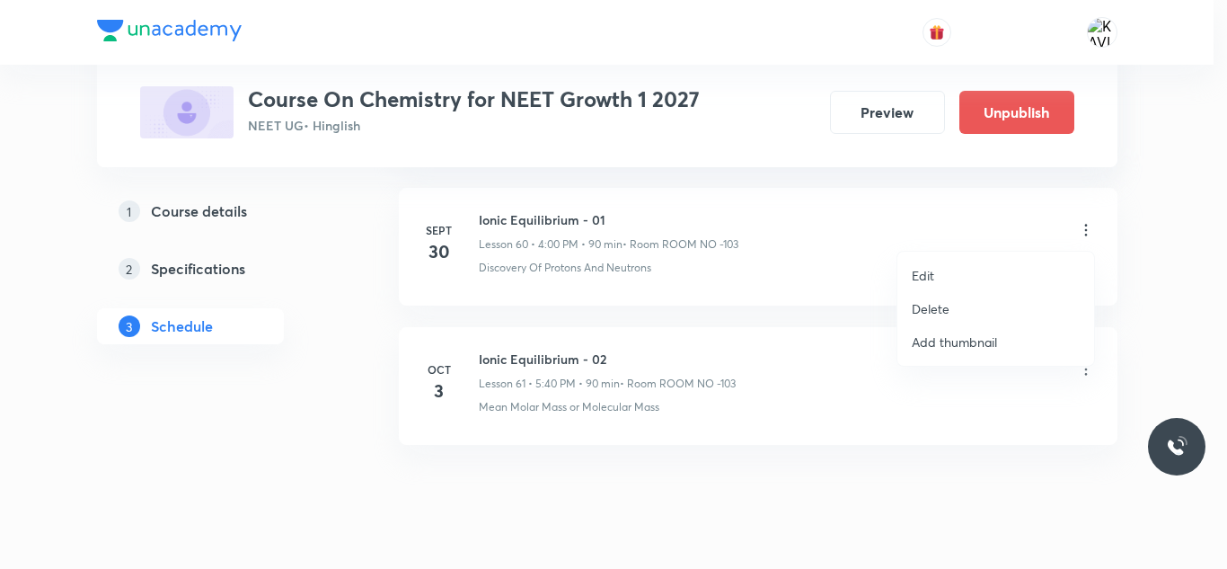
click at [931, 313] on p "Delete" at bounding box center [931, 308] width 38 height 19
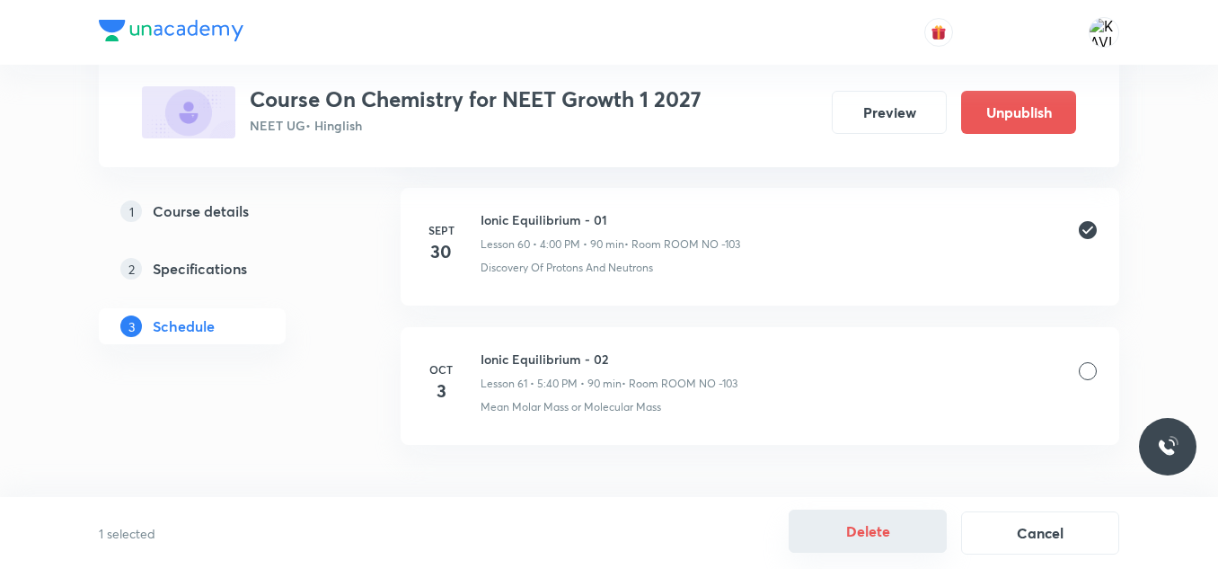
click at [886, 542] on button "Delete" at bounding box center [868, 530] width 158 height 43
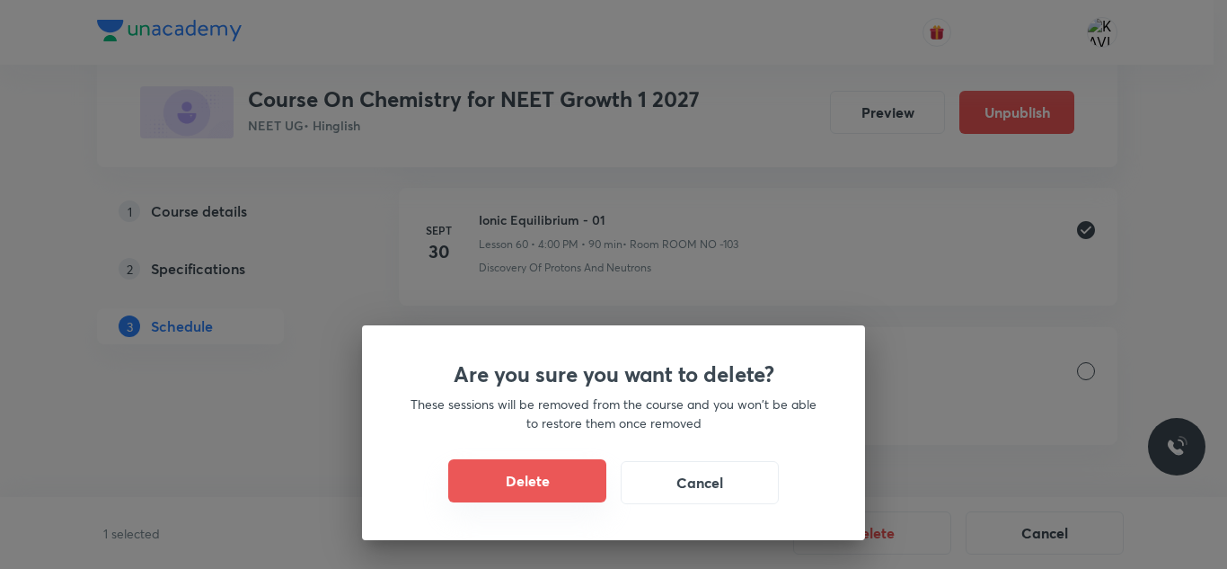
click at [564, 482] on button "Delete" at bounding box center [527, 480] width 158 height 43
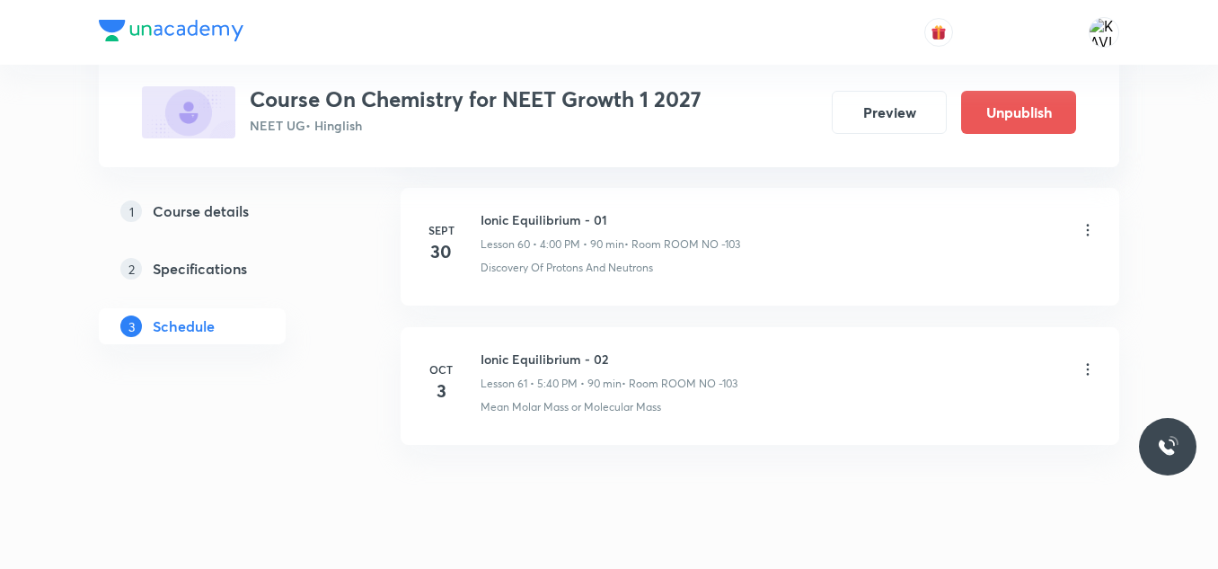
scroll to position [9225, 0]
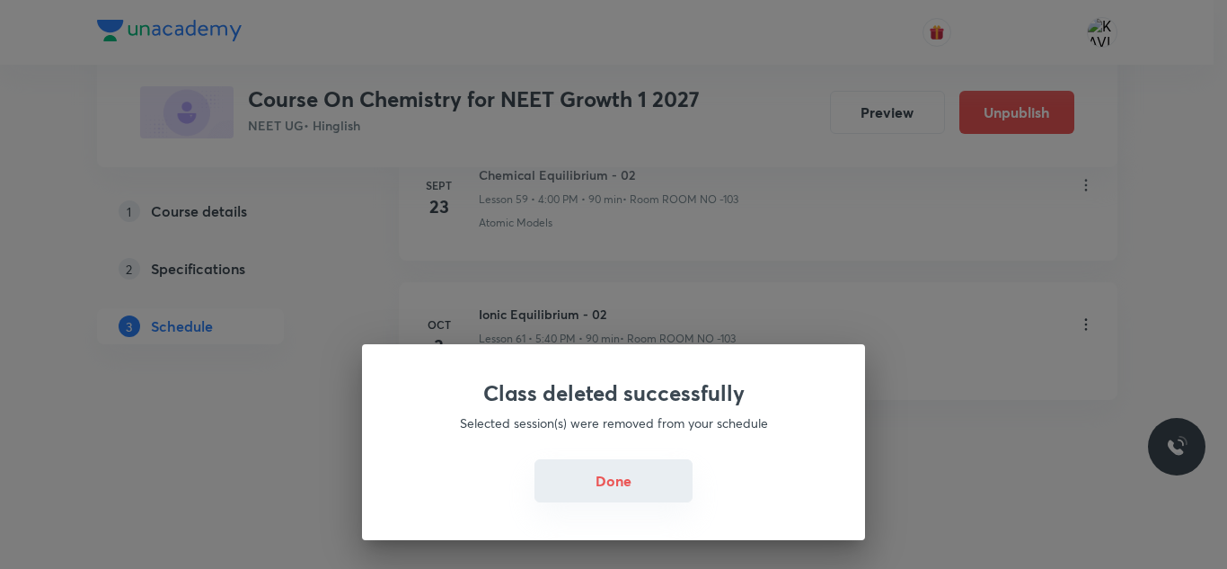
click at [636, 481] on button "Done" at bounding box center [613, 480] width 158 height 43
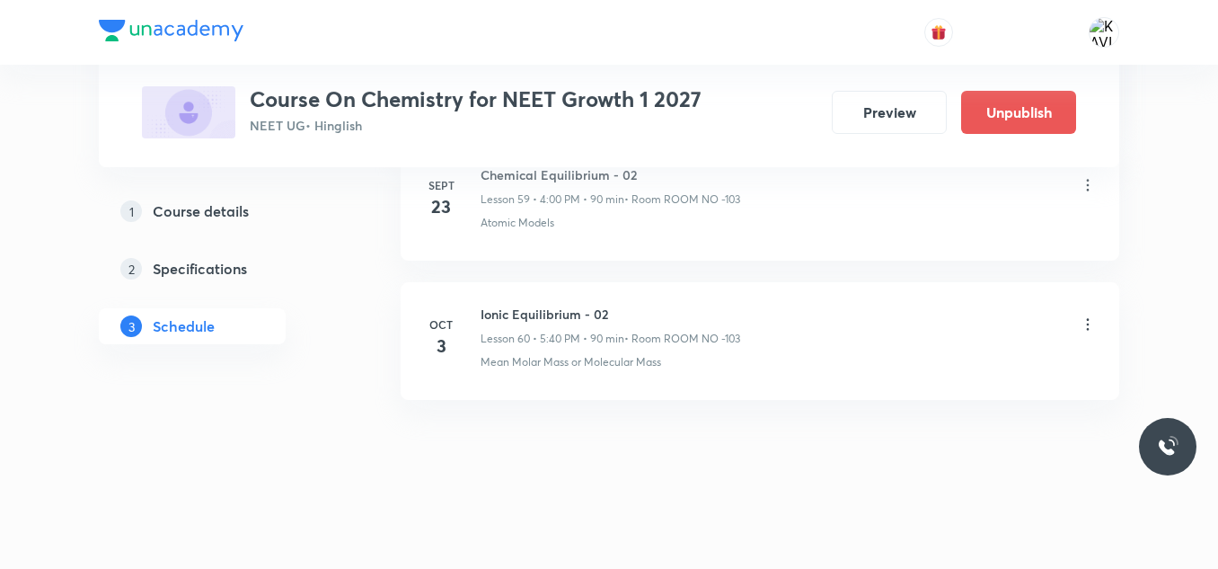
click at [614, 170] on h6 "Chemical Equilibrium - 02" at bounding box center [611, 174] width 260 height 19
copy h6 "Chemical Equilibrium - 02"
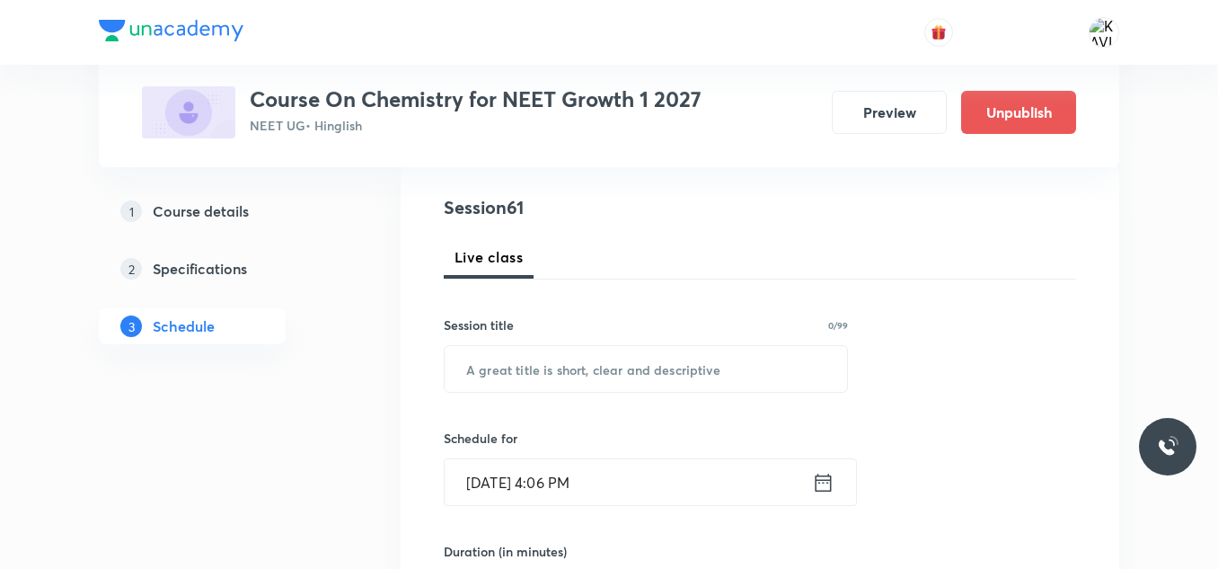
scroll to position [195, 0]
click at [563, 382] on input "text" at bounding box center [646, 368] width 402 height 46
paste input "Chemical Equilibrium - 02"
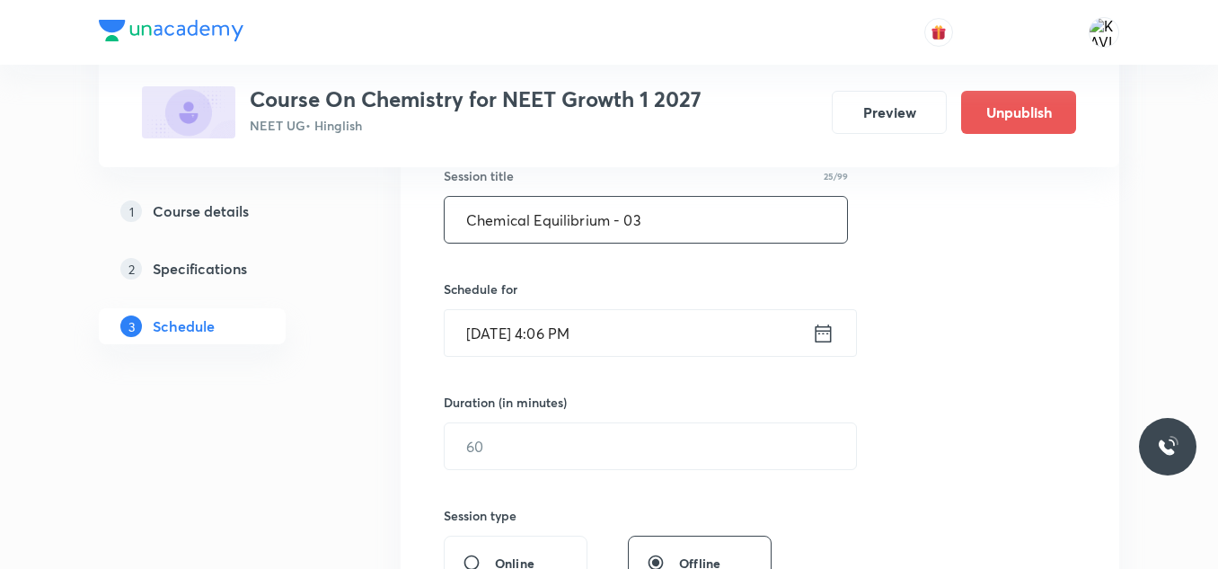
scroll to position [375, 0]
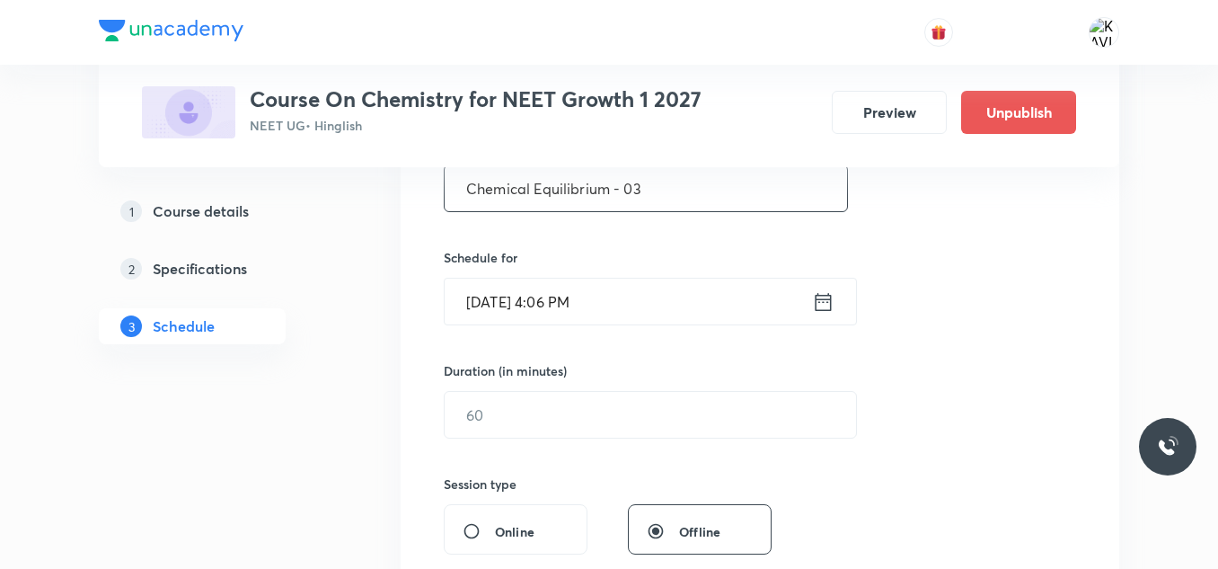
type input "Chemical Equilibrium - 03"
click at [831, 306] on icon at bounding box center [824, 301] width 16 height 18
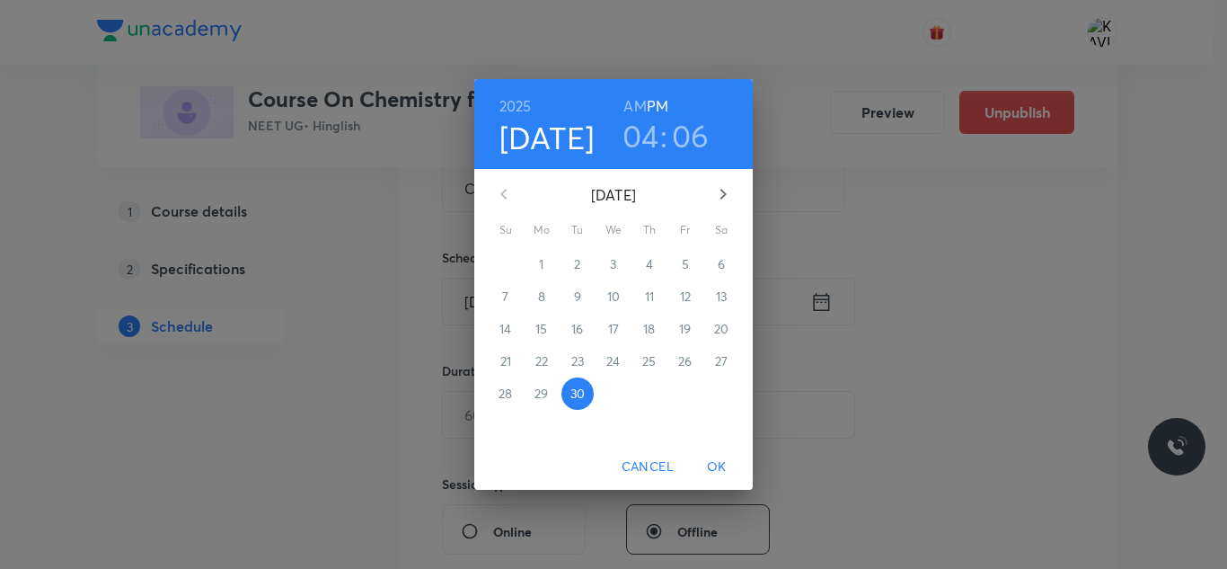
click at [625, 138] on h3 "04" at bounding box center [640, 136] width 37 height 38
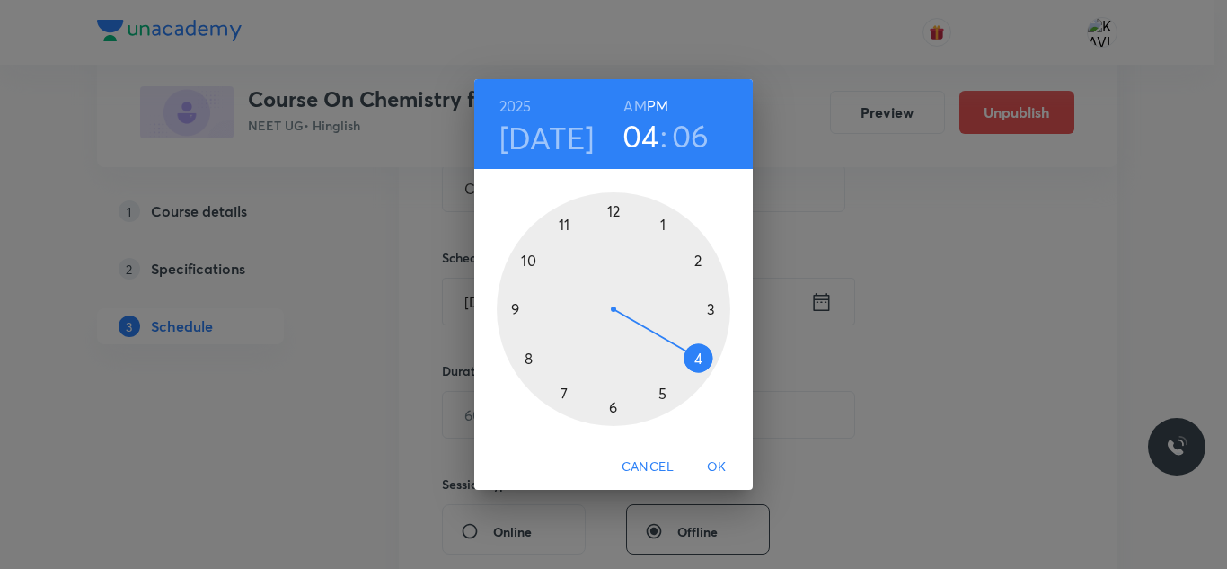
click at [704, 353] on div at bounding box center [614, 309] width 234 height 234
click at [688, 253] on div at bounding box center [614, 309] width 234 height 234
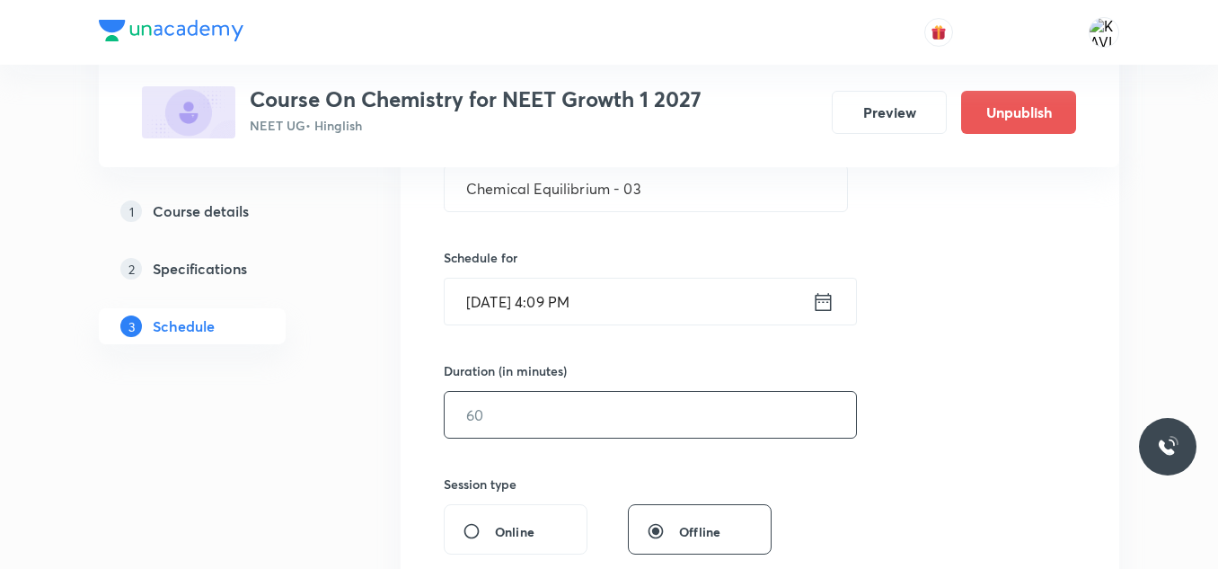
scroll to position [464, 0]
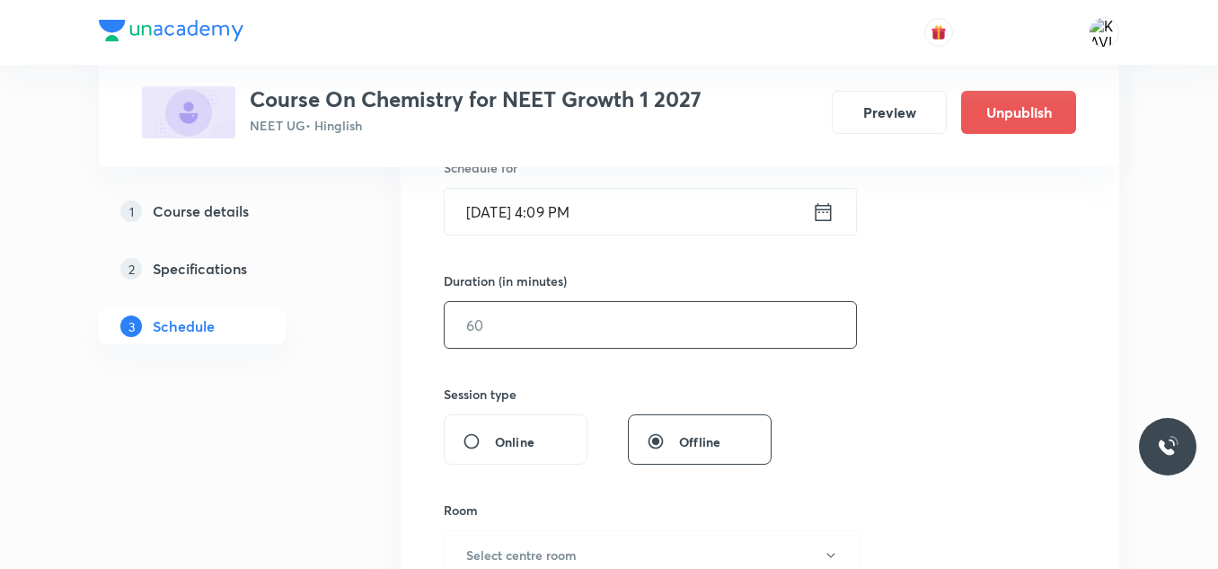
click at [552, 331] on input "text" at bounding box center [650, 325] width 411 height 46
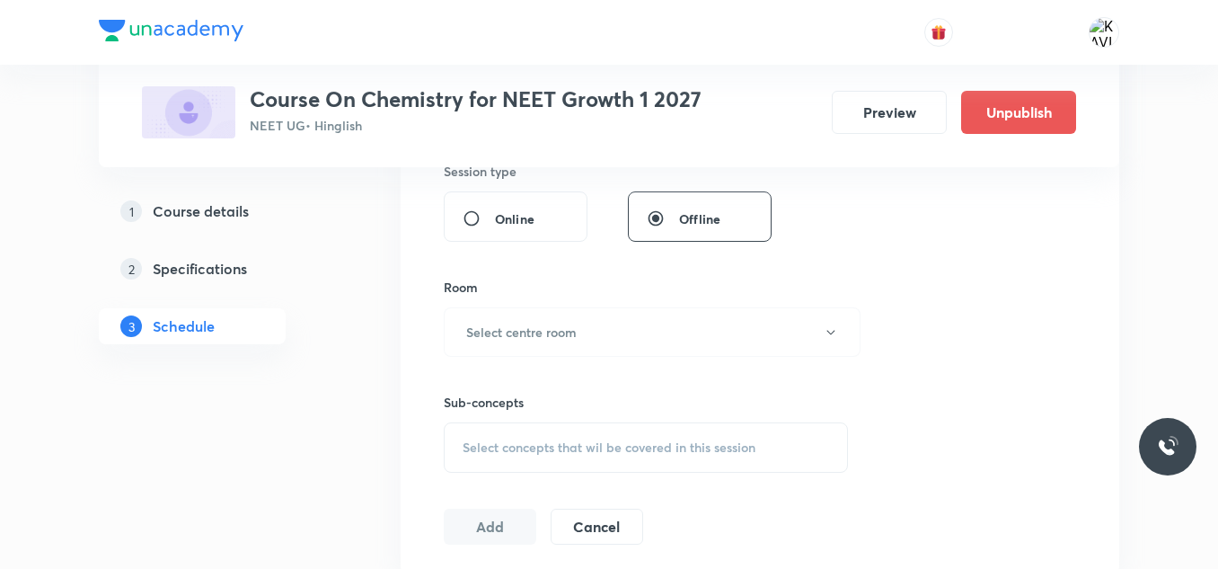
scroll to position [734, 0]
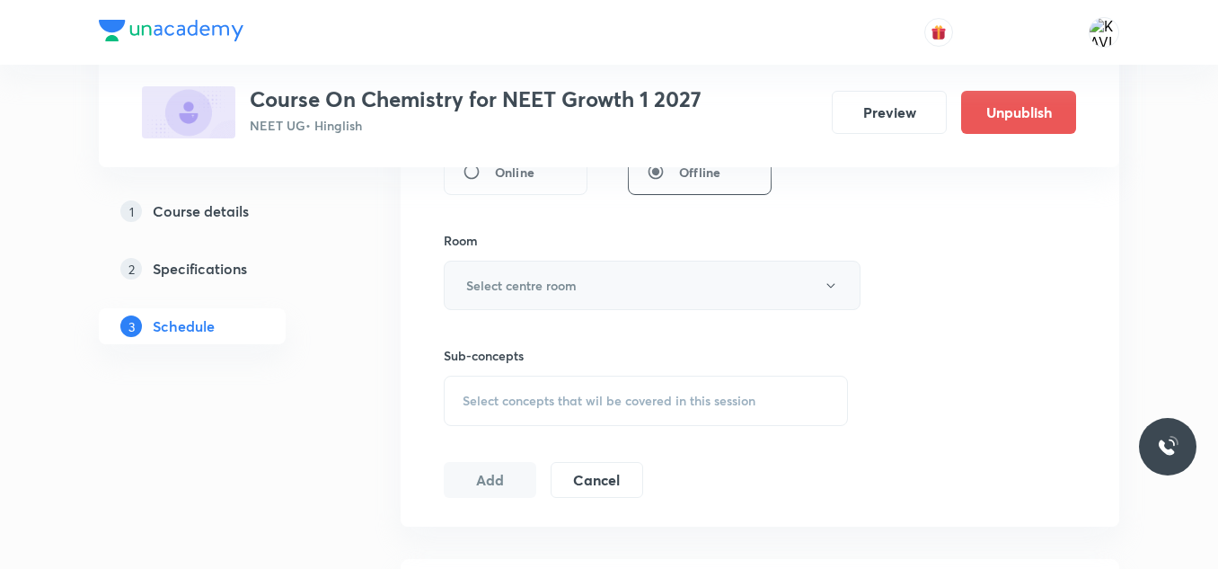
type input "80"
click at [547, 294] on h6 "Select centre room" at bounding box center [521, 285] width 110 height 19
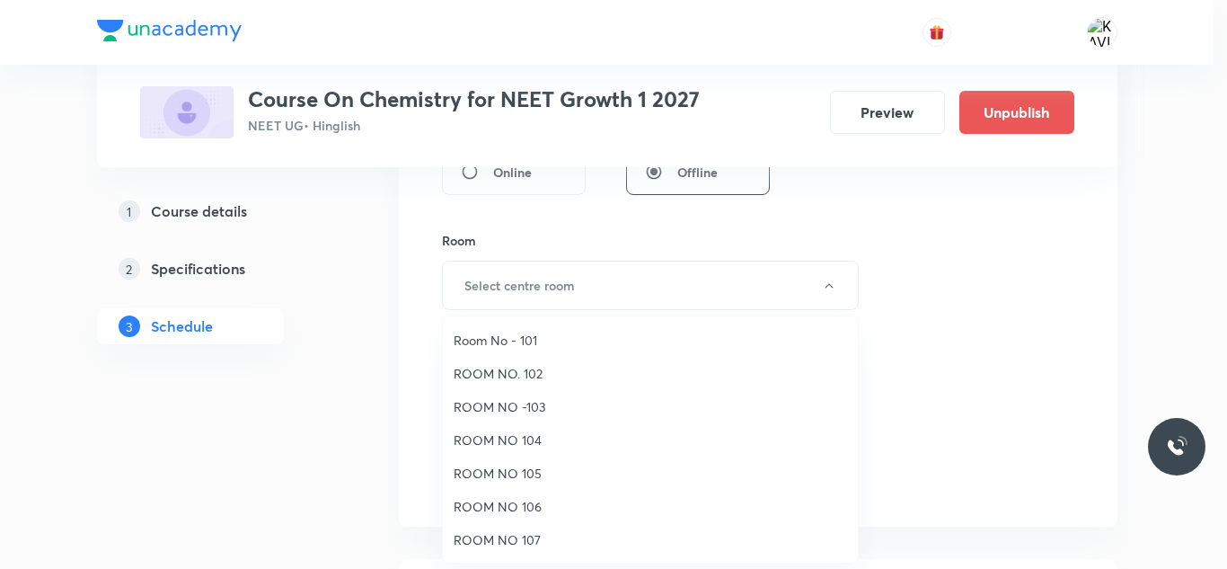
click at [542, 413] on span "ROOM NO -103" at bounding box center [650, 406] width 393 height 19
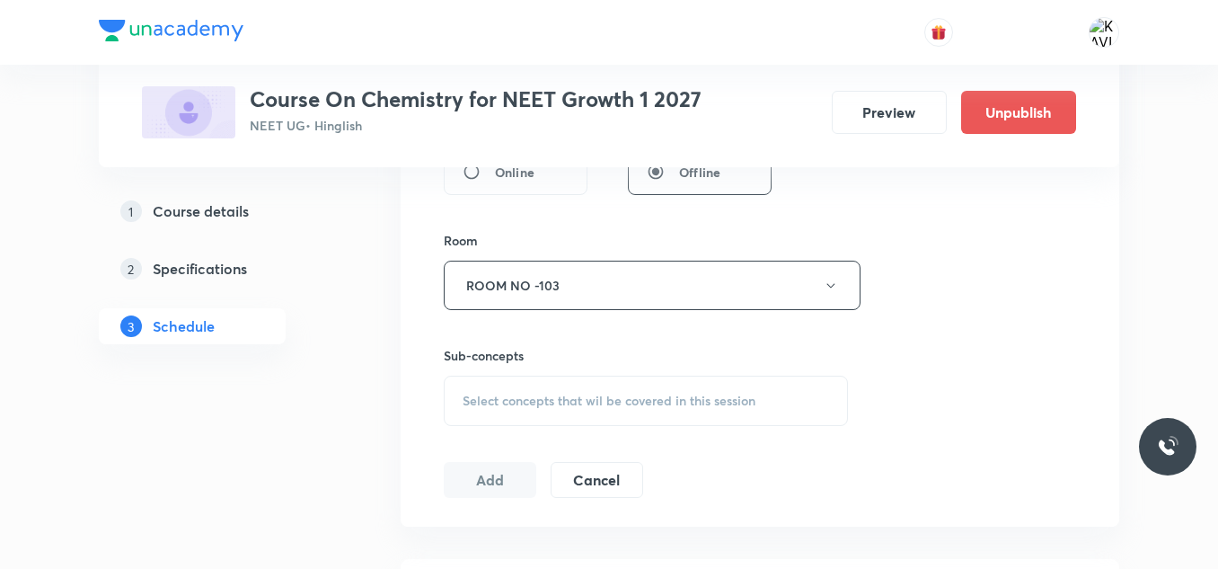
scroll to position [824, 0]
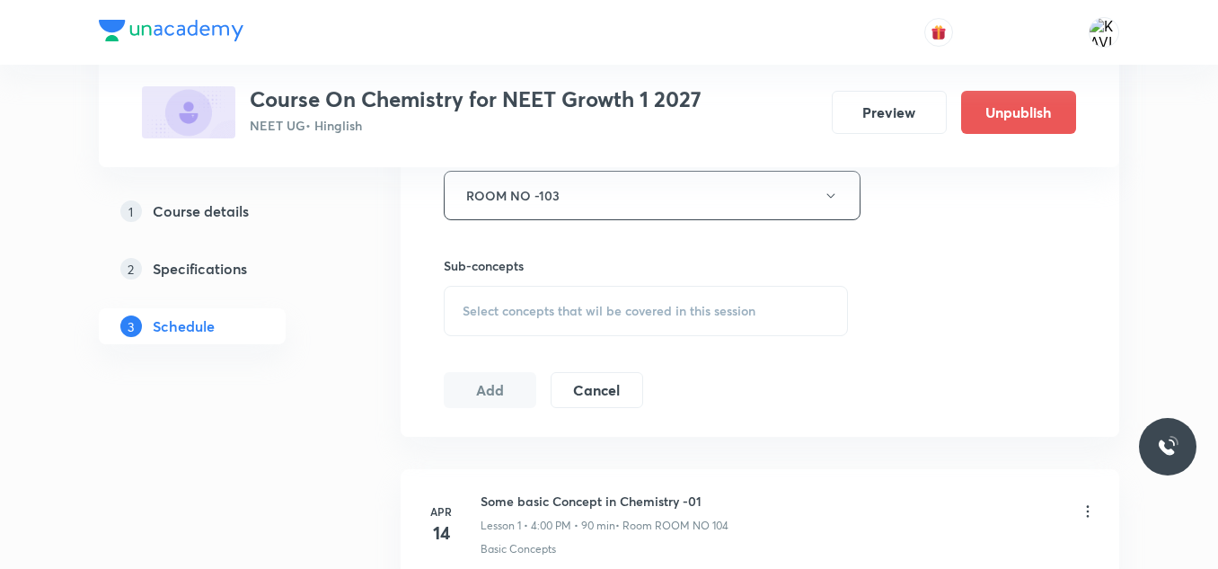
drag, startPoint x: 649, startPoint y: 314, endPoint x: 733, endPoint y: 340, distance: 87.2
click at [649, 313] on span "Select concepts that wil be covered in this session" at bounding box center [609, 311] width 293 height 14
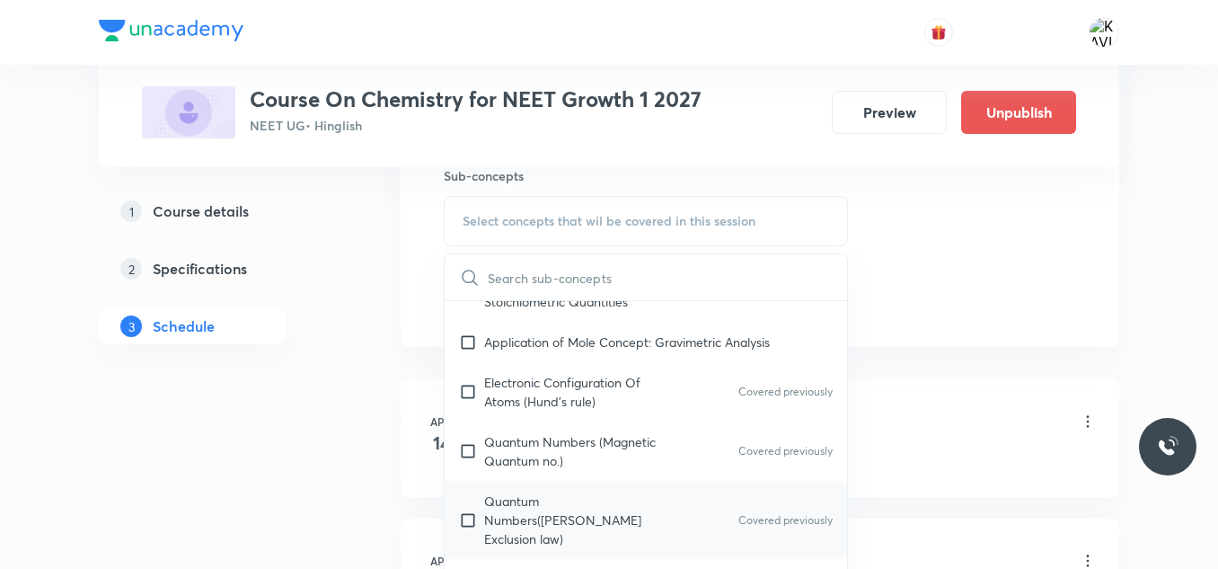
scroll to position [359, 0]
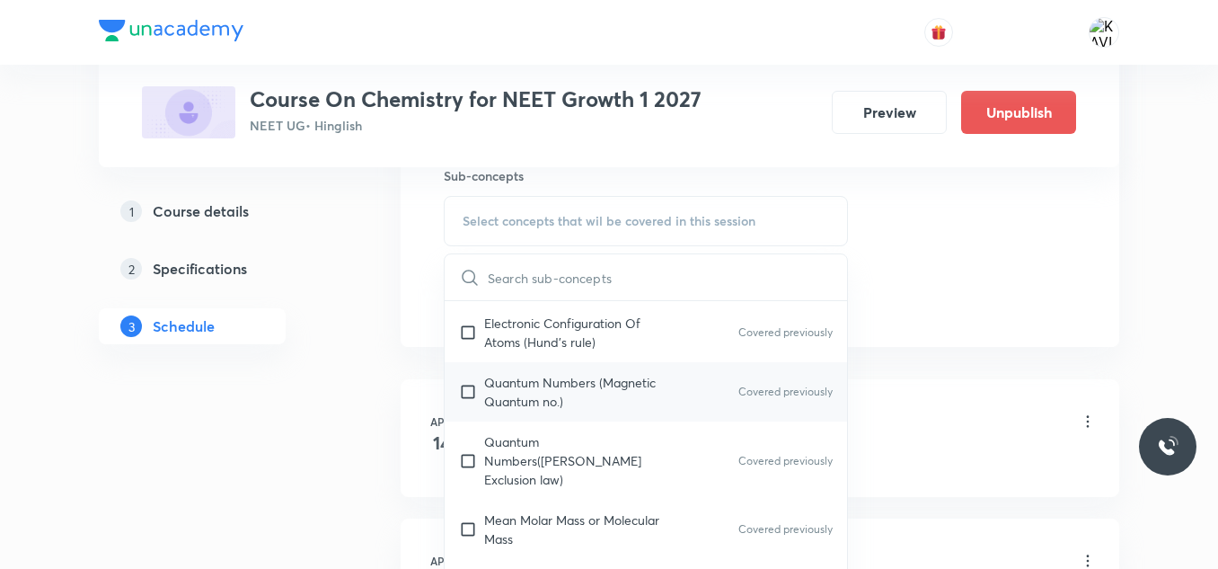
click at [608, 408] on p "Quantum Numbers (Magnetic Quantum no.)" at bounding box center [574, 392] width 181 height 38
checkbox input "true"
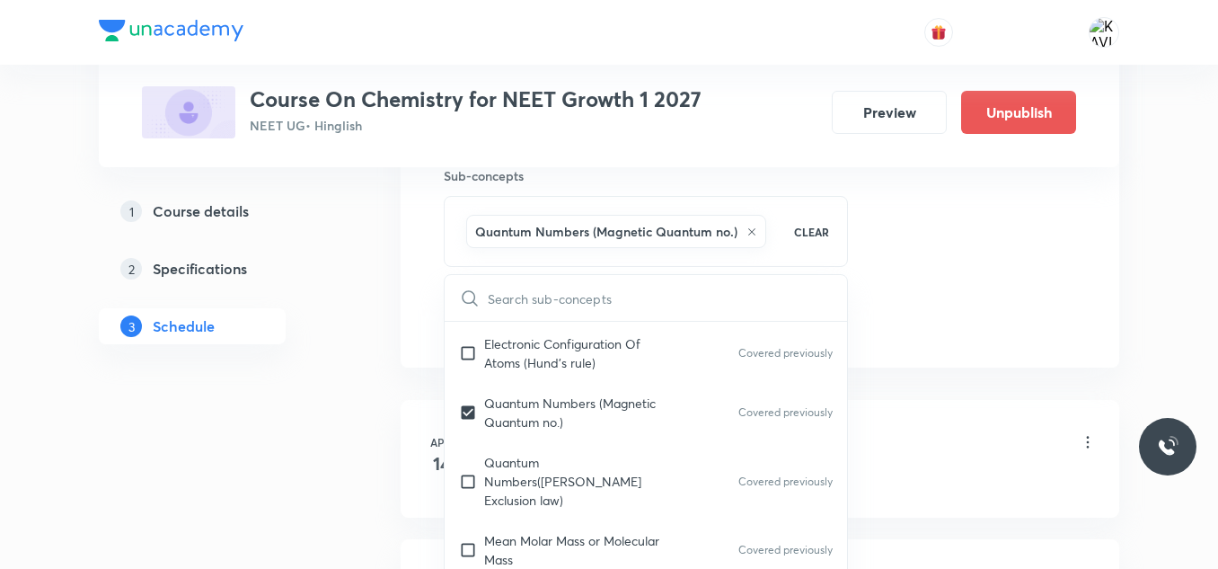
drag, startPoint x: 1066, startPoint y: 314, endPoint x: 719, endPoint y: 387, distance: 355.1
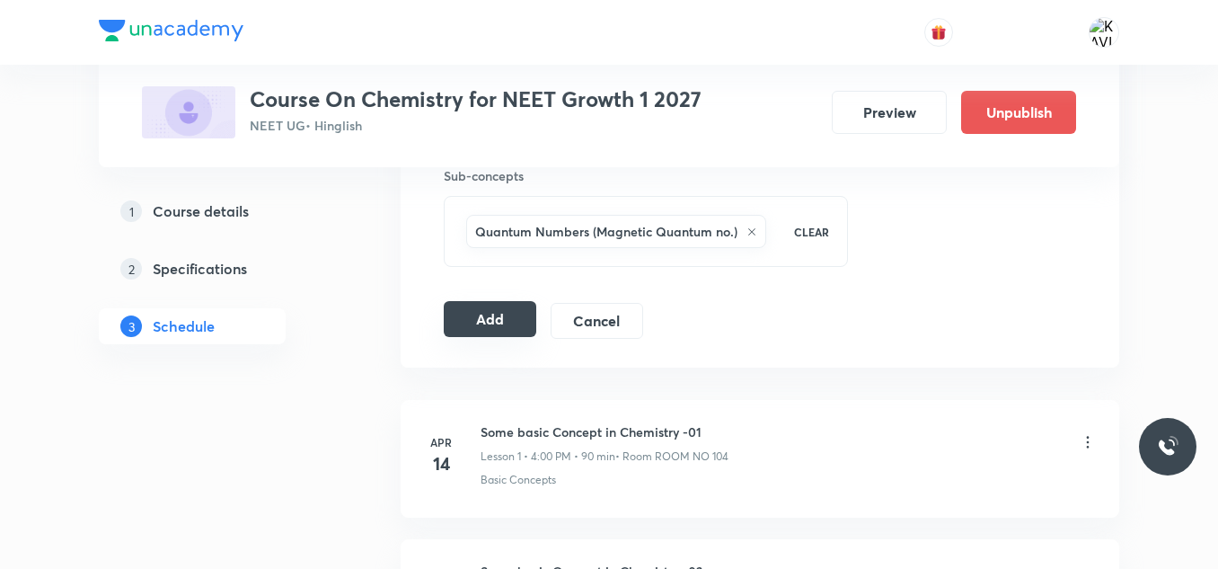
click at [487, 321] on button "Add" at bounding box center [490, 319] width 93 height 36
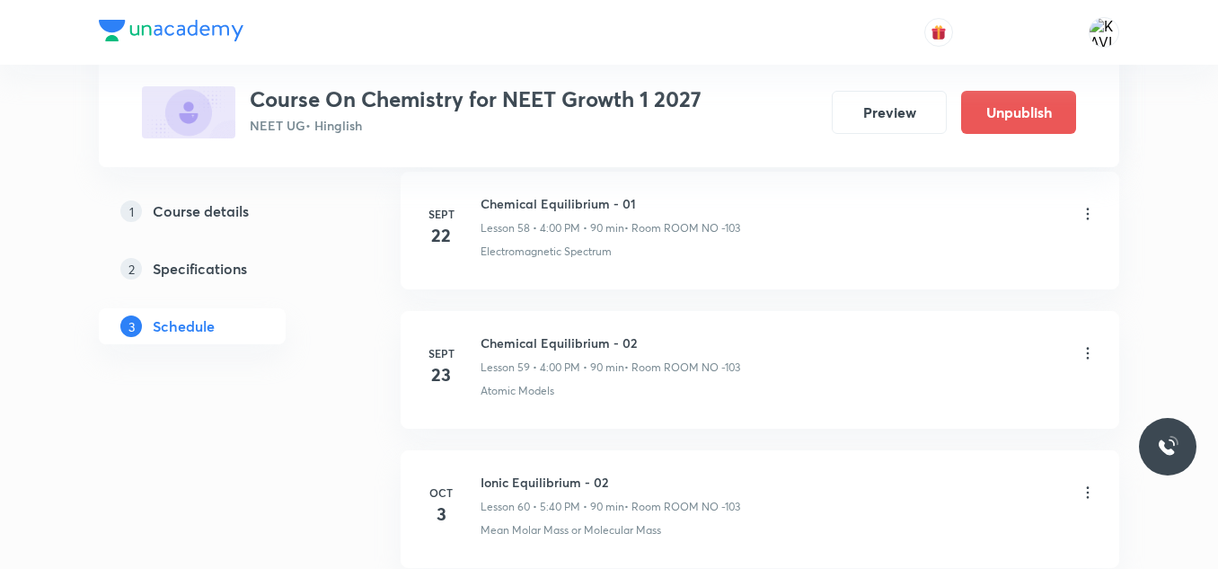
scroll to position [8538, 0]
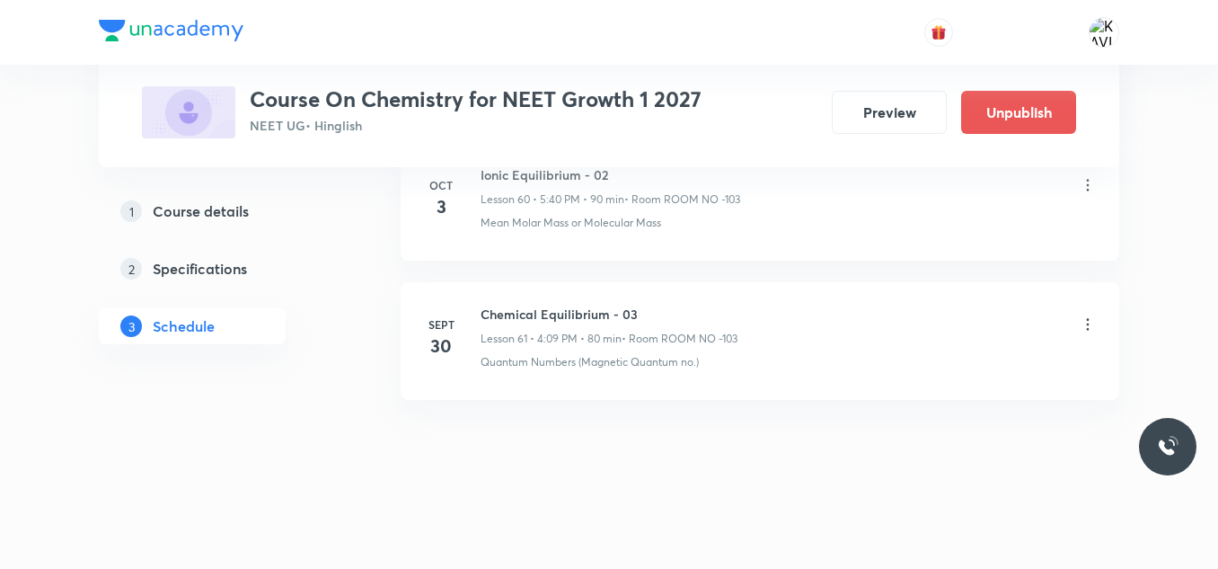
click at [487, 321] on h6 "Chemical Equilibrium - 03" at bounding box center [609, 313] width 257 height 19
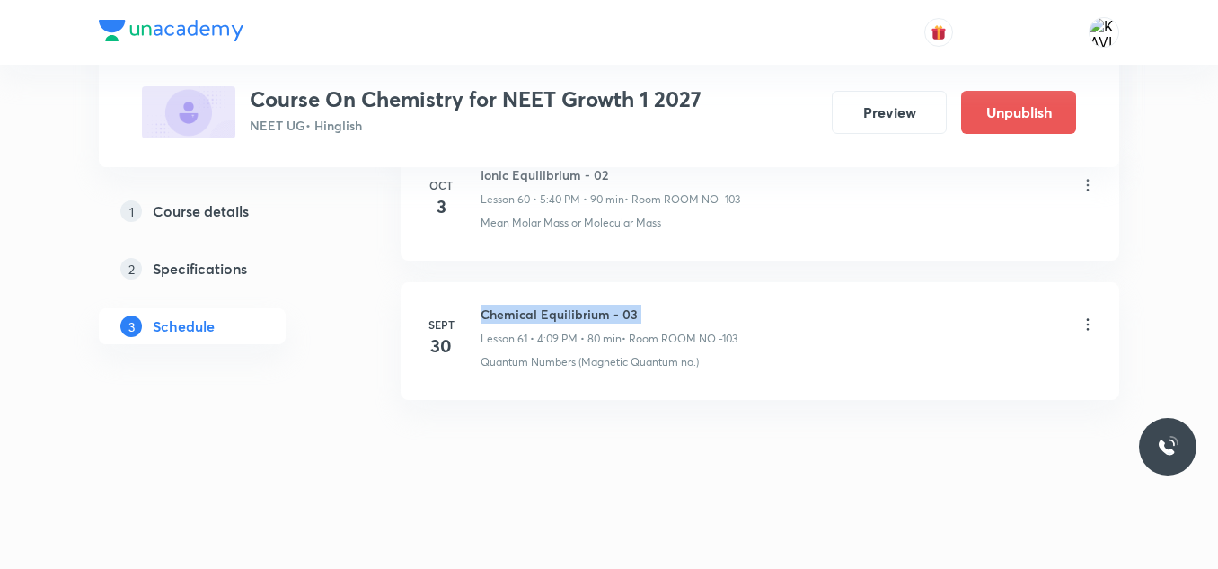
copy h6 "Chemical Equilibrium - 03"
click at [1089, 190] on icon at bounding box center [1088, 185] width 3 height 12
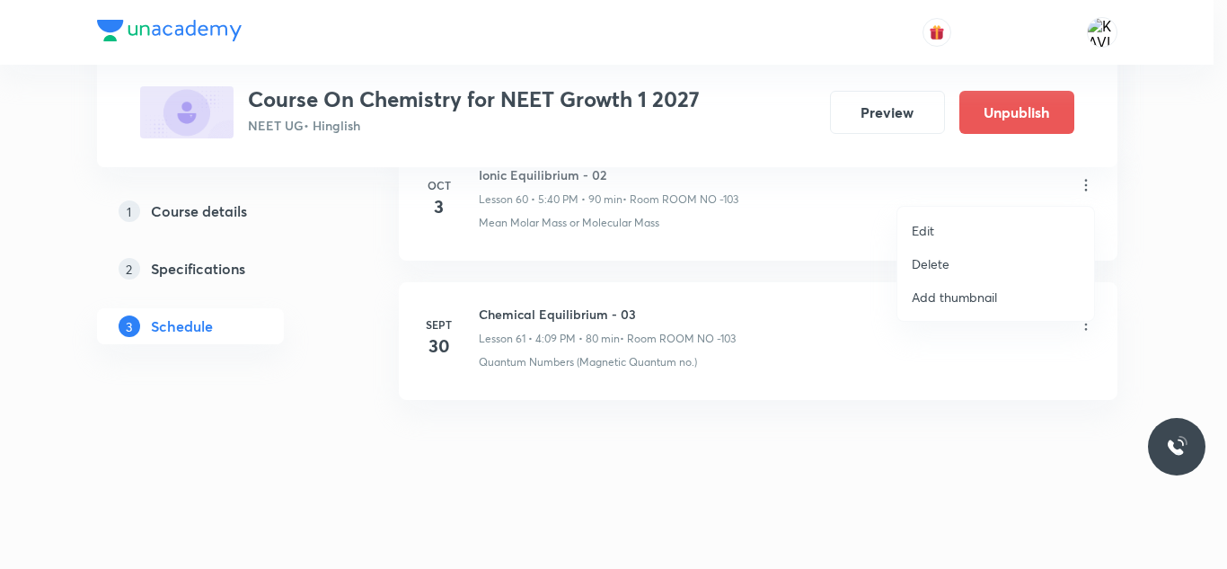
click at [919, 230] on p "Edit" at bounding box center [923, 230] width 22 height 19
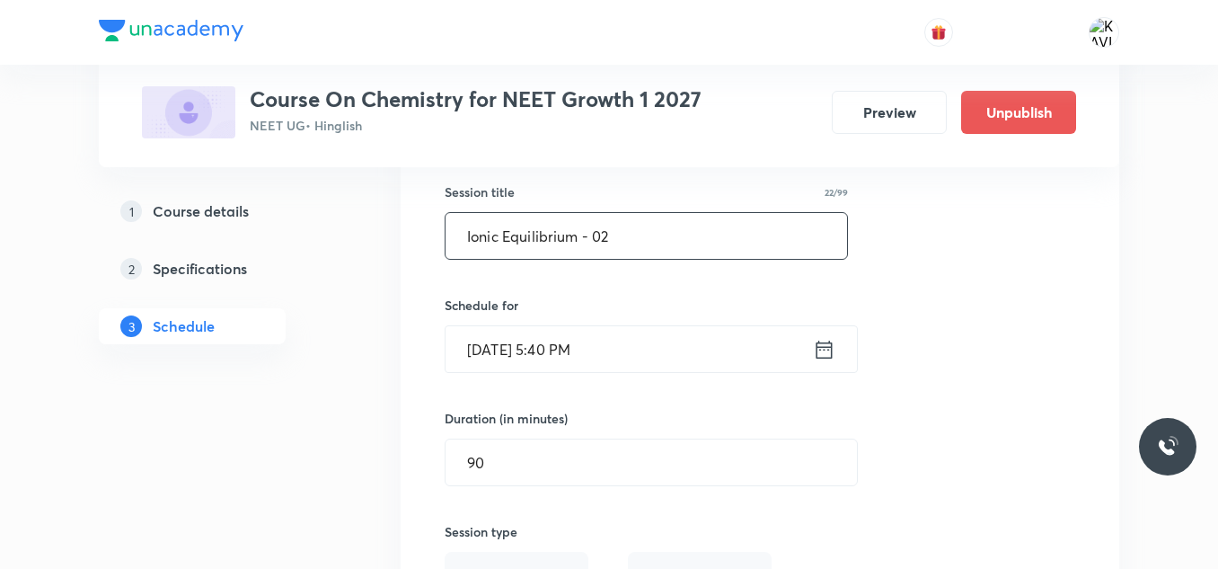
click at [627, 236] on input "Ionic Equilibrium - 02" at bounding box center [647, 236] width 402 height 46
paste input "Chemical Equilibrium - 03"
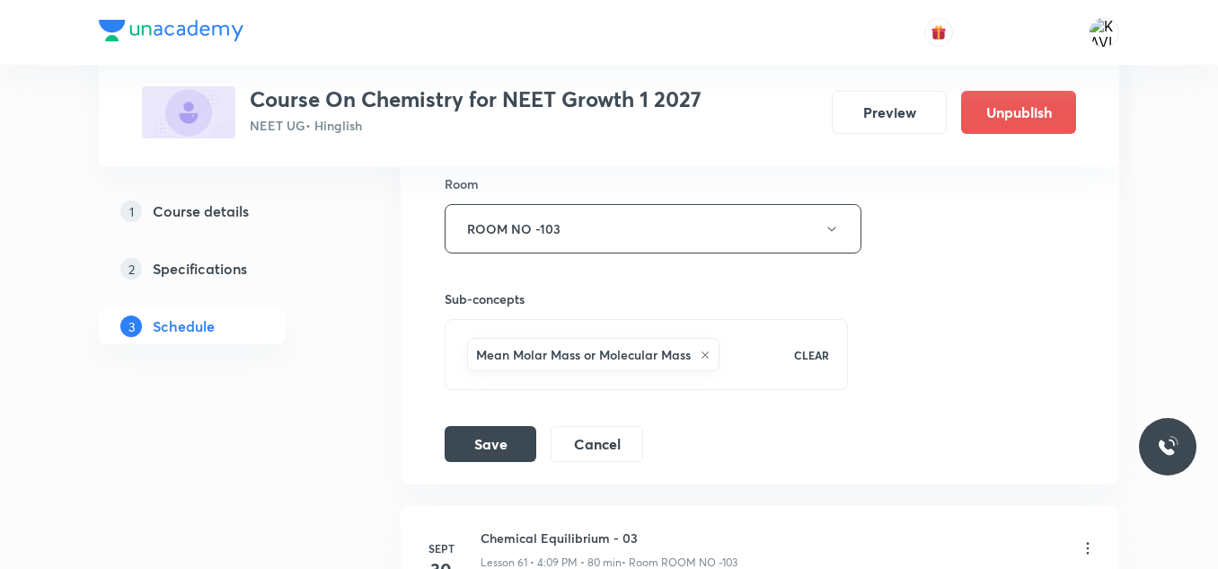
scroll to position [9167, 0]
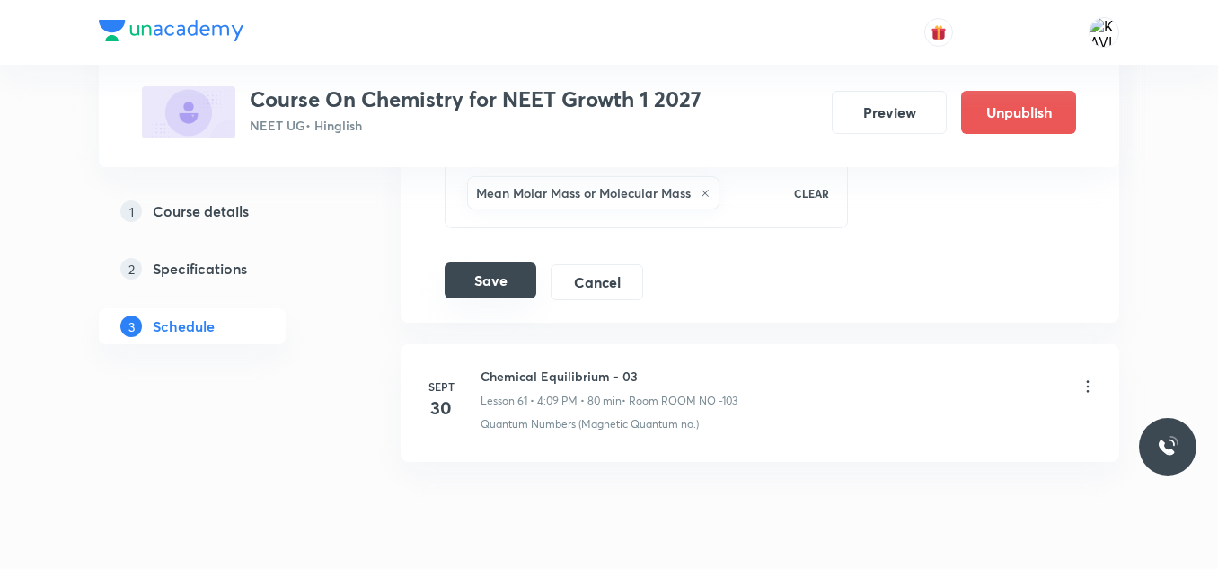
type input "Chemical Equilibrium - 04"
click at [499, 287] on button "Save" at bounding box center [491, 280] width 92 height 36
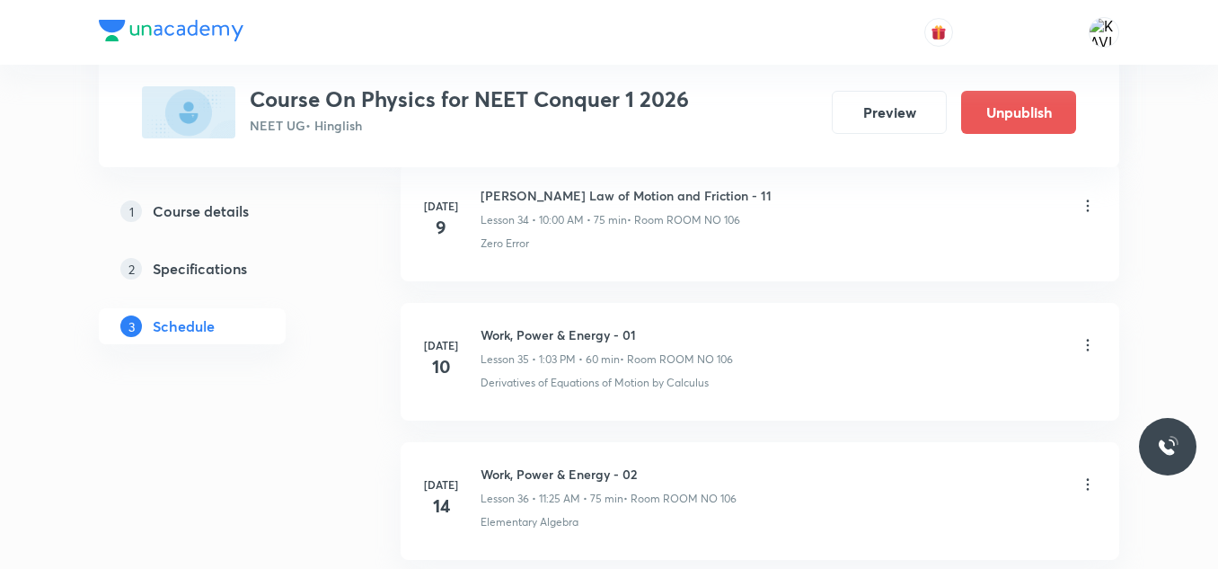
scroll to position [12566, 0]
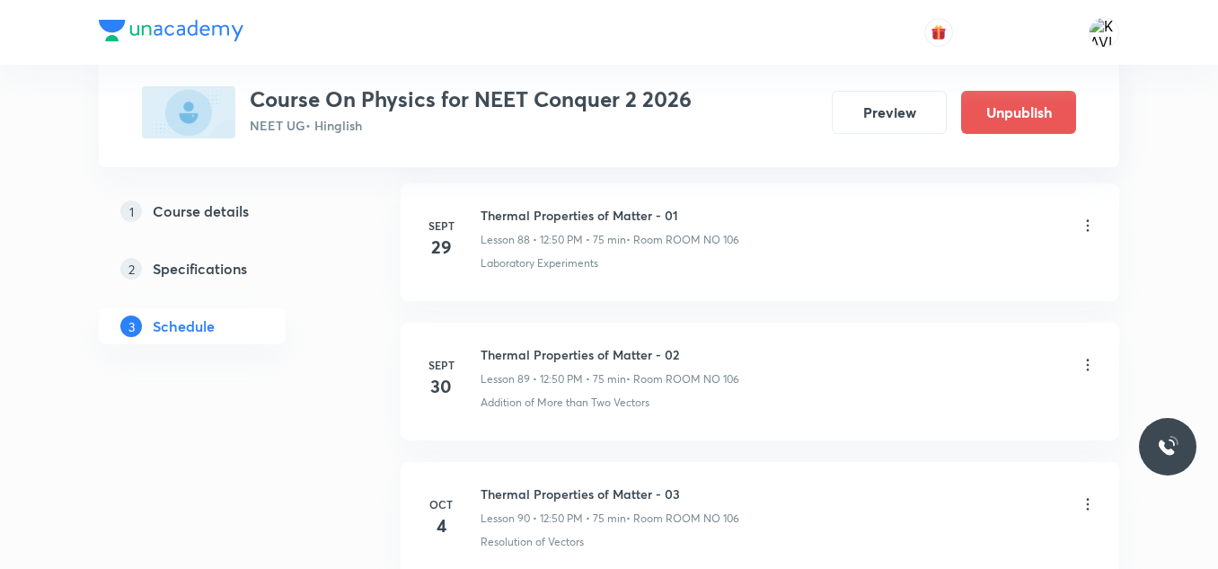
scroll to position [13042, 0]
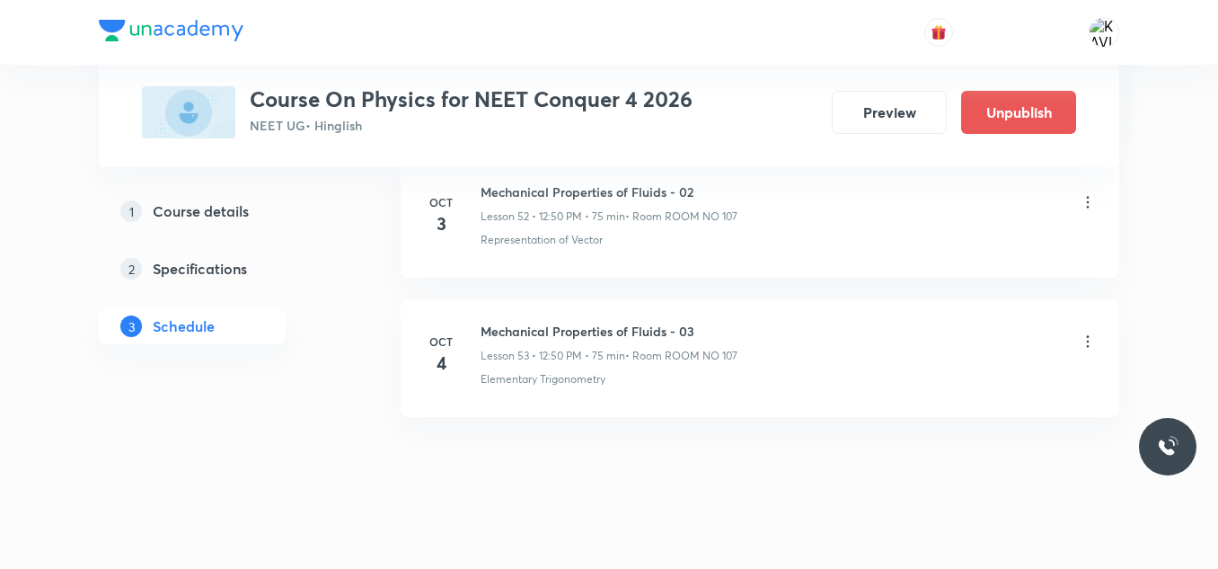
scroll to position [8250, 0]
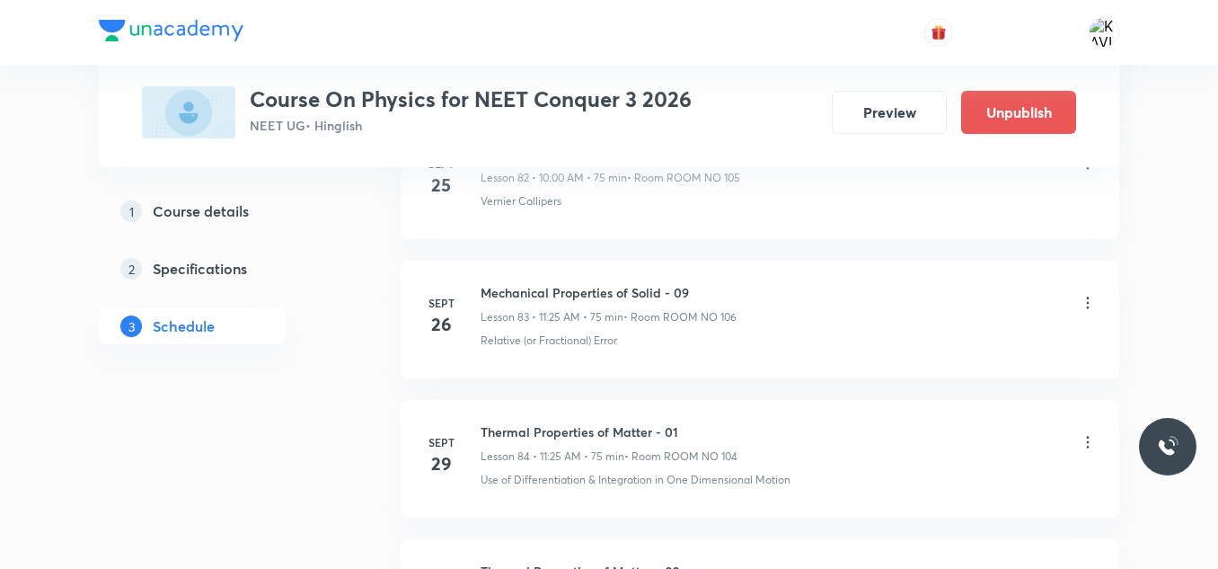
scroll to position [12449, 0]
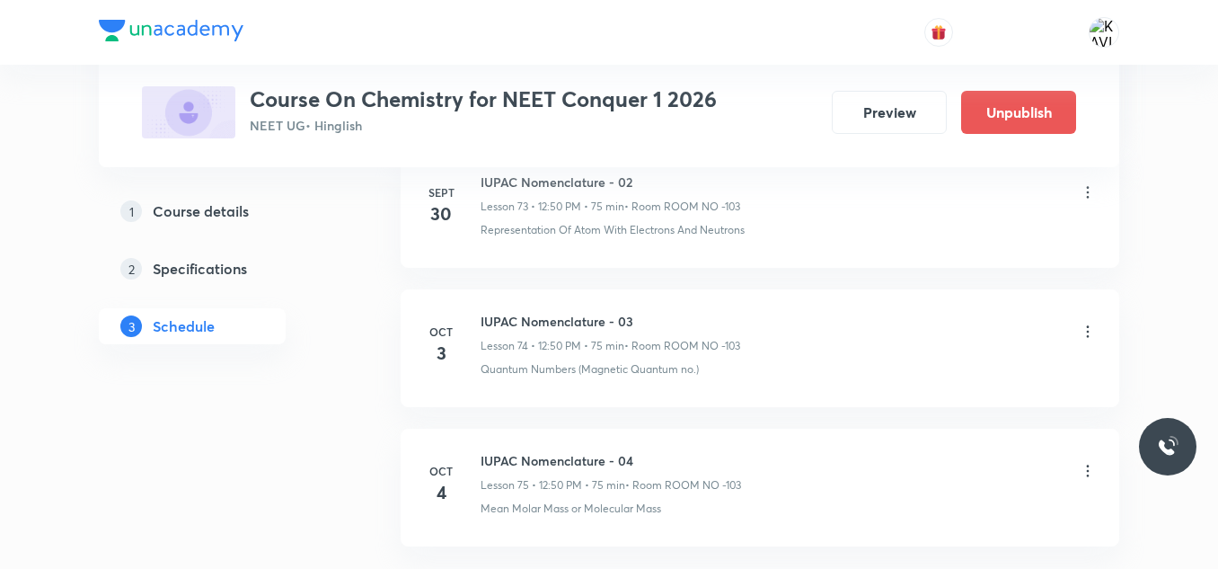
scroll to position [11313, 0]
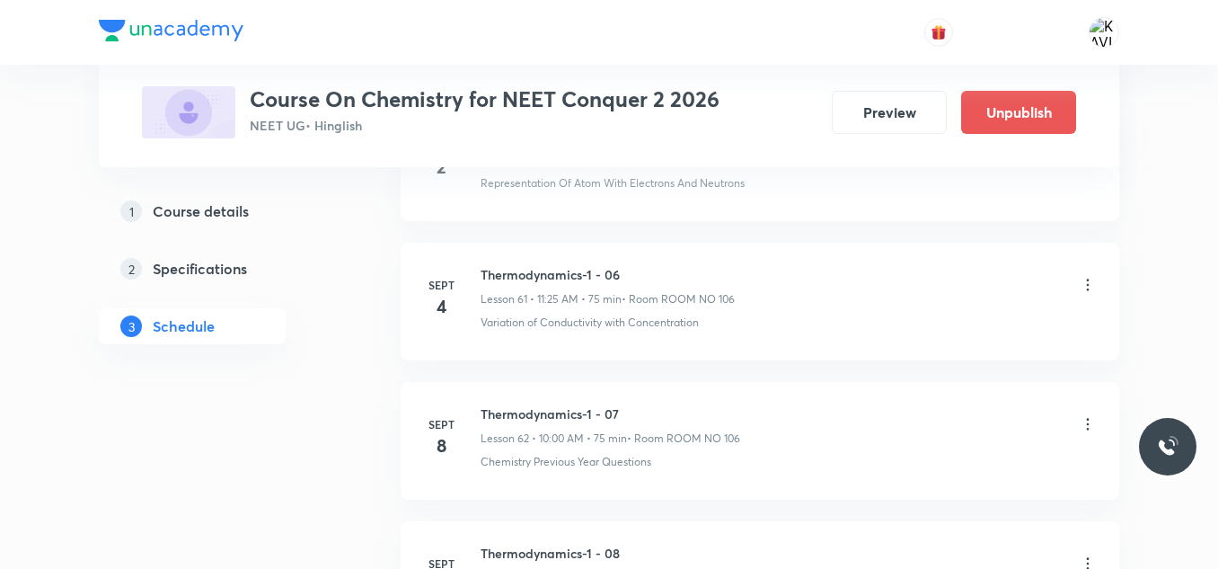
scroll to position [12288, 0]
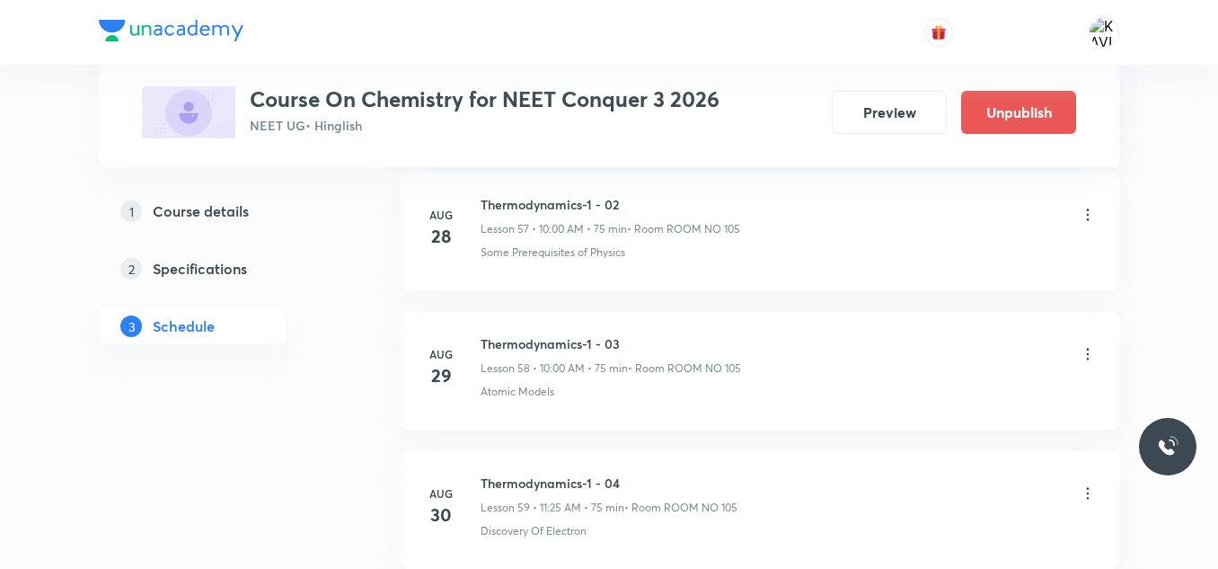
scroll to position [12566, 0]
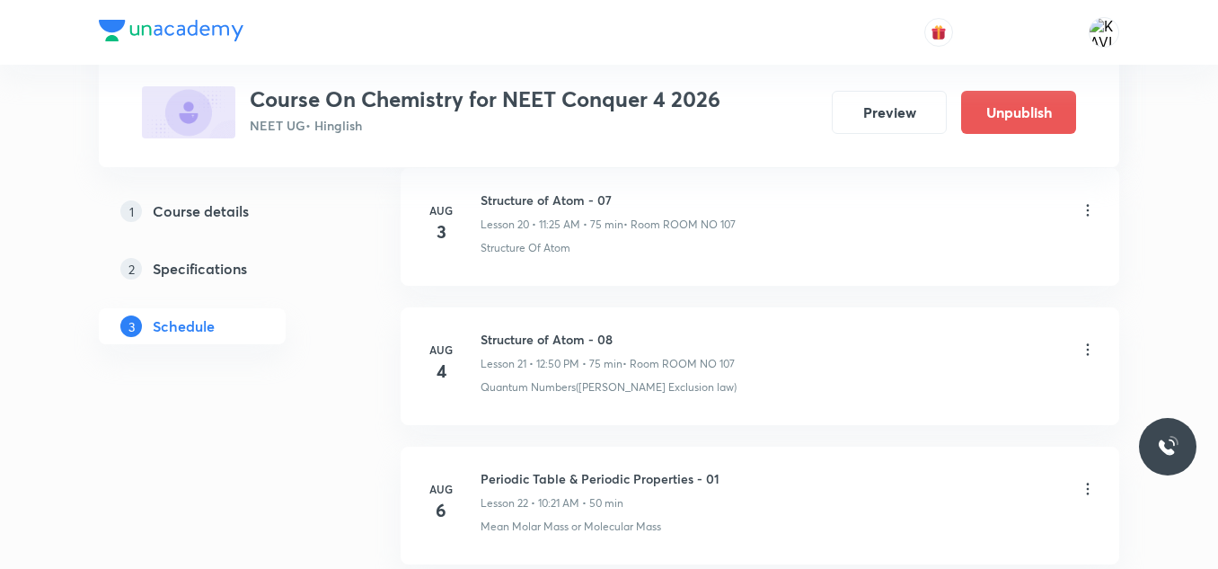
scroll to position [7832, 0]
